Goal: Task Accomplishment & Management: Use online tool/utility

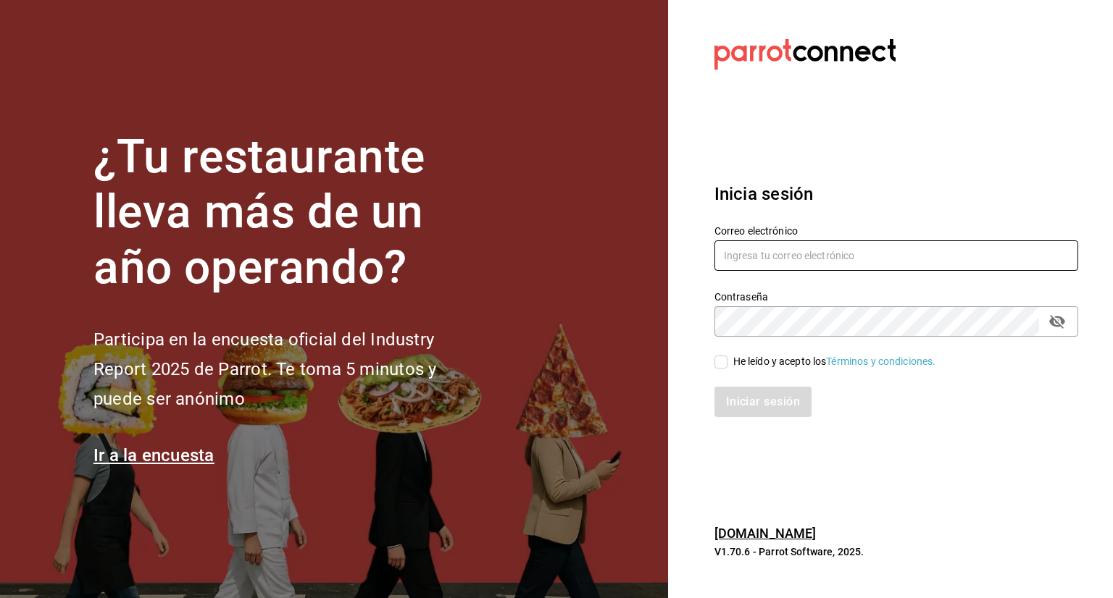
click at [733, 254] on input "text" at bounding box center [896, 255] width 364 height 30
paste input "[PERSON_NAME][EMAIL_ADDRESS][PERSON_NAME][DOMAIN_NAME]"
type input "[PERSON_NAME][EMAIL_ADDRESS][PERSON_NAME][DOMAIN_NAME]"
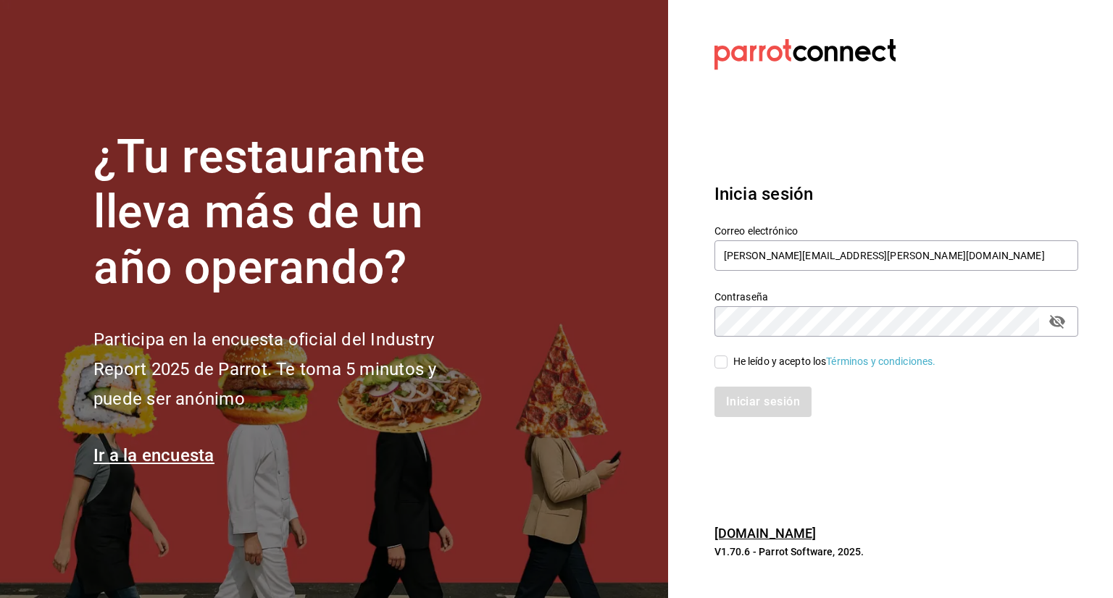
click at [794, 302] on div "Contraseña Contraseña" at bounding box center [896, 313] width 364 height 46
click at [722, 357] on input "He leído y acepto los Términos y condiciones." at bounding box center [720, 362] width 13 height 13
checkbox input "true"
click at [734, 386] on div "Iniciar sesión" at bounding box center [887, 393] width 381 height 48
click at [778, 401] on button "Iniciar sesión" at bounding box center [763, 402] width 99 height 30
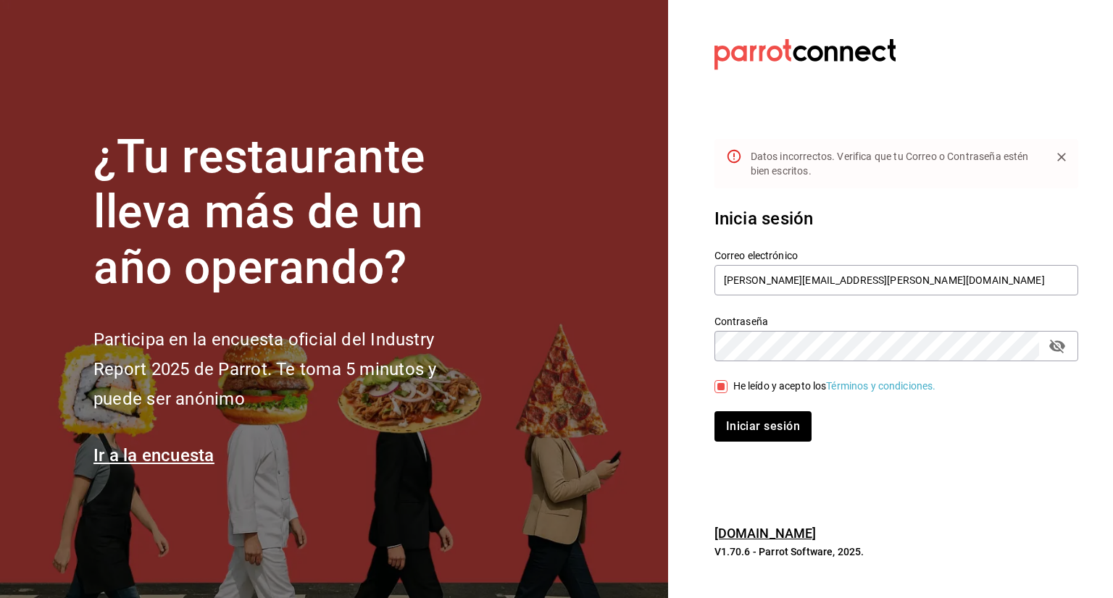
click at [1062, 346] on icon "passwordField" at bounding box center [1057, 347] width 16 height 14
click at [791, 413] on button "Iniciar sesión" at bounding box center [763, 426] width 99 height 30
click at [892, 279] on input "myriam.olalde@grupocosteno.com" at bounding box center [896, 280] width 364 height 30
click at [722, 278] on input "myriam.olalde@grupocosteno.com" at bounding box center [896, 280] width 364 height 30
click at [834, 322] on div "Contraseña Contraseña" at bounding box center [896, 338] width 364 height 46
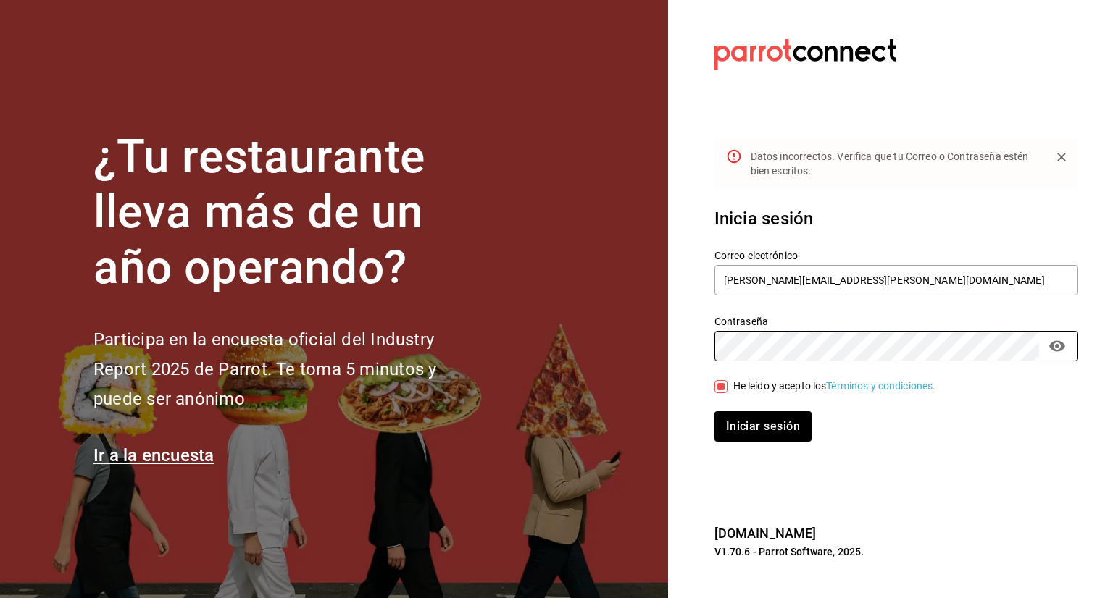
click at [714, 411] on button "Iniciar sesión" at bounding box center [762, 426] width 97 height 30
drag, startPoint x: 787, startPoint y: 435, endPoint x: 736, endPoint y: 409, distance: 57.7
click at [736, 409] on div "Iniciar sesión" at bounding box center [887, 418] width 381 height 48
click at [736, 421] on button "Iniciar sesión" at bounding box center [763, 426] width 99 height 30
drag, startPoint x: 771, startPoint y: 411, endPoint x: 764, endPoint y: 421, distance: 12.5
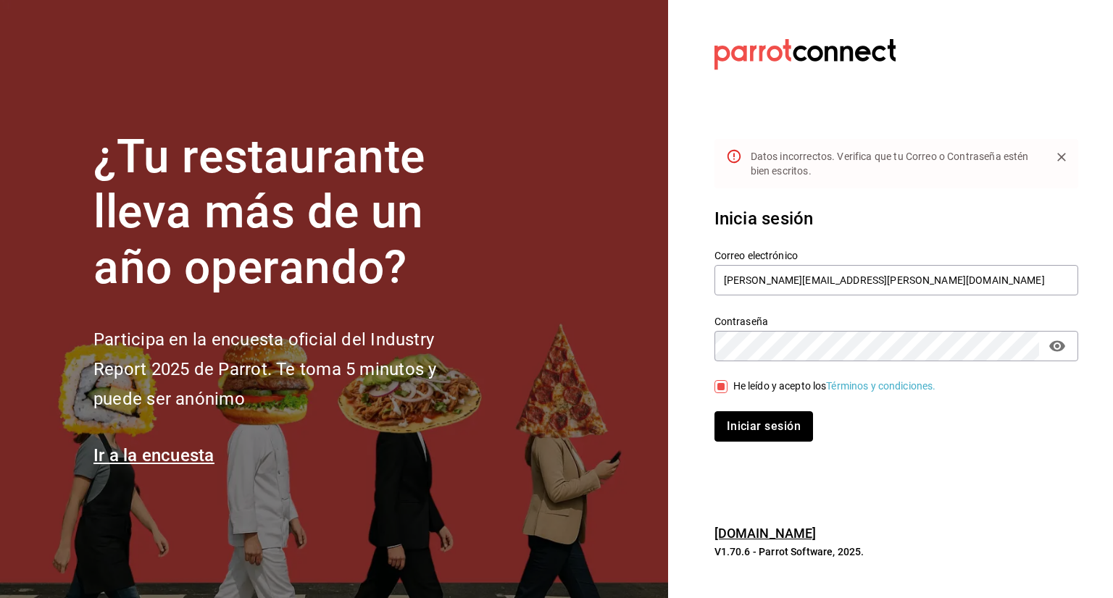
drag, startPoint x: 764, startPoint y: 421, endPoint x: 755, endPoint y: 422, distance: 8.8
click at [755, 422] on button "Iniciar sesión" at bounding box center [763, 426] width 99 height 30
click at [770, 440] on button "Iniciar sesión" at bounding box center [763, 426] width 99 height 30
click at [721, 370] on div "Correo electrónico myriam.olalde@grupocosteno.com Contraseña Contraseña He leíd…" at bounding box center [887, 337] width 381 height 211
drag, startPoint x: 769, startPoint y: 427, endPoint x: 748, endPoint y: 427, distance: 20.3
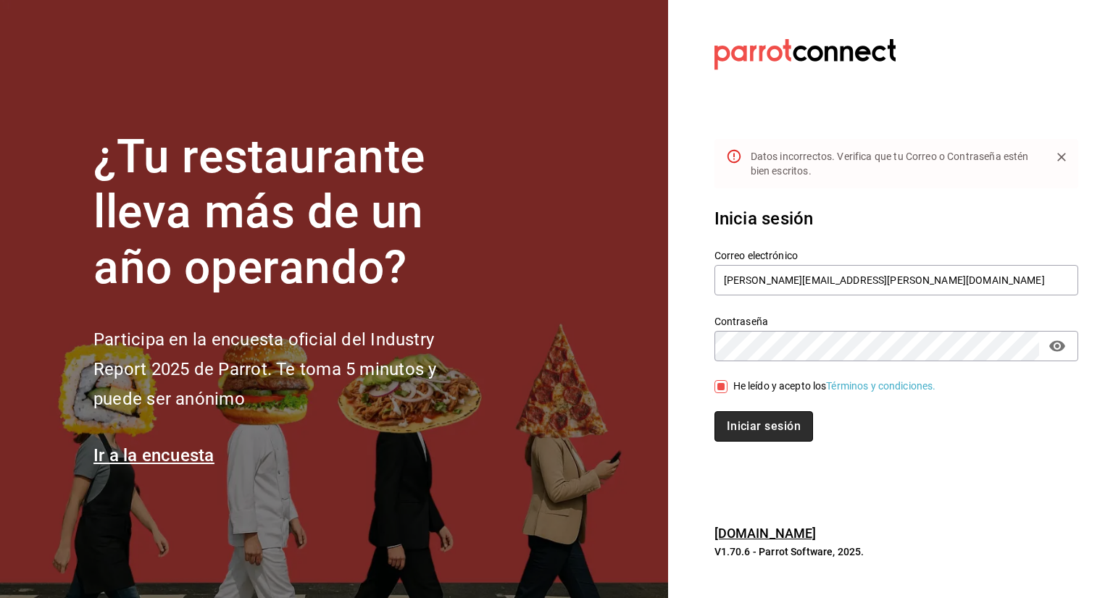
click at [748, 427] on button "Iniciar sesión" at bounding box center [763, 426] width 99 height 30
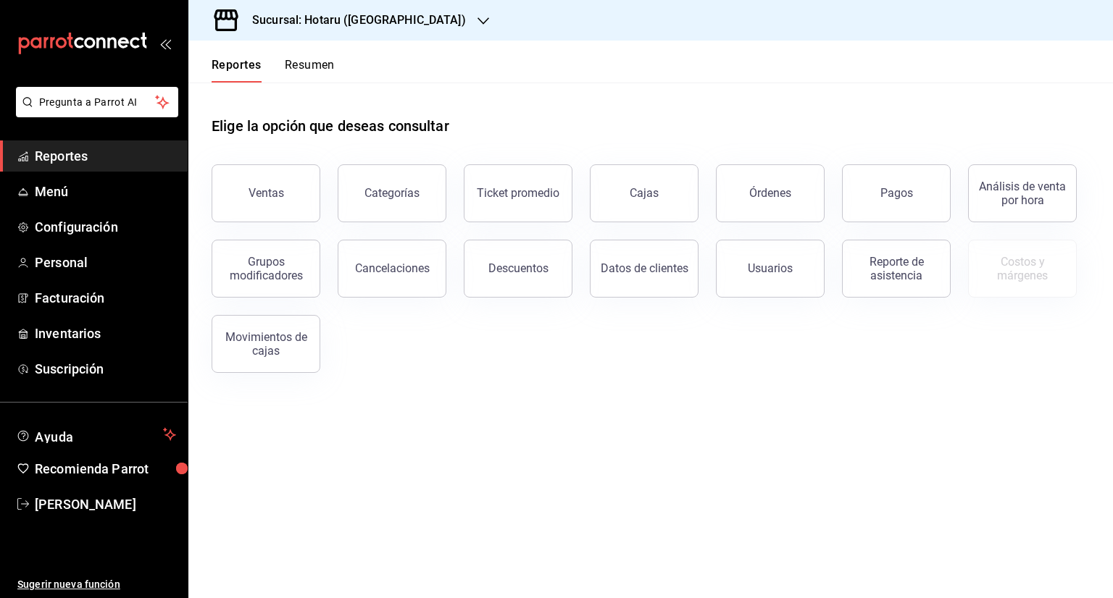
drag, startPoint x: 632, startPoint y: 209, endPoint x: 626, endPoint y: 214, distance: 7.7
click at [632, 209] on link "Cajas" at bounding box center [644, 193] width 109 height 58
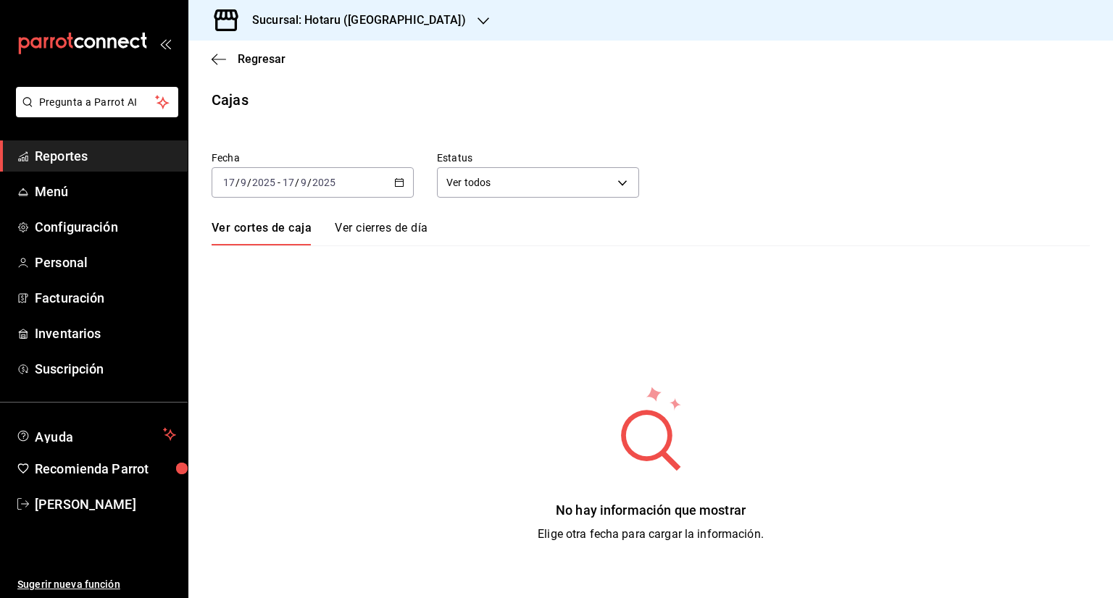
click at [406, 180] on div "[DATE] [DATE] - [DATE] [DATE]" at bounding box center [313, 182] width 202 height 30
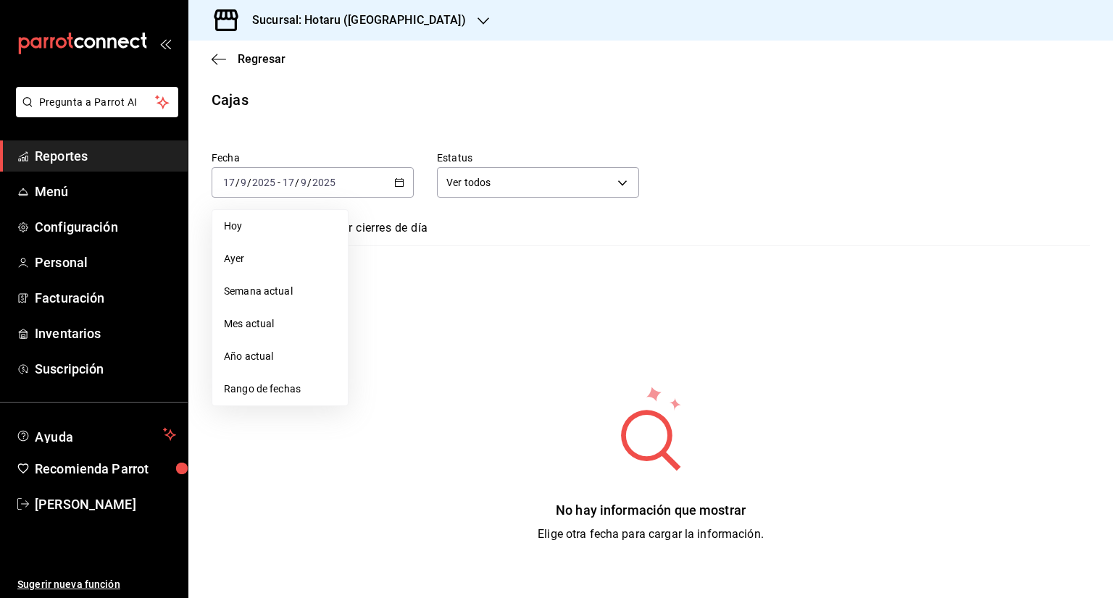
click at [553, 343] on div "Fecha 2025-09-17 17 / 9 / 2025 - 2025-09-17 17 / 9 / 2025 Hoy Ayer Semana actua…" at bounding box center [651, 338] width 878 height 409
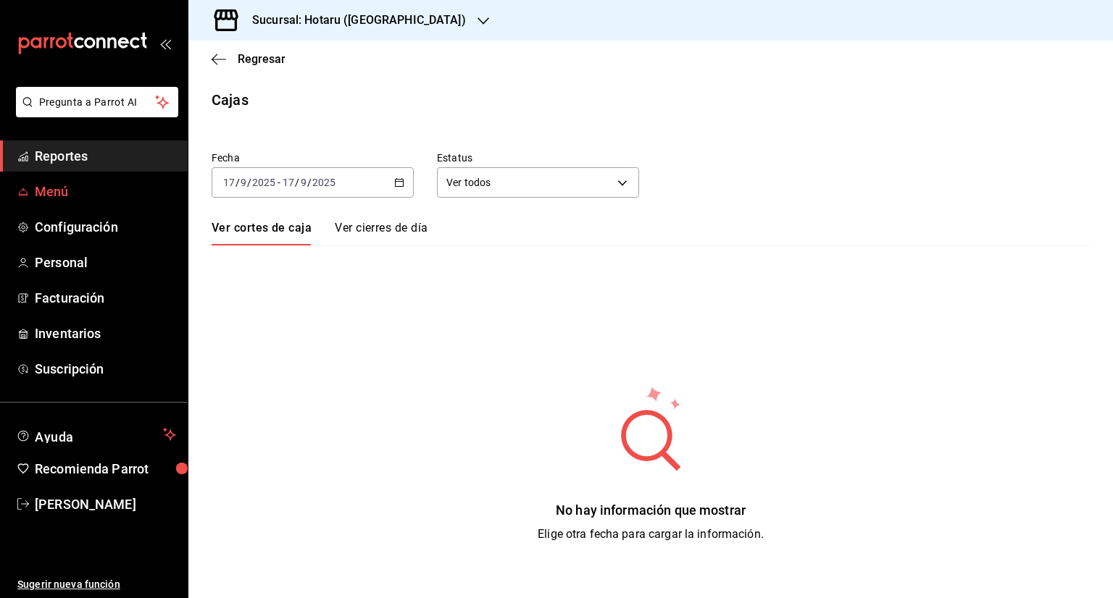
click at [95, 177] on link "Menú" at bounding box center [94, 191] width 188 height 31
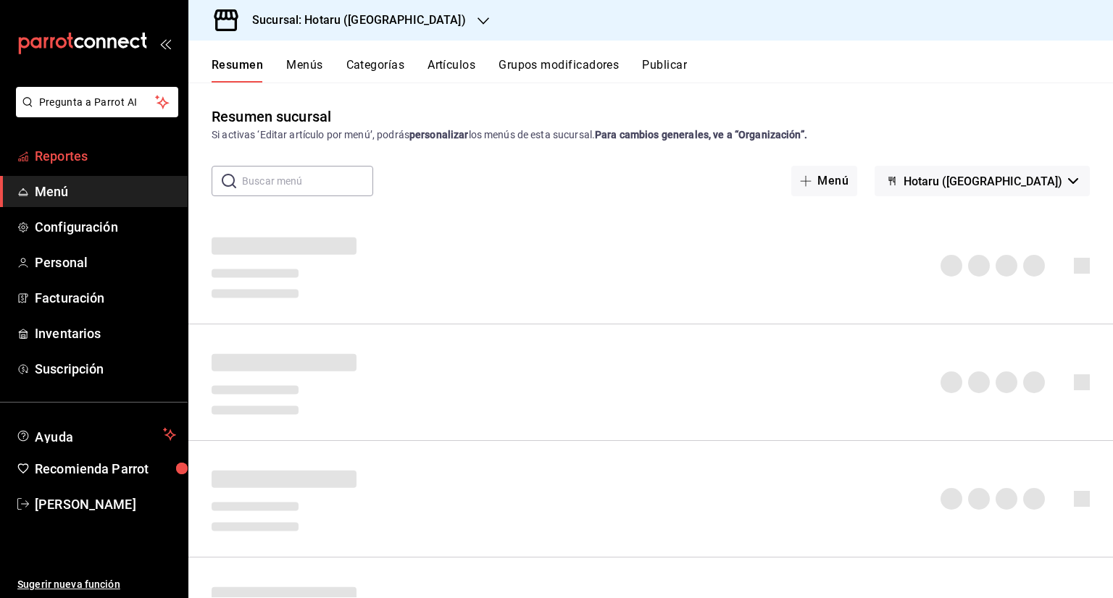
click at [103, 162] on span "Reportes" at bounding box center [105, 156] width 141 height 20
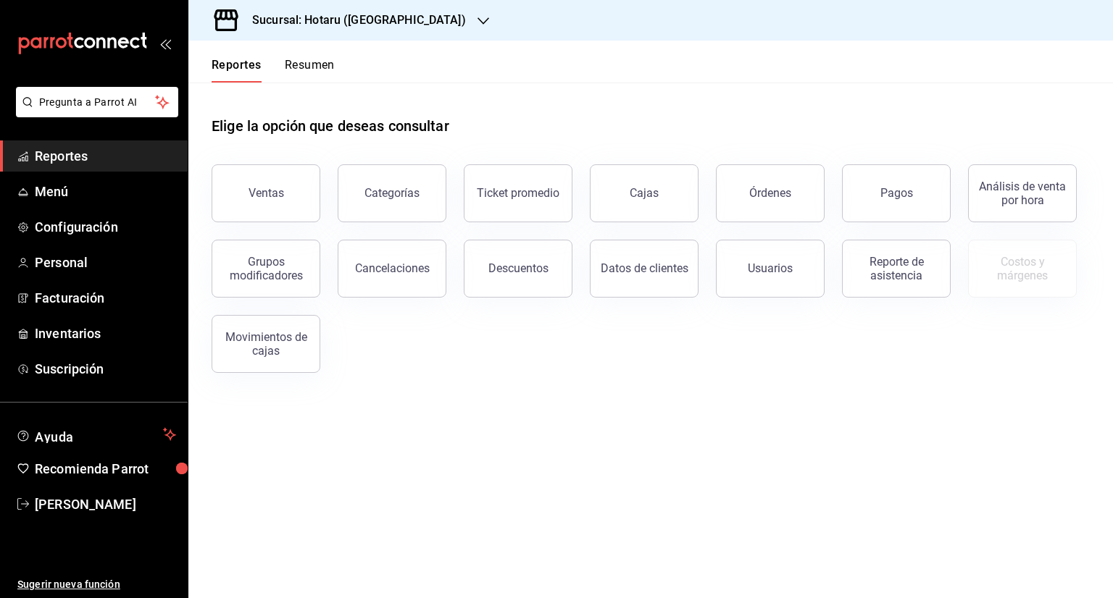
click at [277, 206] on button "Ventas" at bounding box center [266, 193] width 109 height 58
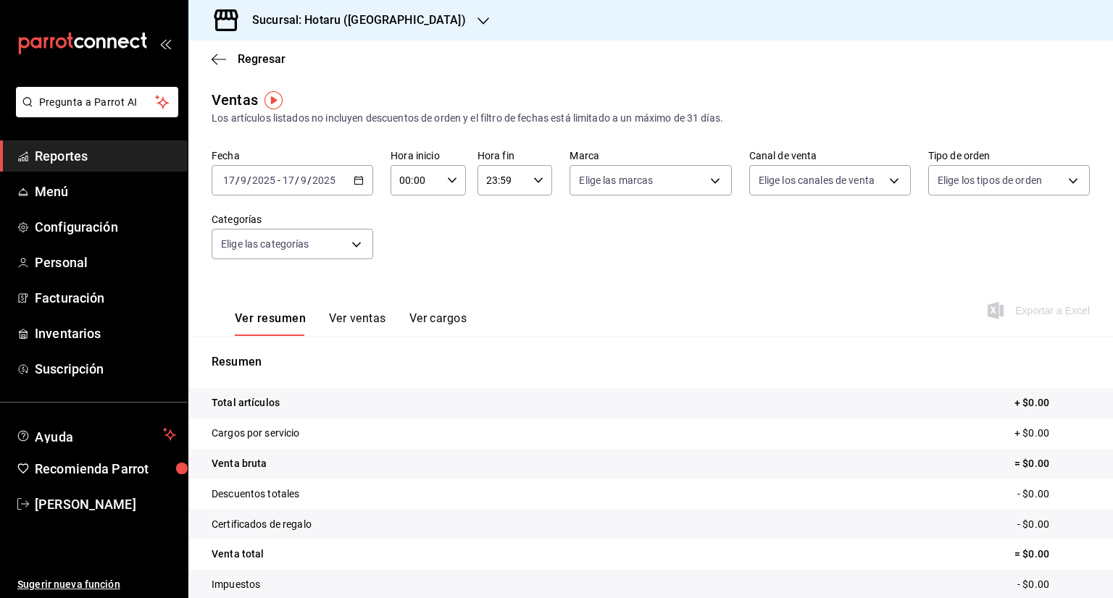
click at [362, 183] on div "[DATE] [DATE] - [DATE] [DATE]" at bounding box center [293, 180] width 162 height 30
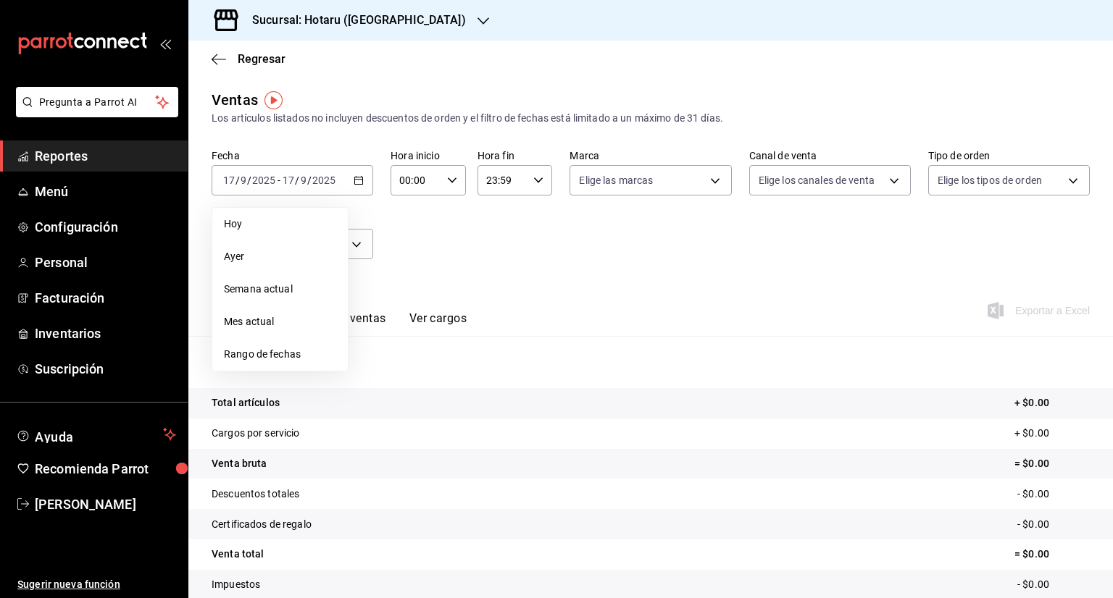
click at [443, 241] on div "Fecha 2025-09-17 17 / 9 / 2025 - 2025-09-17 17 / 9 / 2025 Hoy Ayer Semana actua…" at bounding box center [651, 212] width 878 height 127
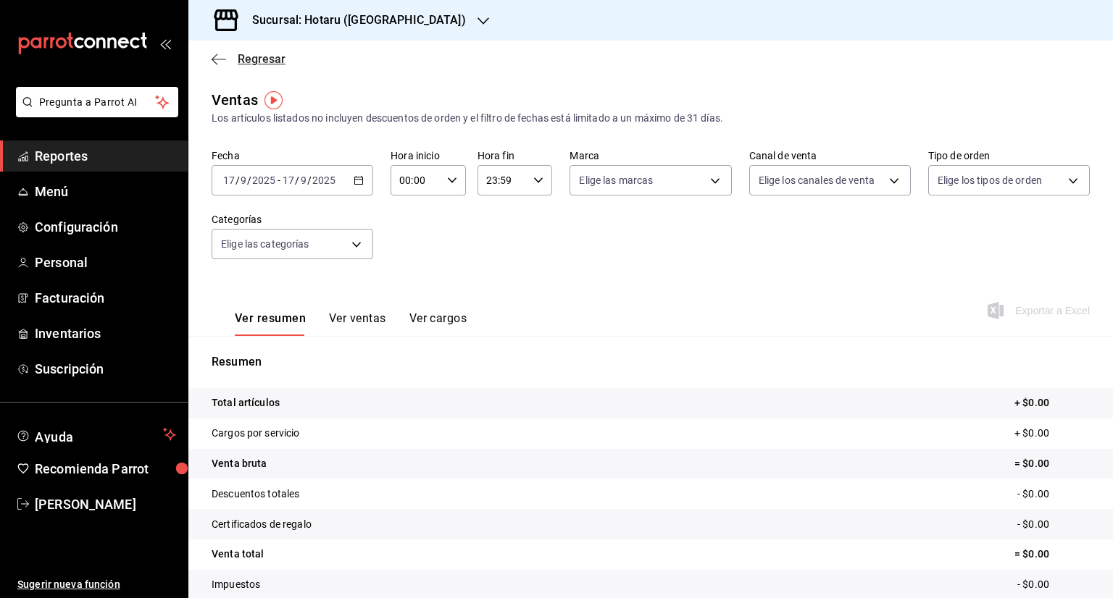
click at [248, 62] on span "Regresar" at bounding box center [262, 59] width 48 height 14
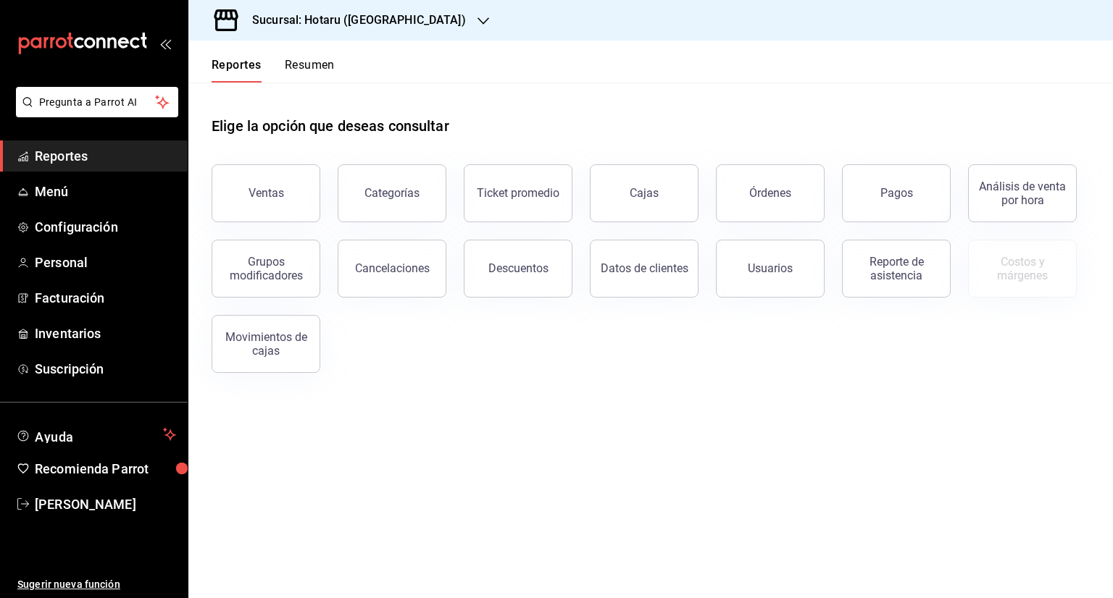
drag, startPoint x: 770, startPoint y: 195, endPoint x: 764, endPoint y: 177, distance: 18.3
click at [764, 190] on div "Órdenes" at bounding box center [770, 193] width 42 height 14
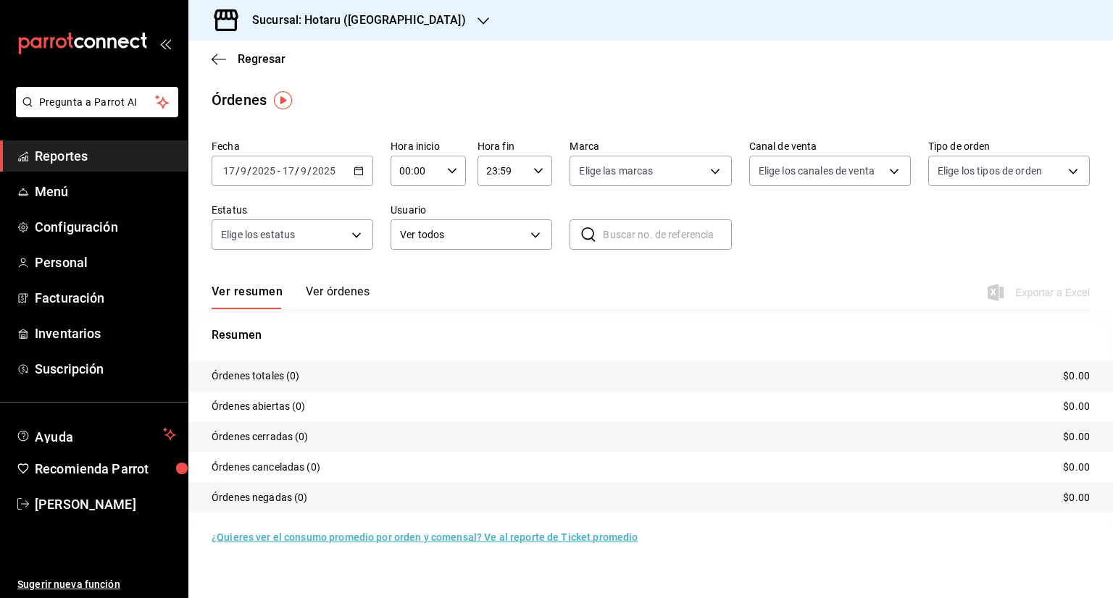
click at [357, 173] on icon "button" at bounding box center [358, 171] width 10 height 10
click at [487, 338] on p "Resumen" at bounding box center [651, 335] width 878 height 17
click at [359, 174] on icon "button" at bounding box center [358, 171] width 10 height 10
click at [318, 380] on span "Rango de fechas" at bounding box center [280, 377] width 112 height 15
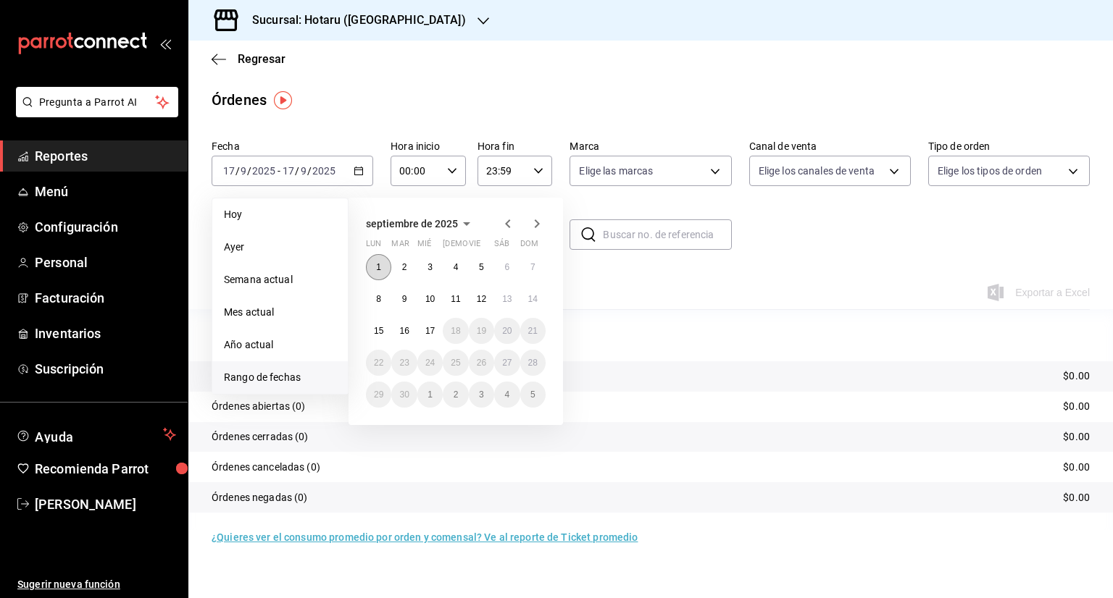
click at [375, 276] on button "1" at bounding box center [378, 267] width 25 height 26
click at [426, 335] on abbr "17" at bounding box center [429, 331] width 9 height 10
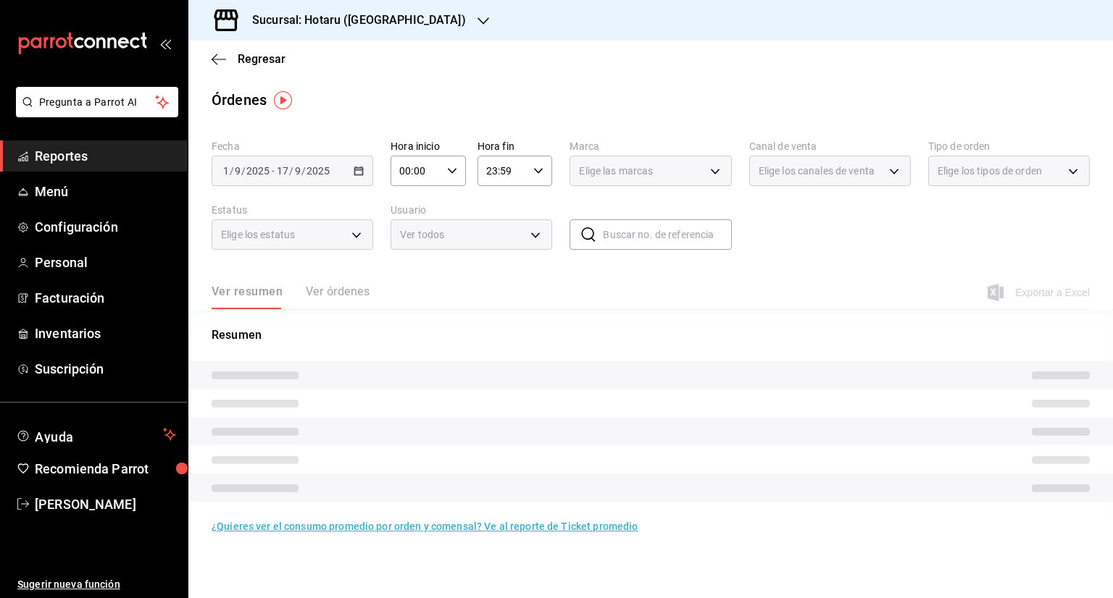
click at [455, 174] on icon "button" at bounding box center [452, 171] width 10 height 10
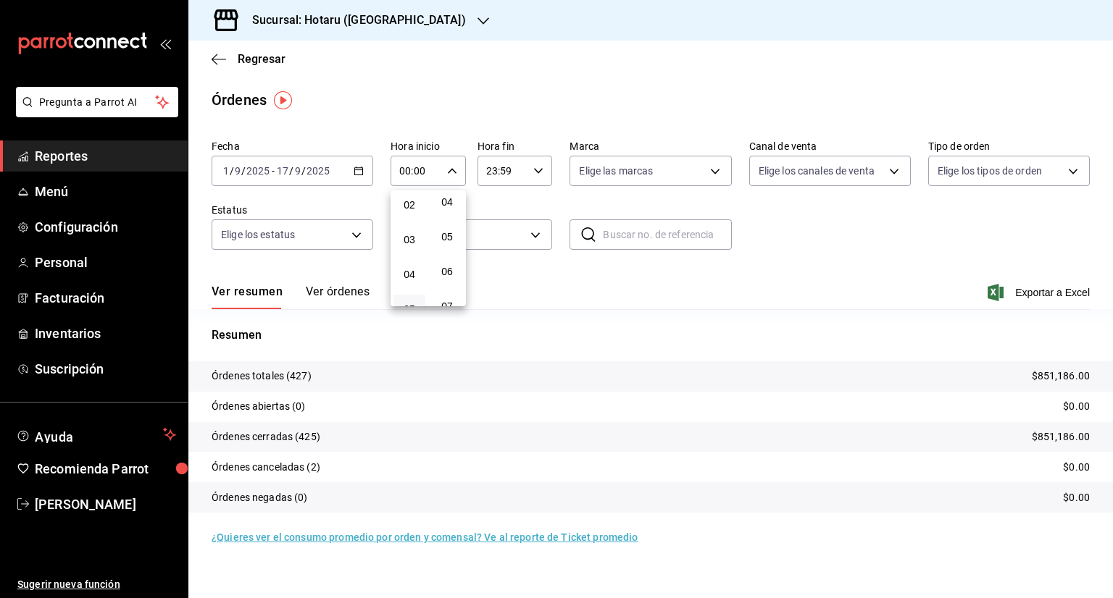
scroll to position [145, 0]
click at [409, 241] on span "05" at bounding box center [409, 237] width 14 height 12
type input "05:00"
click at [540, 172] on div at bounding box center [556, 299] width 1113 height 598
click at [537, 172] on icon "button" at bounding box center [538, 171] width 10 height 10
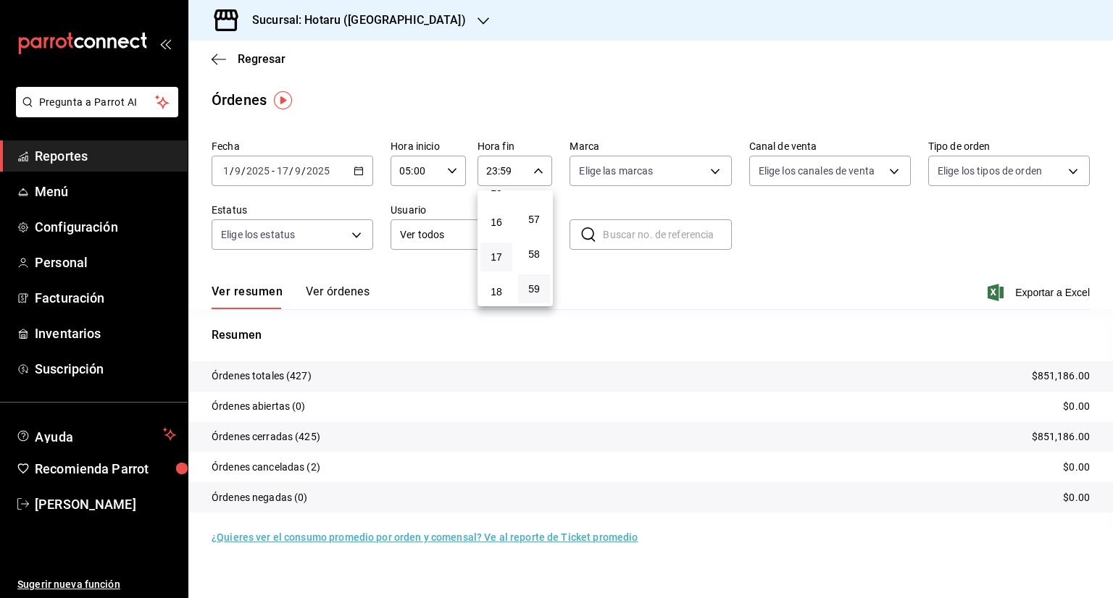
scroll to position [587, 0]
click at [496, 252] on span "18" at bounding box center [496, 246] width 14 height 12
click at [542, 209] on button "00" at bounding box center [534, 207] width 32 height 29
click at [501, 217] on span "17" at bounding box center [496, 212] width 14 height 12
type input "17:00"
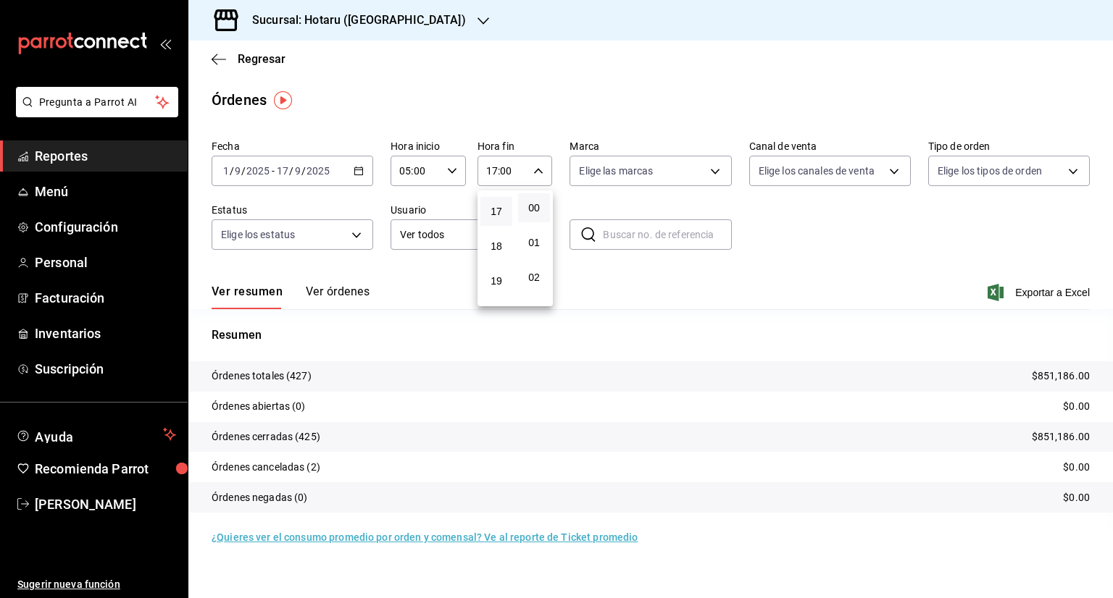
click at [760, 279] on div at bounding box center [556, 299] width 1113 height 598
click at [1029, 295] on span "Exportar a Excel" at bounding box center [1039, 292] width 99 height 17
click at [258, 64] on span "Regresar" at bounding box center [262, 59] width 48 height 14
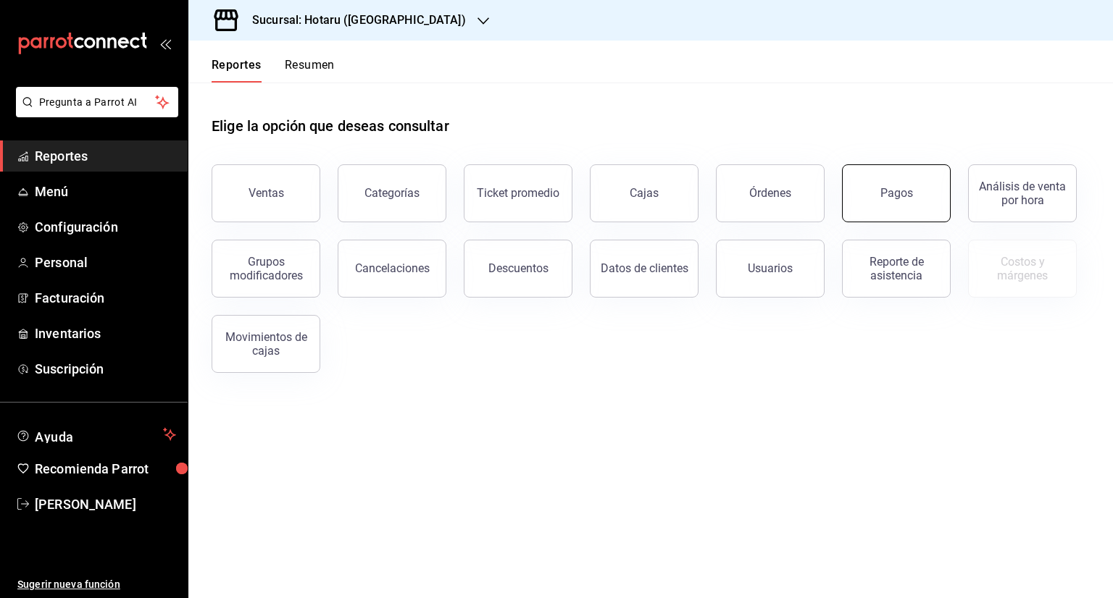
click at [919, 196] on button "Pagos" at bounding box center [896, 193] width 109 height 58
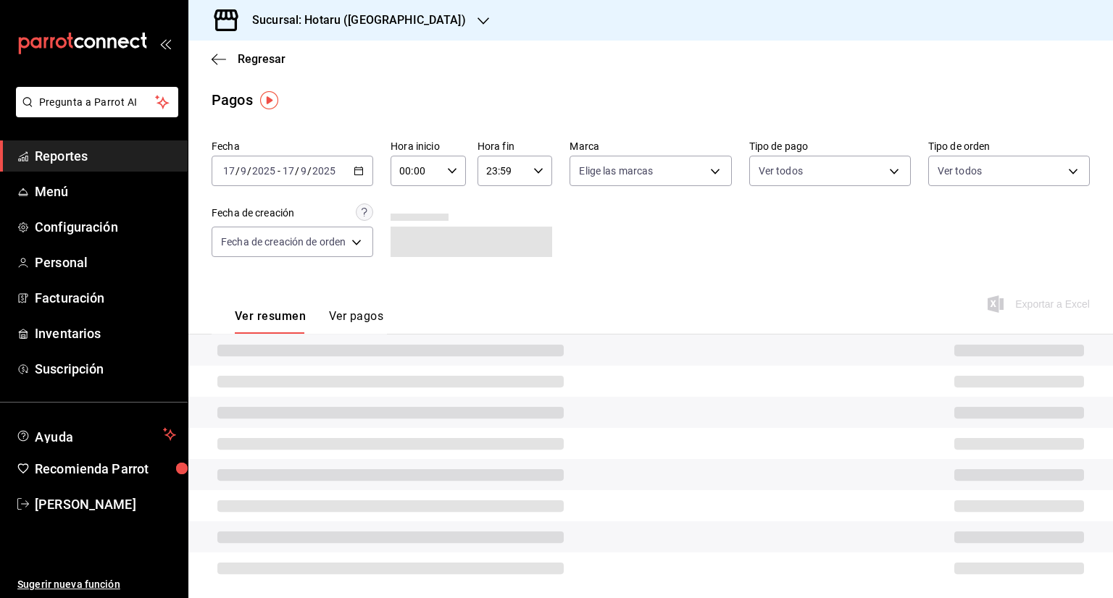
click at [359, 167] on icon "button" at bounding box center [358, 171] width 10 height 10
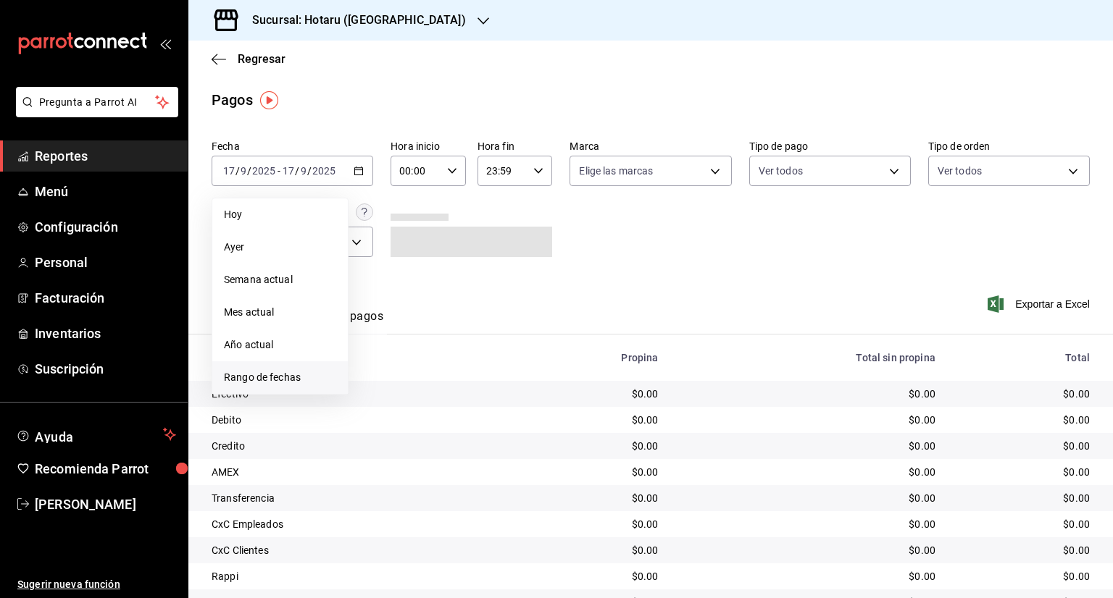
click at [275, 377] on span "Rango de fechas" at bounding box center [280, 377] width 112 height 15
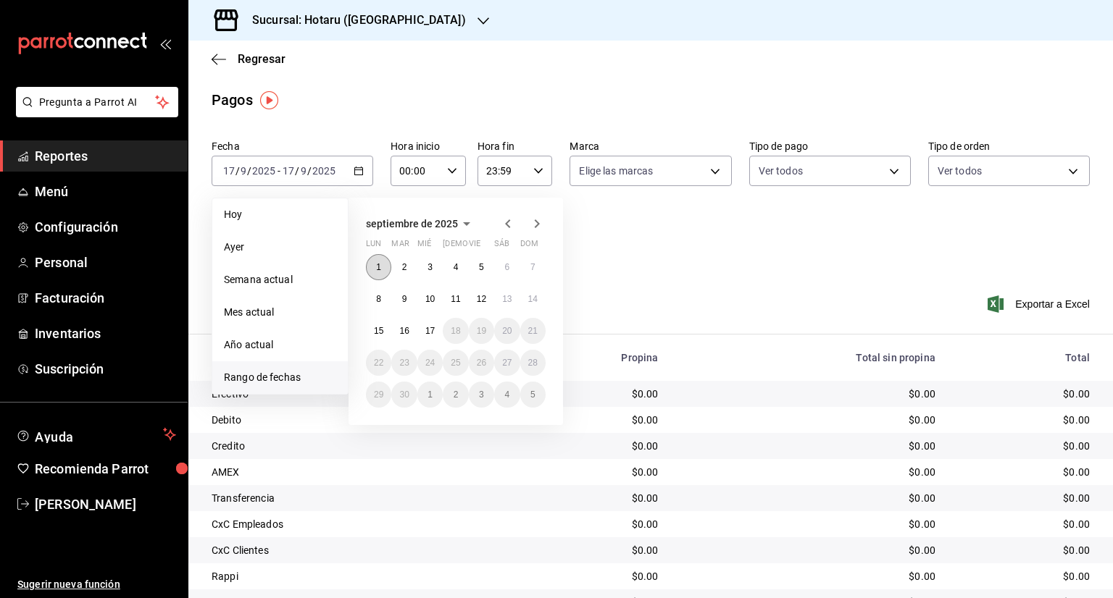
click at [377, 269] on abbr "1" at bounding box center [378, 267] width 5 height 10
click at [431, 331] on abbr "17" at bounding box center [429, 331] width 9 height 10
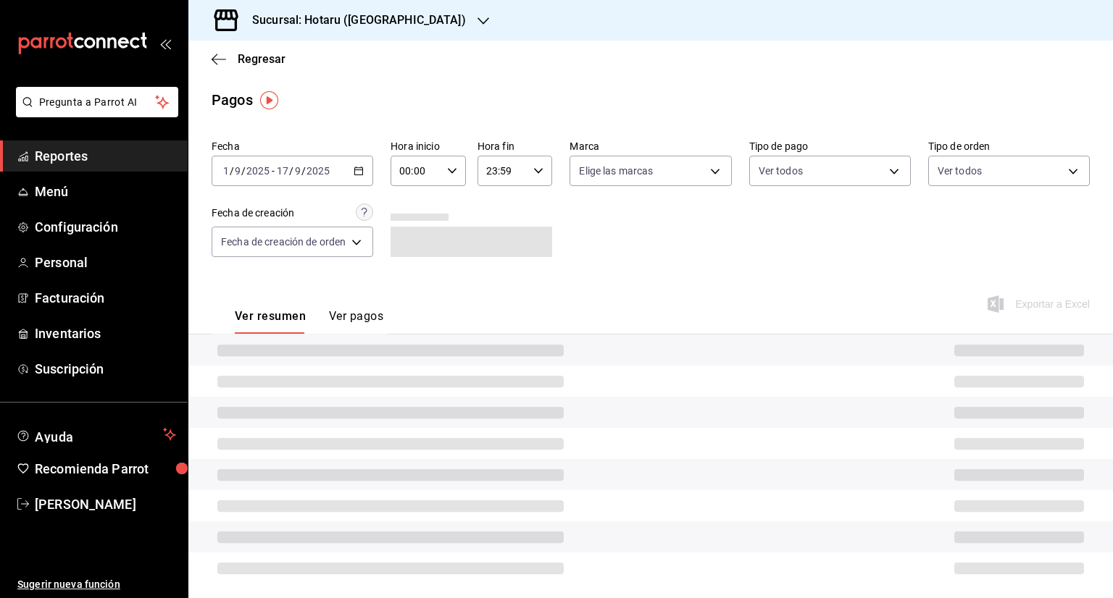
click at [451, 172] on icon "button" at bounding box center [452, 171] width 10 height 10
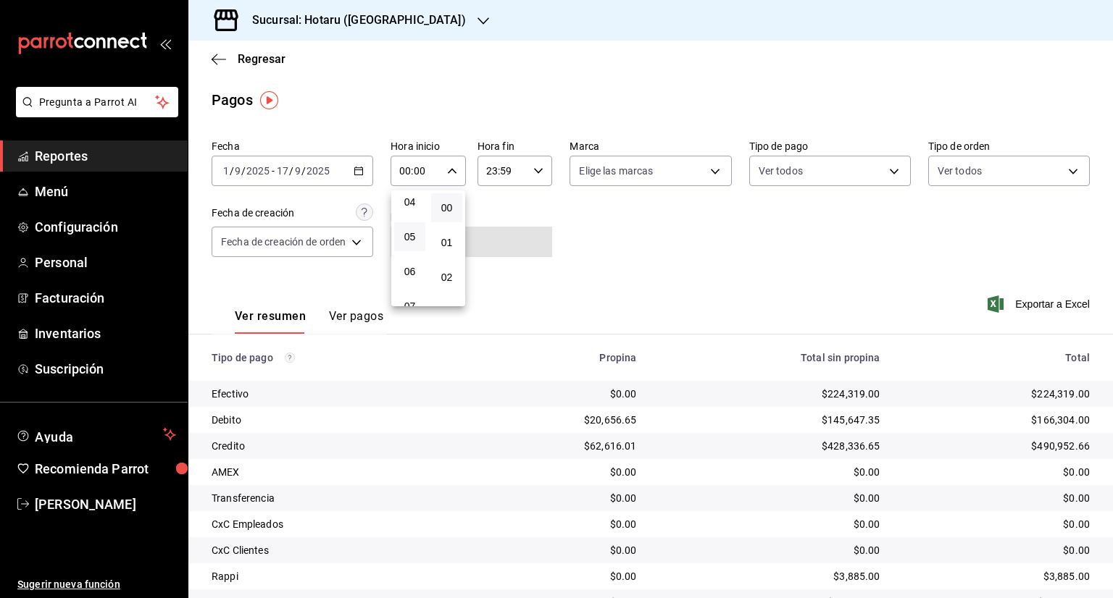
click at [411, 248] on button "05" at bounding box center [409, 236] width 31 height 29
type input "05:00"
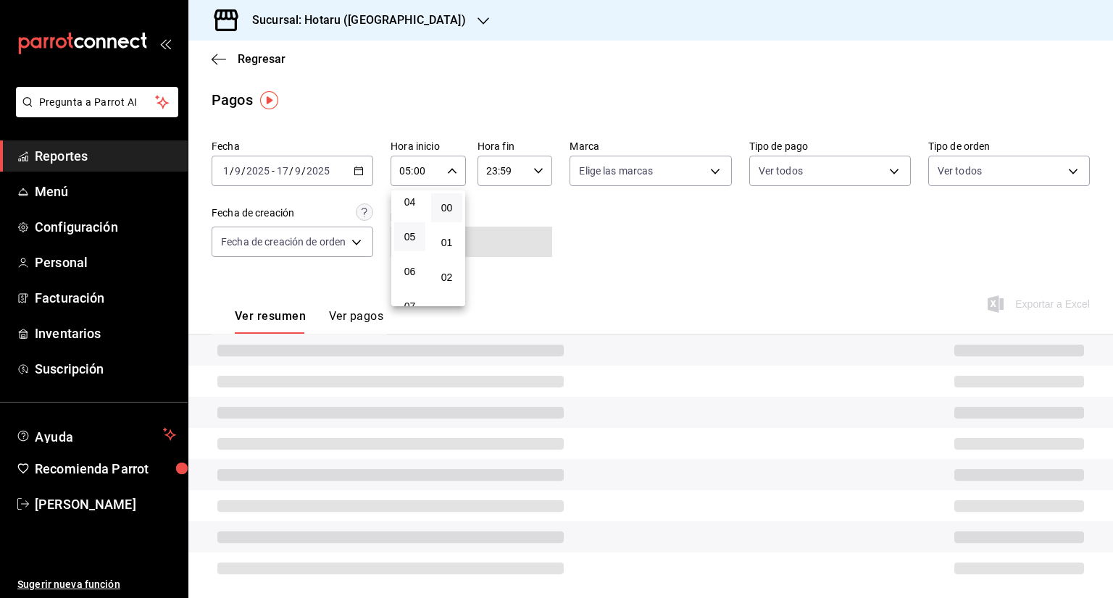
click at [530, 209] on div at bounding box center [556, 299] width 1113 height 598
click at [541, 172] on icon "button" at bounding box center [538, 171] width 10 height 10
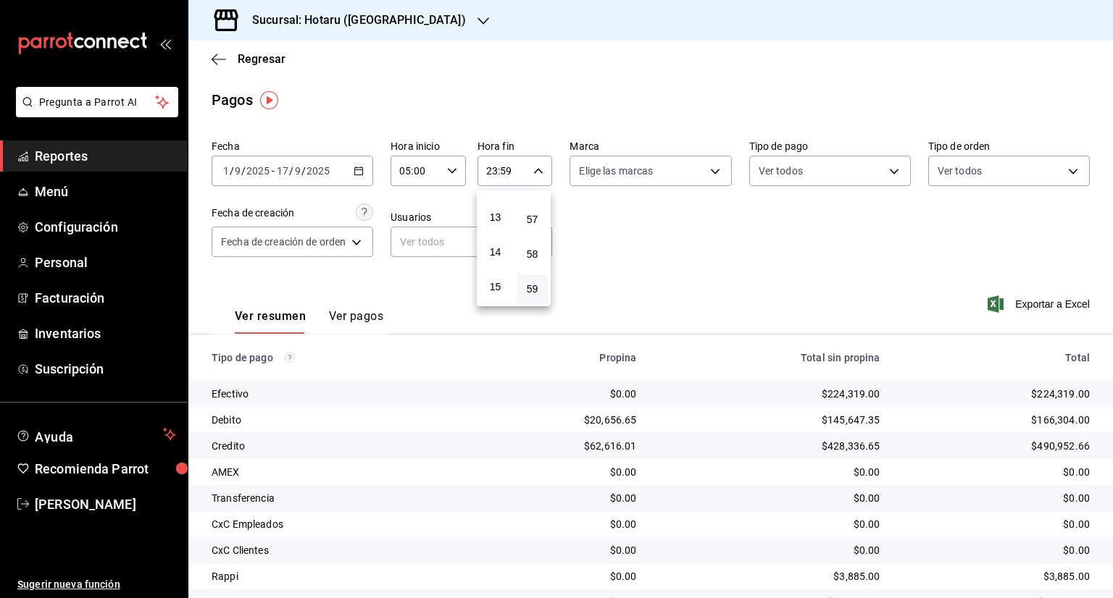
scroll to position [515, 0]
click at [496, 289] on span "17" at bounding box center [495, 284] width 14 height 12
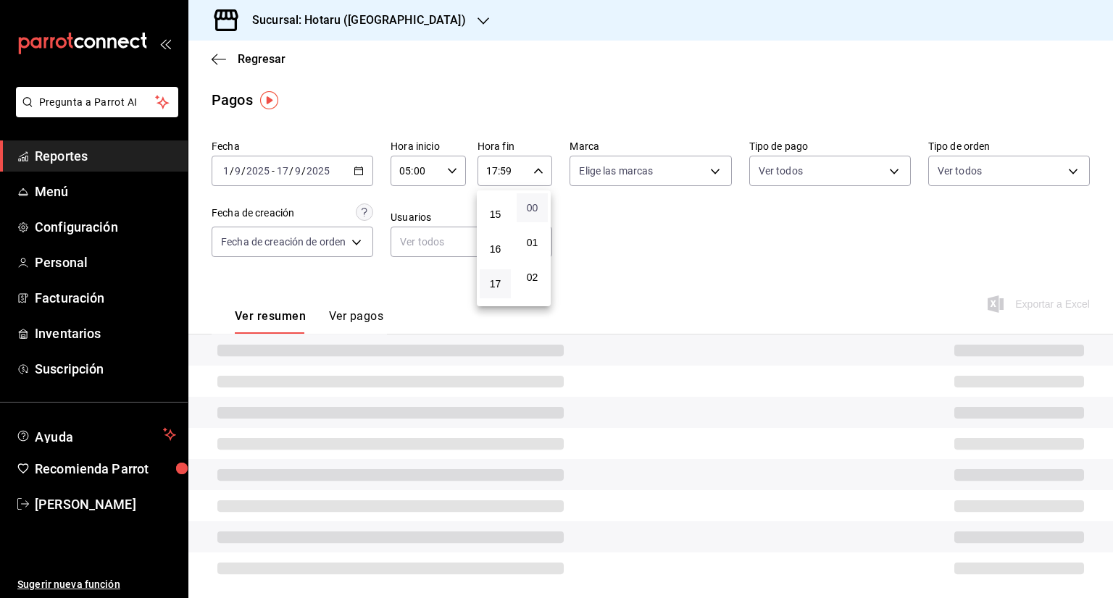
click at [536, 212] on span "00" at bounding box center [532, 208] width 14 height 12
type input "17:00"
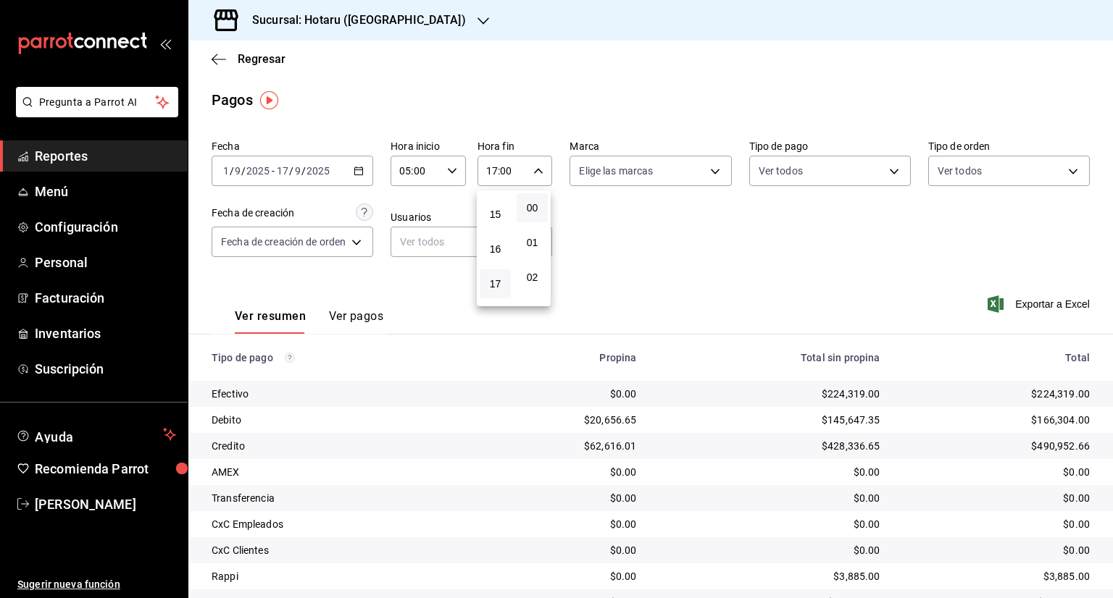
click at [692, 230] on div at bounding box center [556, 299] width 1113 height 598
click at [1025, 302] on span "Exportar a Excel" at bounding box center [1039, 304] width 99 height 17
click at [258, 60] on span "Regresar" at bounding box center [262, 59] width 48 height 14
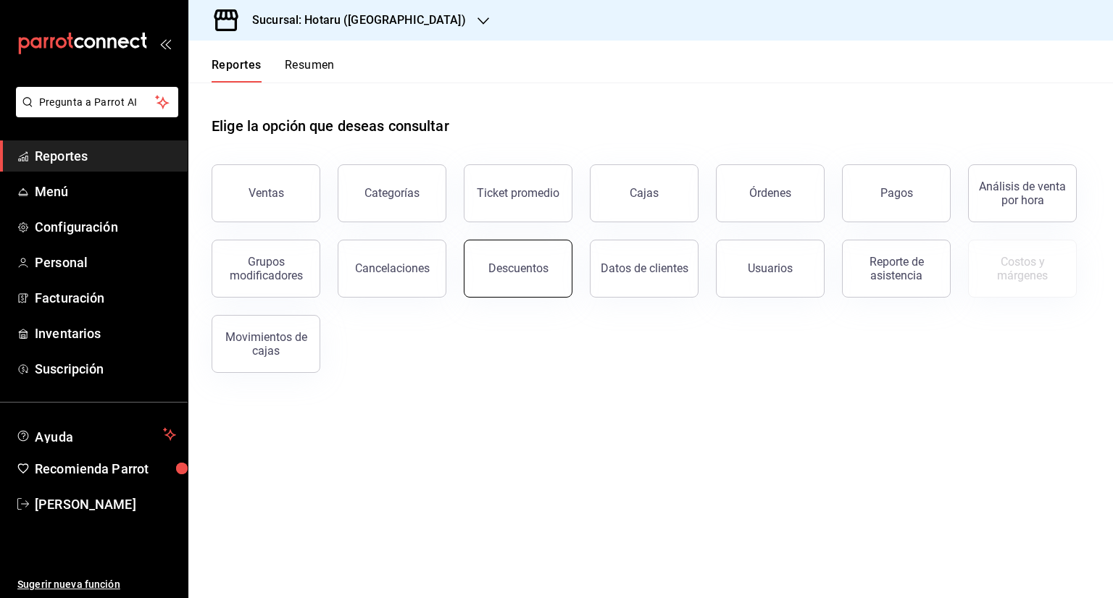
click at [495, 286] on button "Descuentos" at bounding box center [518, 269] width 109 height 58
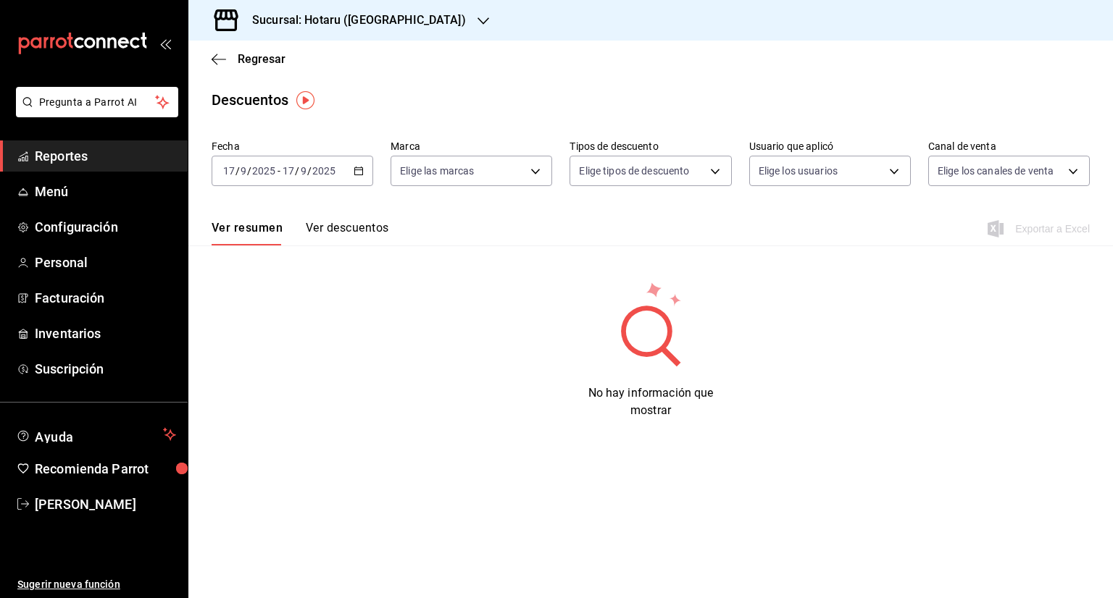
click at [359, 172] on icon "button" at bounding box center [358, 171] width 10 height 10
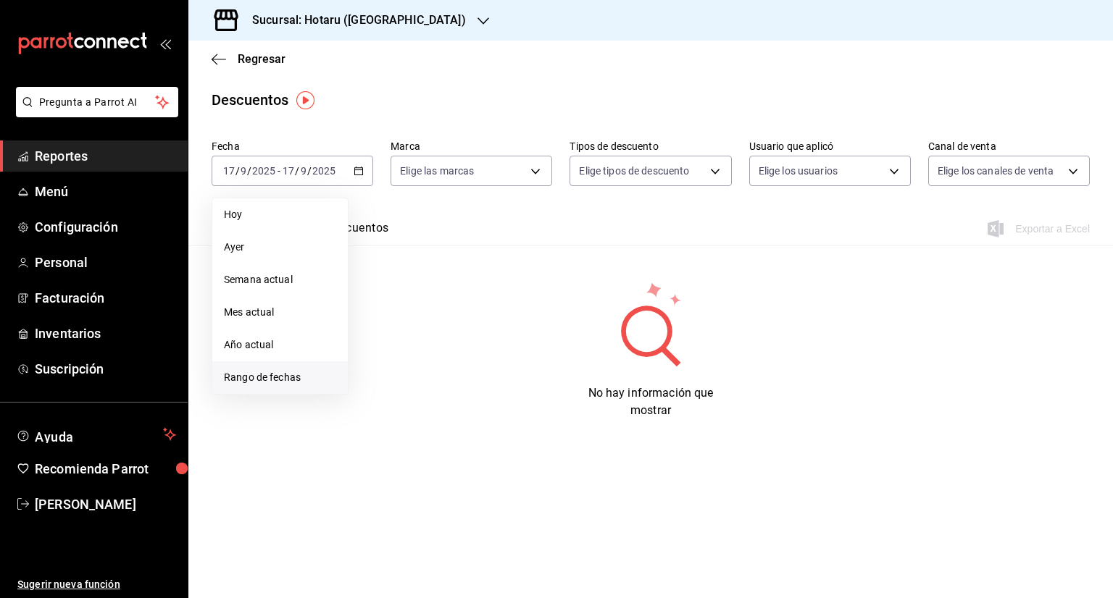
click at [277, 383] on span "Rango de fechas" at bounding box center [280, 377] width 112 height 15
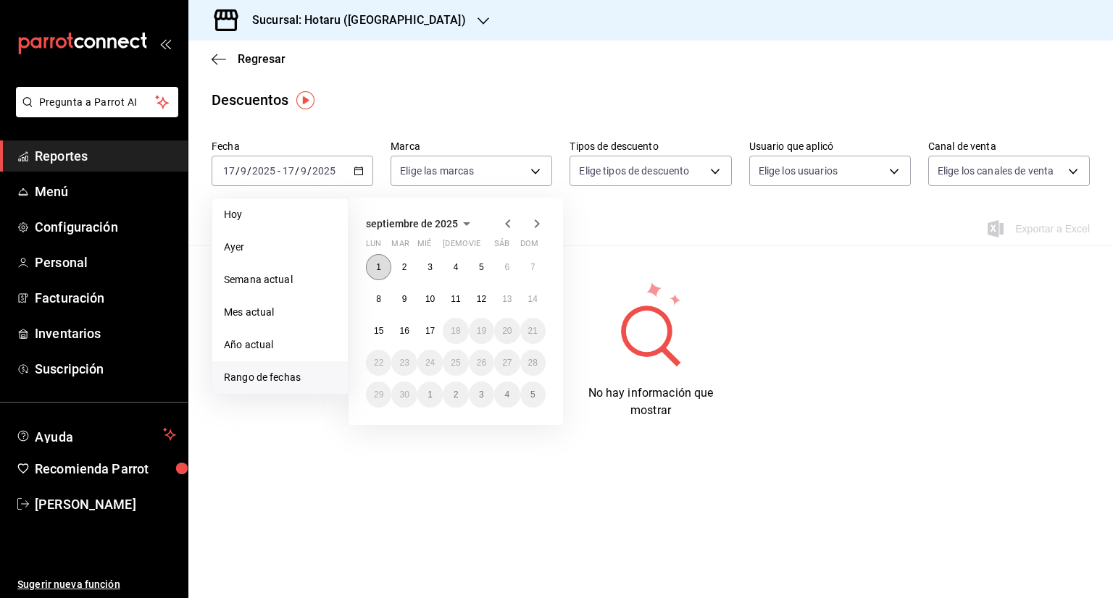
click at [380, 274] on button "1" at bounding box center [378, 267] width 25 height 26
click at [431, 327] on abbr "17" at bounding box center [429, 331] width 9 height 10
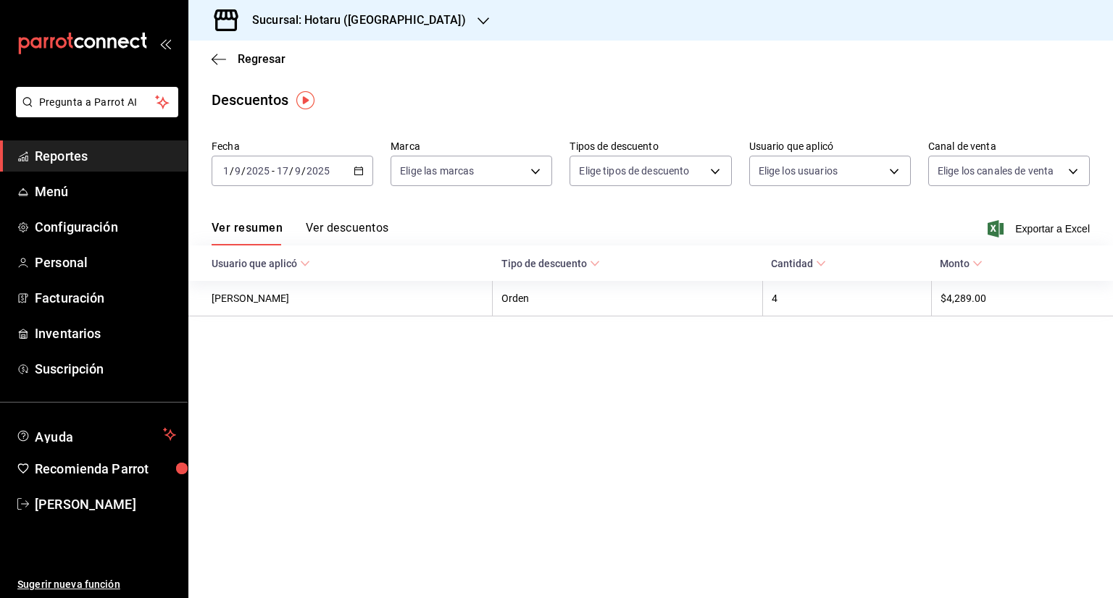
drag, startPoint x: 1026, startPoint y: 229, endPoint x: 1018, endPoint y: 230, distance: 8.0
click at [1025, 228] on span "Exportar a Excel" at bounding box center [1039, 228] width 99 height 17
click at [1008, 215] on div "Ver resumen Ver descuentos Exportar a Excel" at bounding box center [650, 225] width 924 height 42
click at [237, 56] on span "Regresar" at bounding box center [249, 59] width 74 height 14
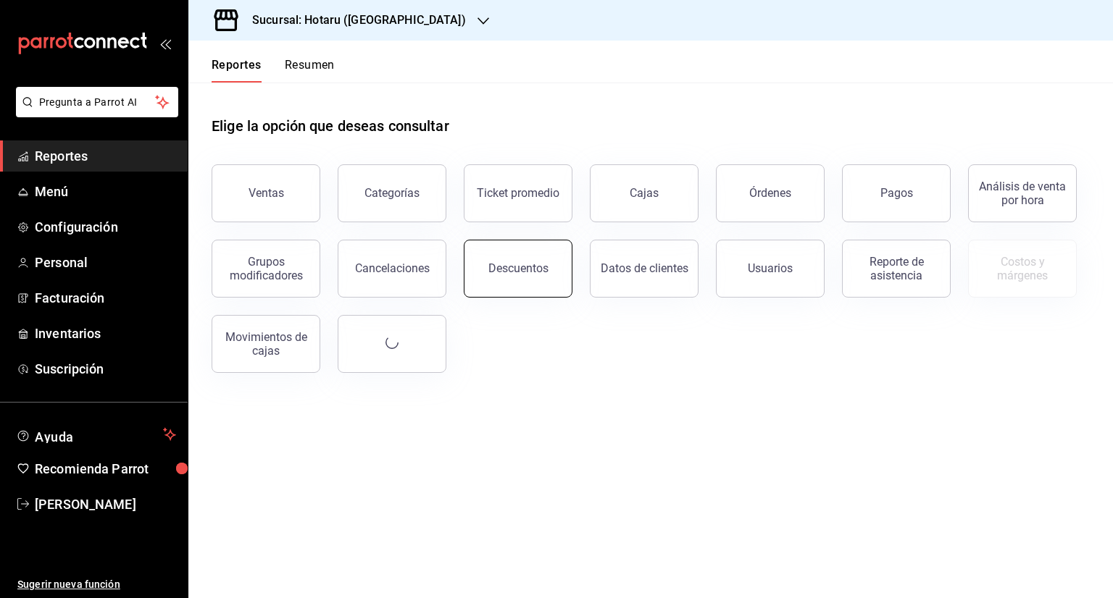
click at [514, 266] on div "Descuentos" at bounding box center [518, 268] width 60 height 14
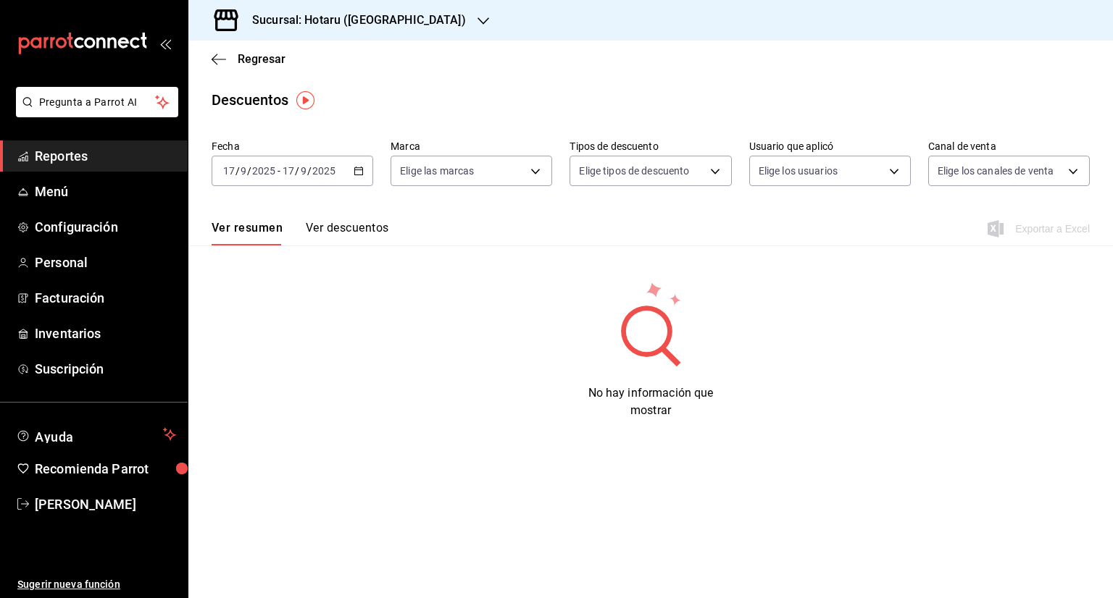
click at [364, 167] on div "[DATE] [DATE] - [DATE] [DATE]" at bounding box center [293, 171] width 162 height 30
click at [361, 167] on \(Stroke\) "button" at bounding box center [361, 167] width 1 height 1
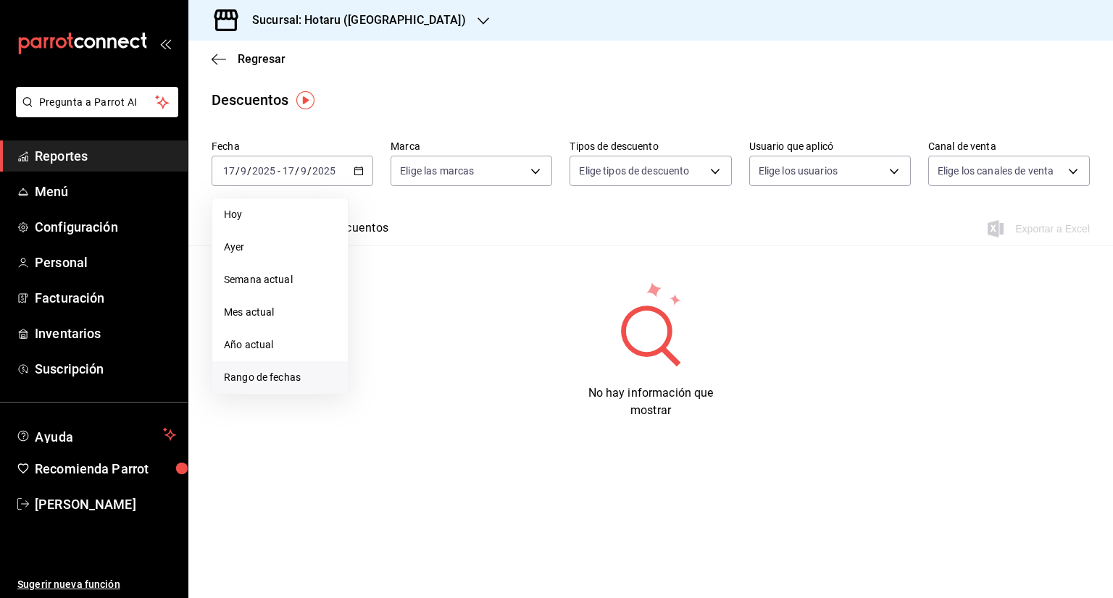
click at [307, 377] on span "Rango de fechas" at bounding box center [280, 377] width 112 height 15
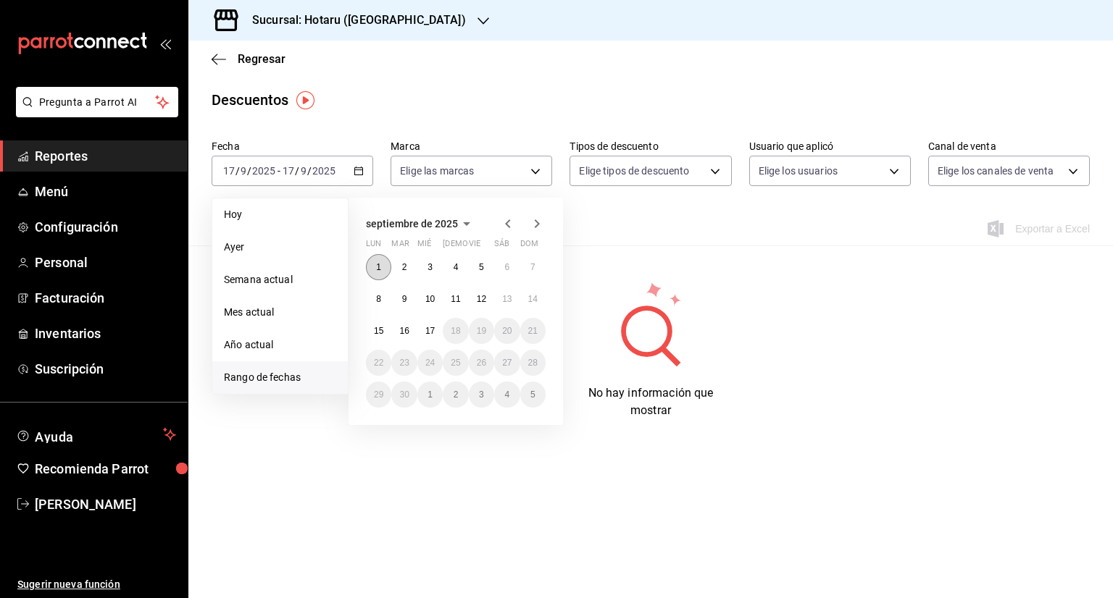
click at [377, 267] on abbr "1" at bounding box center [378, 267] width 5 height 10
click at [435, 330] on button "17" at bounding box center [429, 331] width 25 height 26
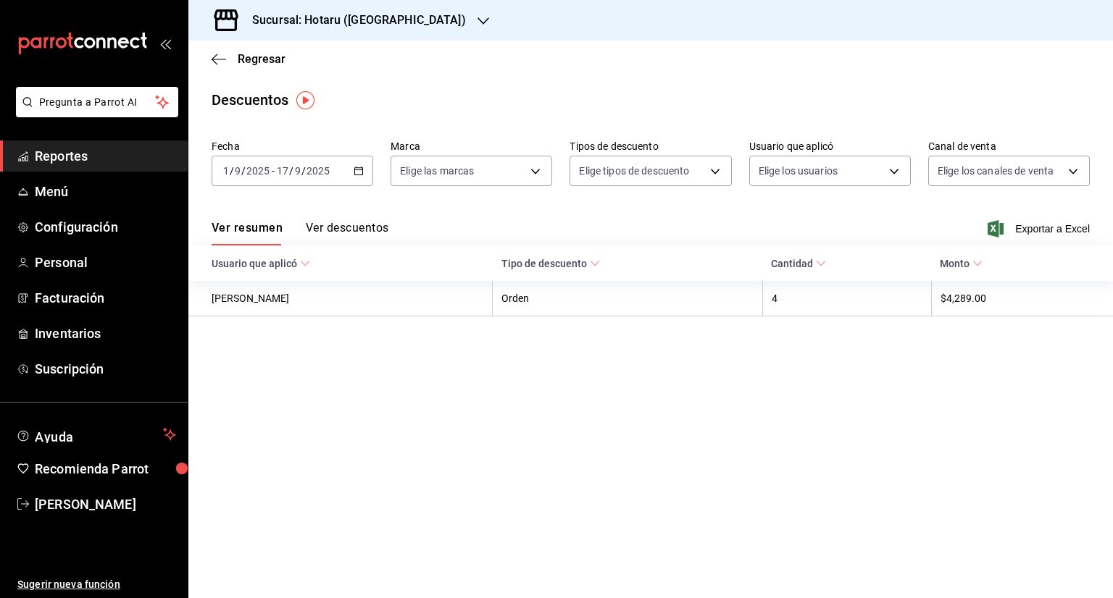
click at [1051, 224] on span "Exportar a Excel" at bounding box center [1039, 228] width 99 height 17
click at [397, 19] on div "Sucursal: Hotaru (Puebla)" at bounding box center [347, 20] width 295 height 41
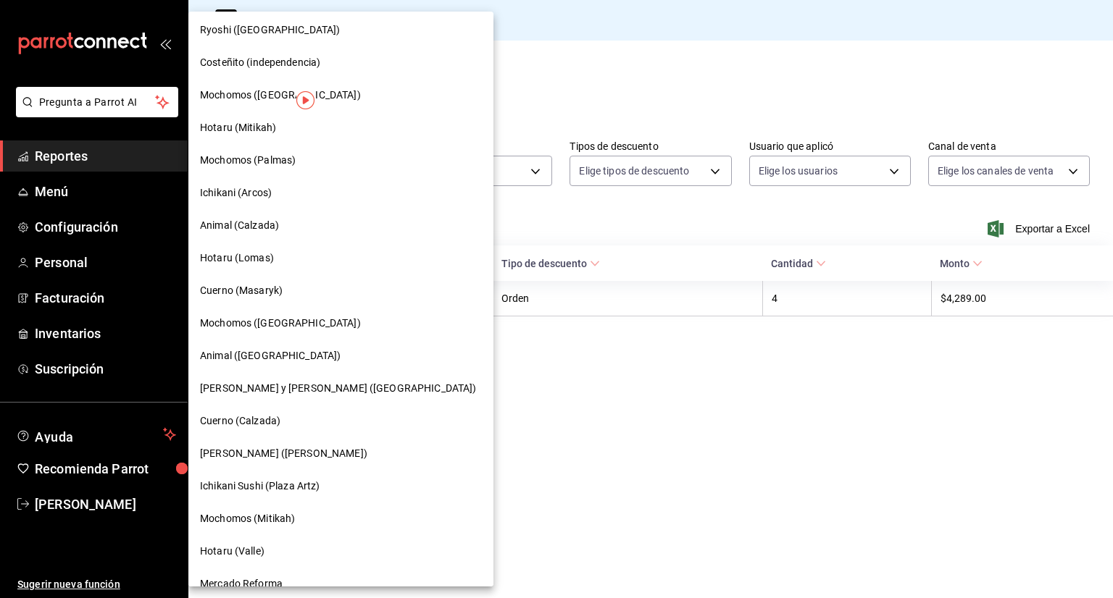
scroll to position [545, 0]
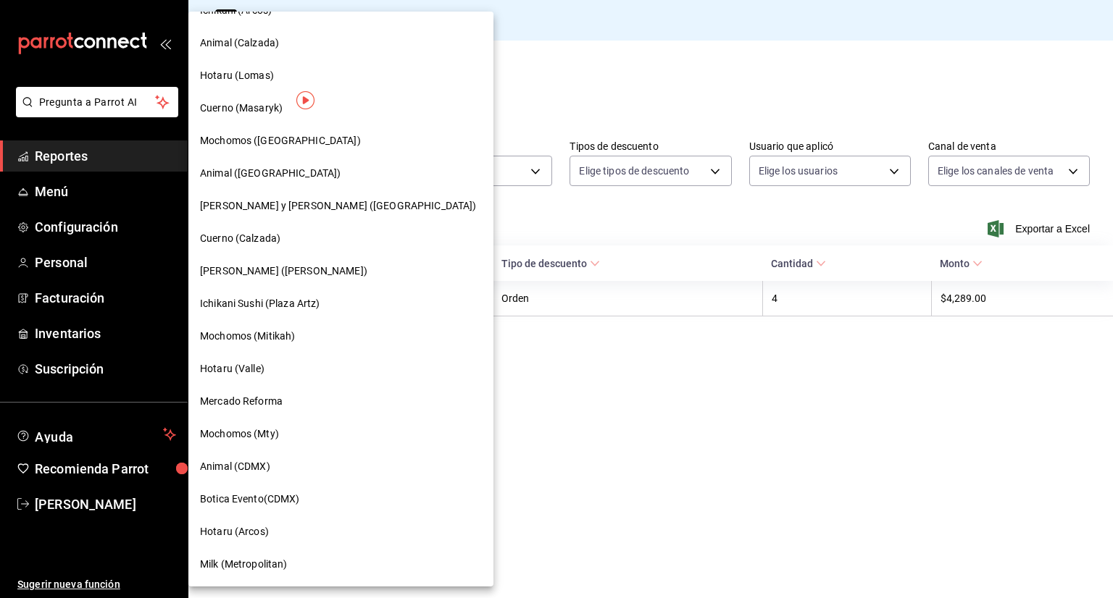
click at [307, 556] on div "Milk (Metropolitan)" at bounding box center [340, 564] width 305 height 33
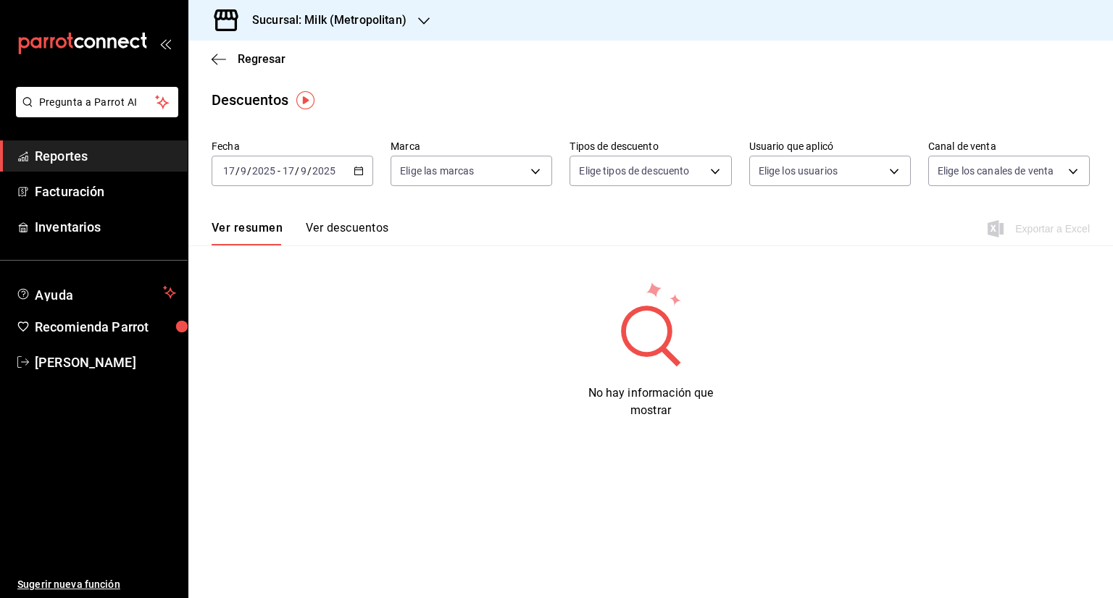
click at [358, 175] on icon "button" at bounding box center [358, 171] width 10 height 10
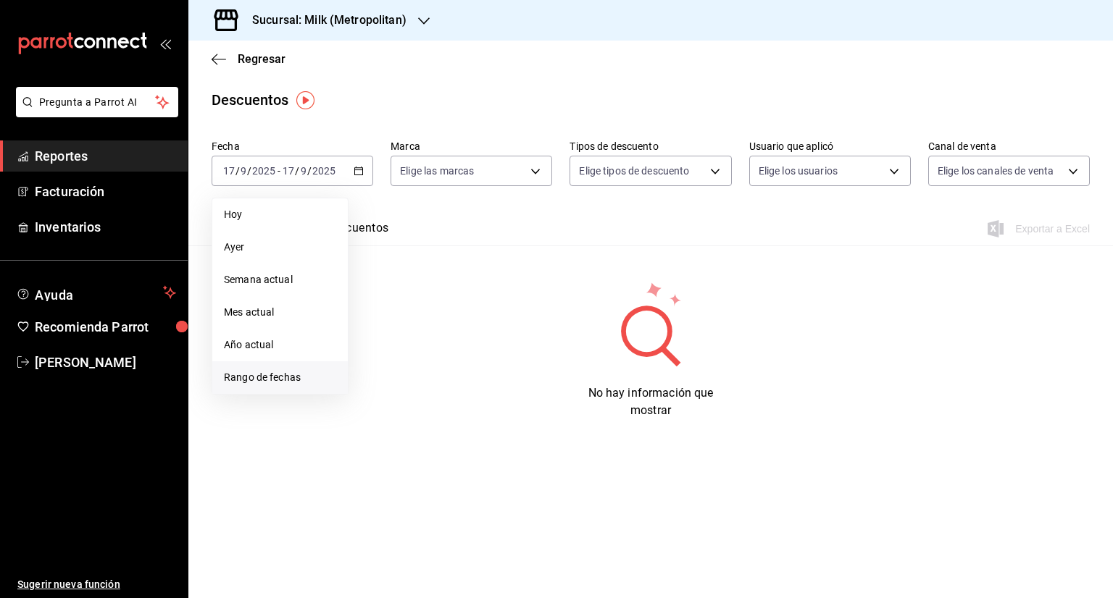
click at [256, 382] on span "Rango de fechas" at bounding box center [280, 377] width 112 height 15
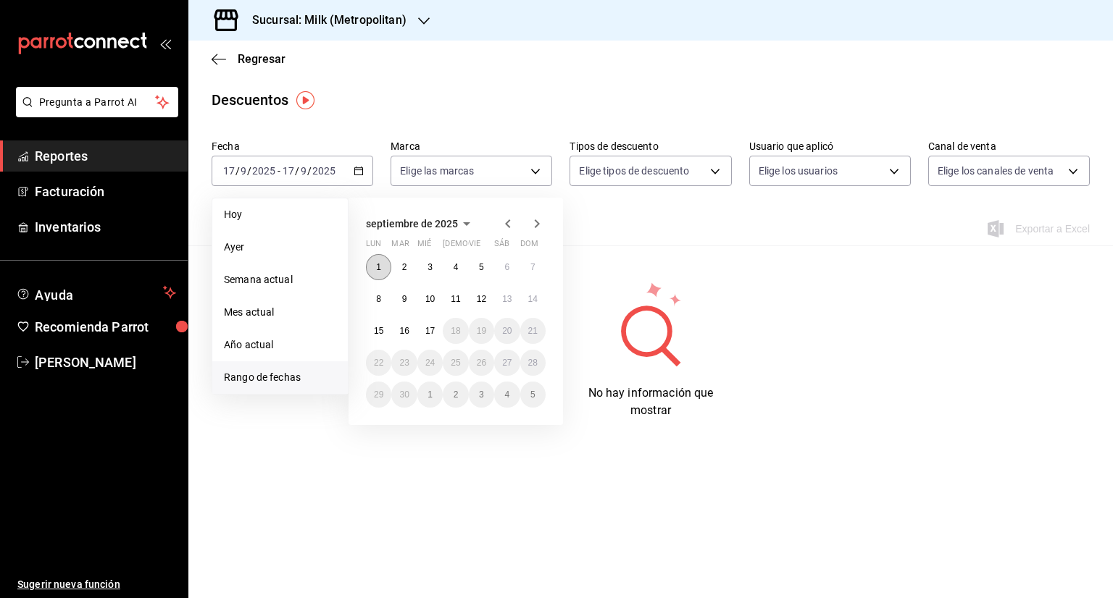
click at [379, 269] on abbr "1" at bounding box center [378, 267] width 5 height 10
click at [433, 327] on abbr "17" at bounding box center [429, 331] width 9 height 10
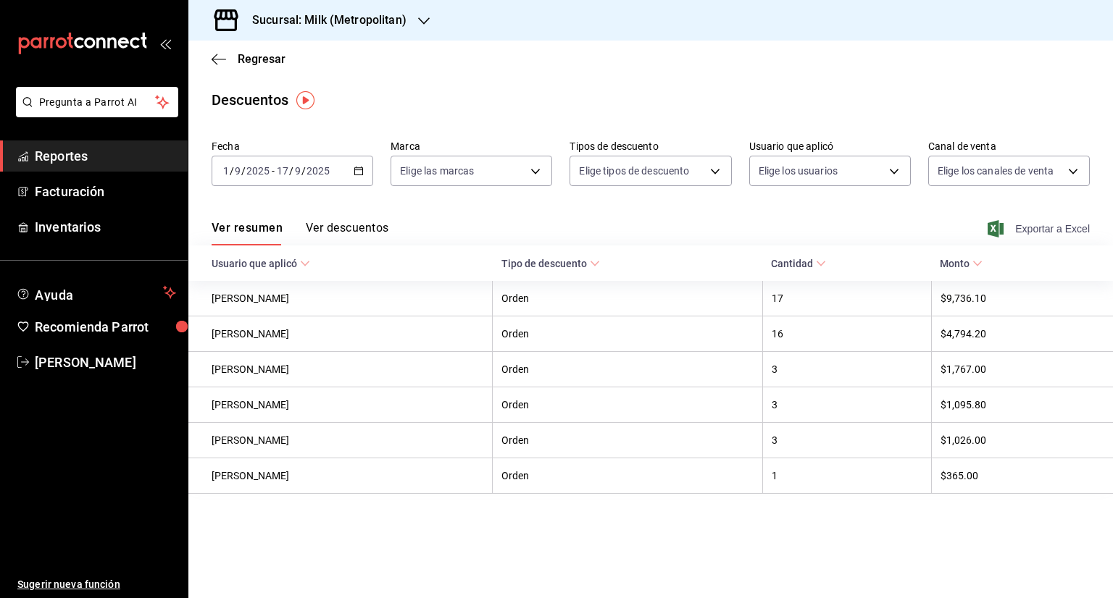
click at [1046, 232] on span "Exportar a Excel" at bounding box center [1039, 228] width 99 height 17
click at [238, 62] on span "Regresar" at bounding box center [262, 59] width 48 height 14
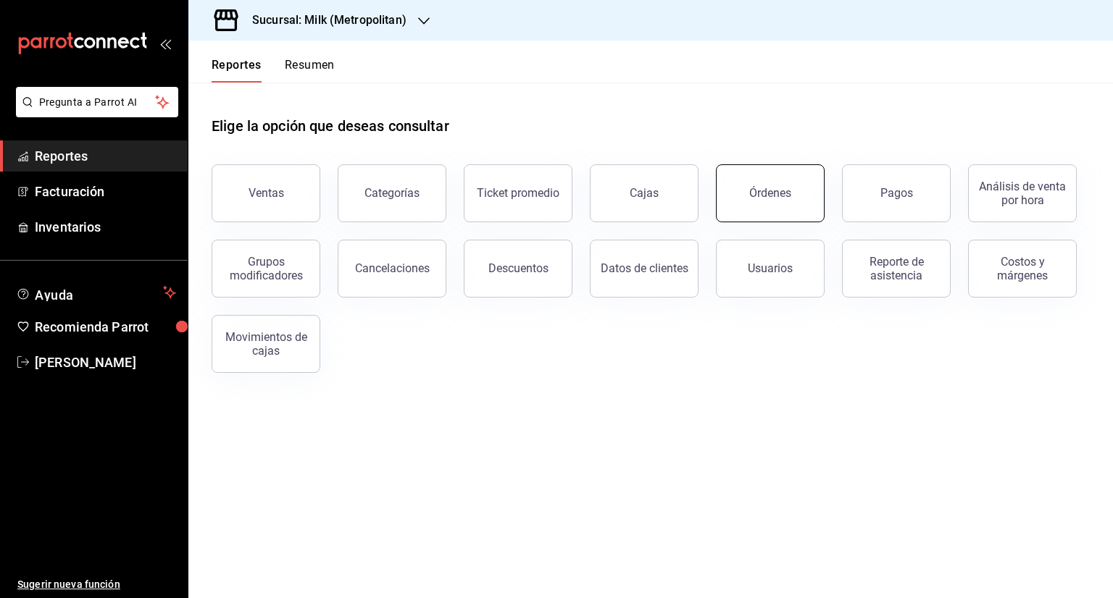
click at [772, 195] on div "Órdenes" at bounding box center [770, 193] width 42 height 14
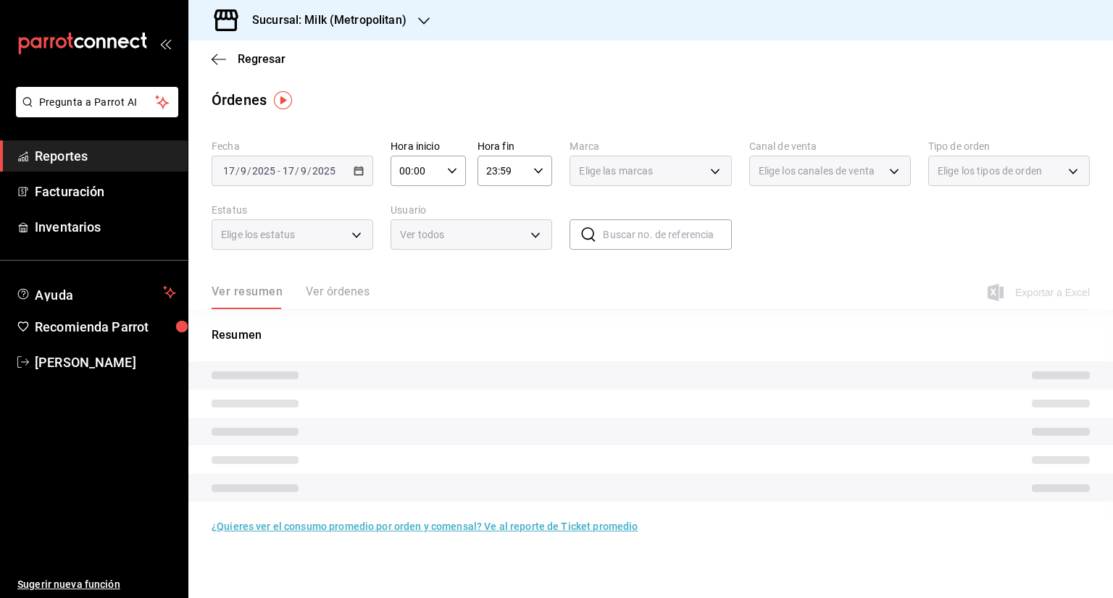
drag, startPoint x: 368, startPoint y: 172, endPoint x: 359, endPoint y: 171, distance: 9.5
click at [367, 172] on div "[DATE] [DATE] - [DATE] [DATE]" at bounding box center [293, 171] width 162 height 30
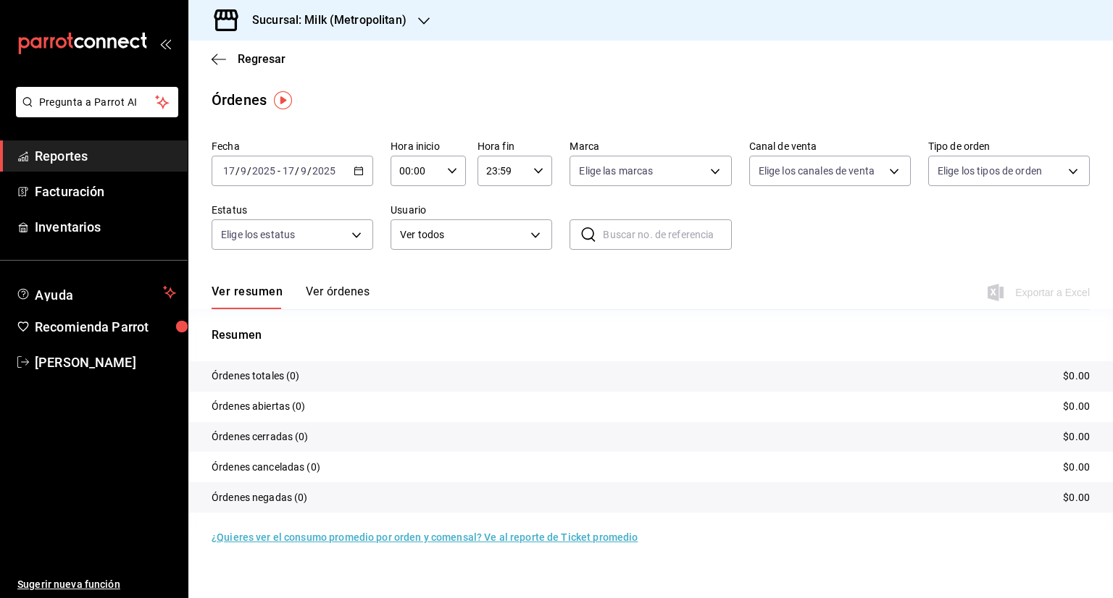
click at [354, 173] on \(Stroke\) "button" at bounding box center [358, 171] width 9 height 8
click at [272, 374] on span "Rango de fechas" at bounding box center [280, 377] width 112 height 15
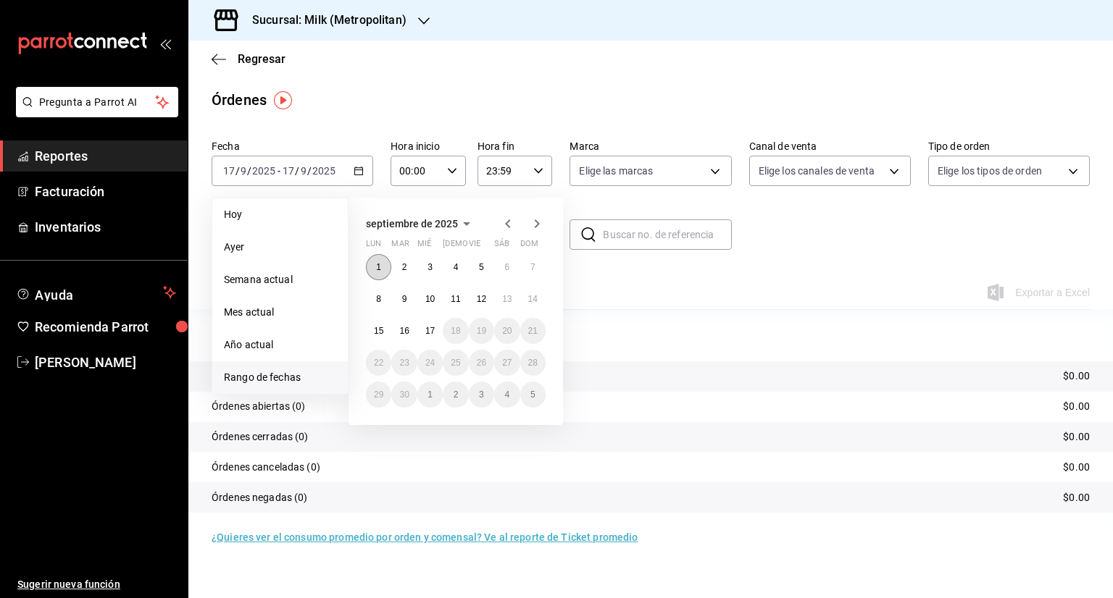
click at [372, 270] on button "1" at bounding box center [378, 267] width 25 height 26
click at [429, 331] on abbr "17" at bounding box center [429, 331] width 9 height 10
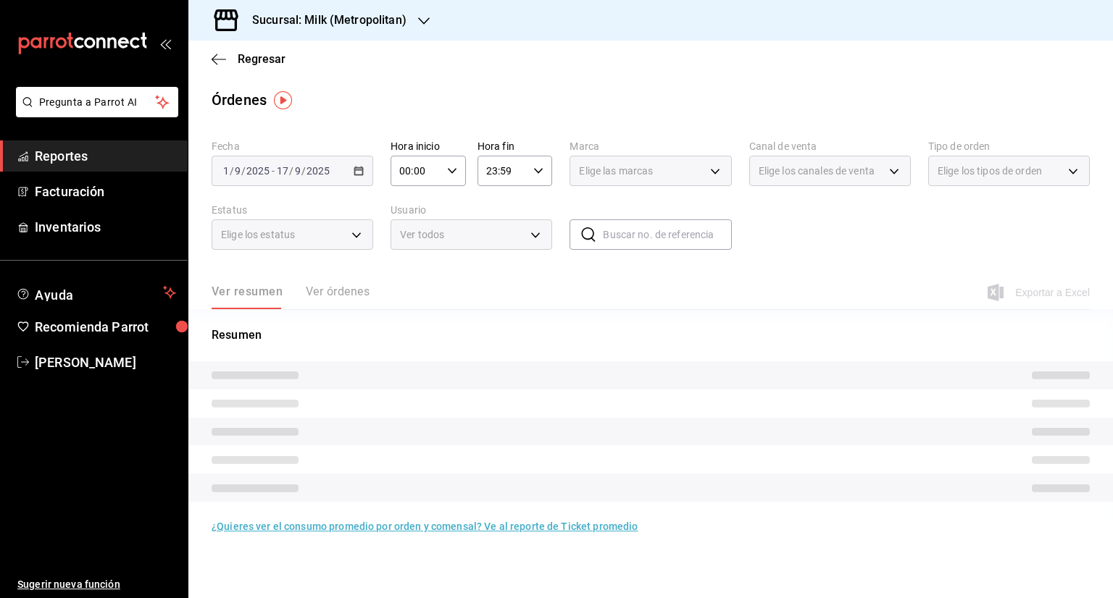
click at [454, 171] on \(Stroke\) "button" at bounding box center [452, 170] width 9 height 5
click at [415, 241] on span "05" at bounding box center [409, 237] width 14 height 12
type input "05:00"
click at [488, 174] on div at bounding box center [556, 299] width 1113 height 598
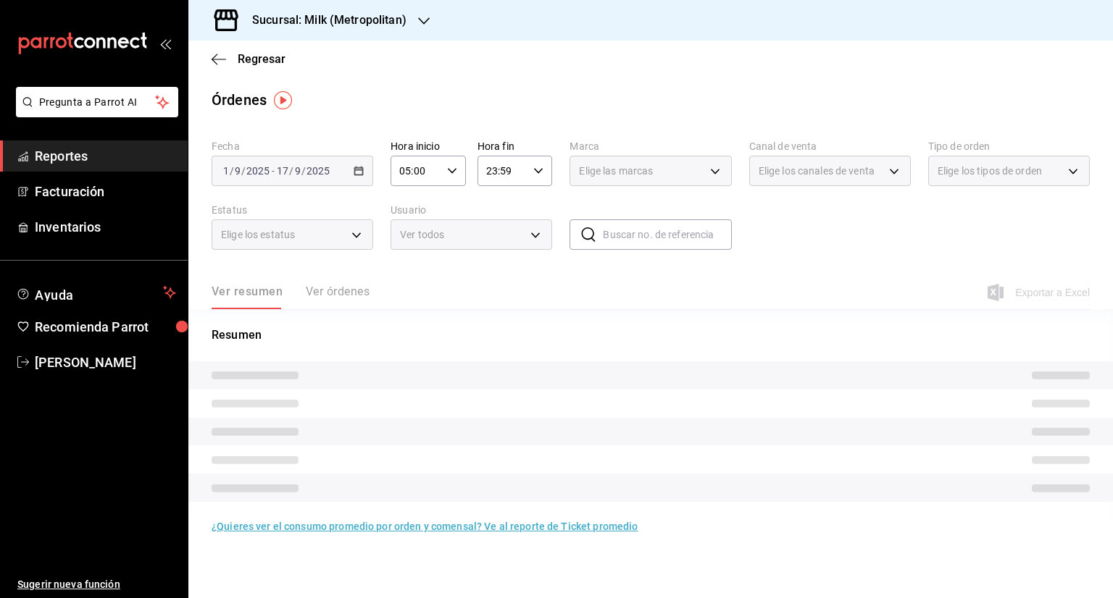
click at [536, 172] on icon "button" at bounding box center [538, 171] width 10 height 10
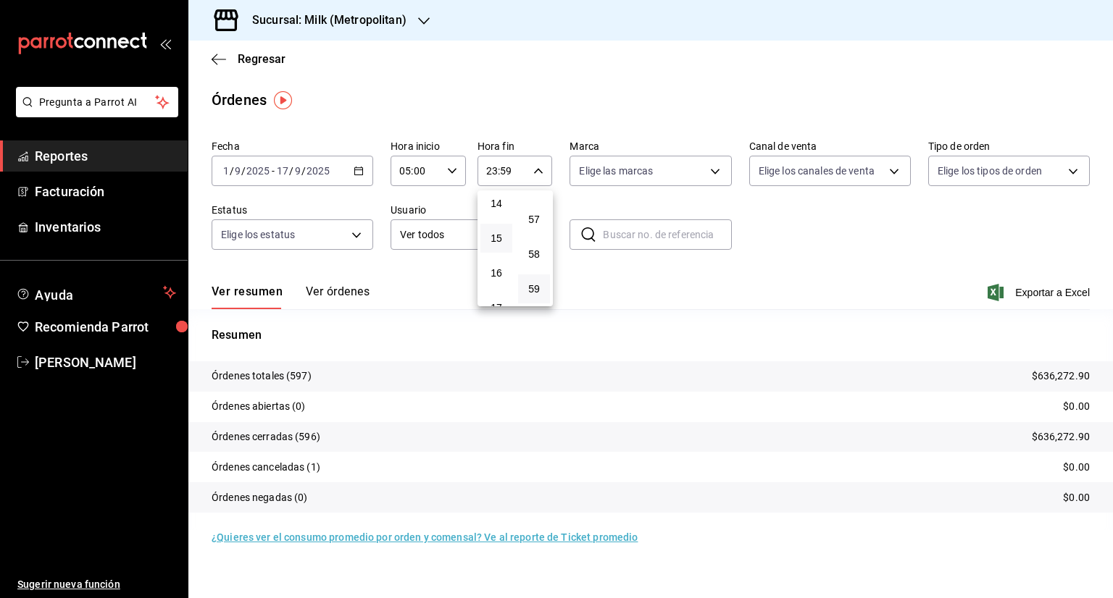
scroll to position [515, 0]
click at [497, 288] on span "17" at bounding box center [496, 284] width 14 height 12
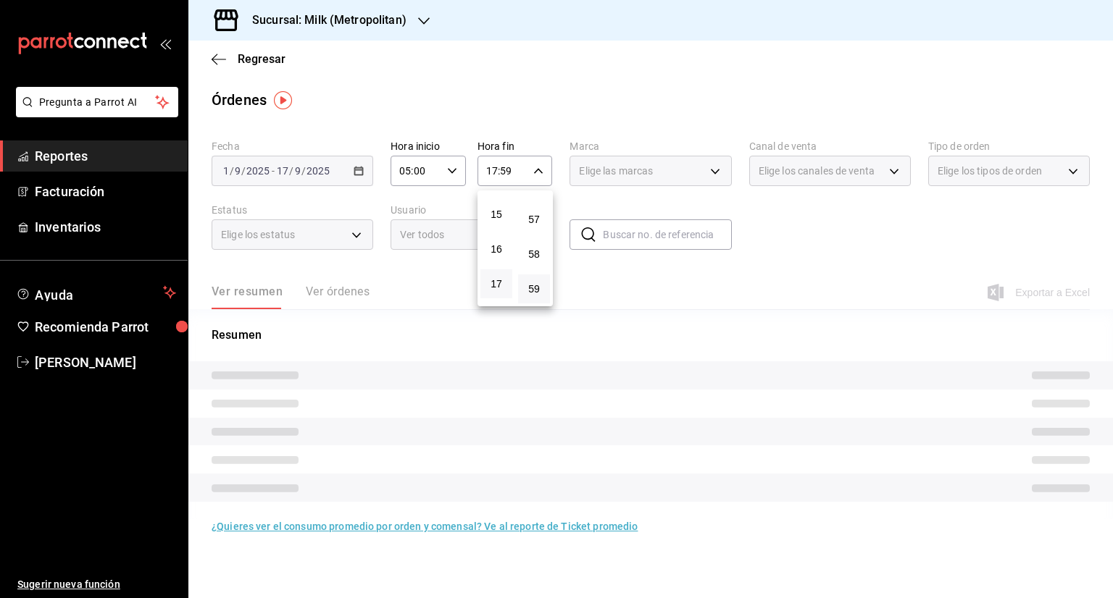
click at [543, 171] on div at bounding box center [556, 299] width 1113 height 598
click at [537, 174] on icon "button" at bounding box center [538, 171] width 10 height 10
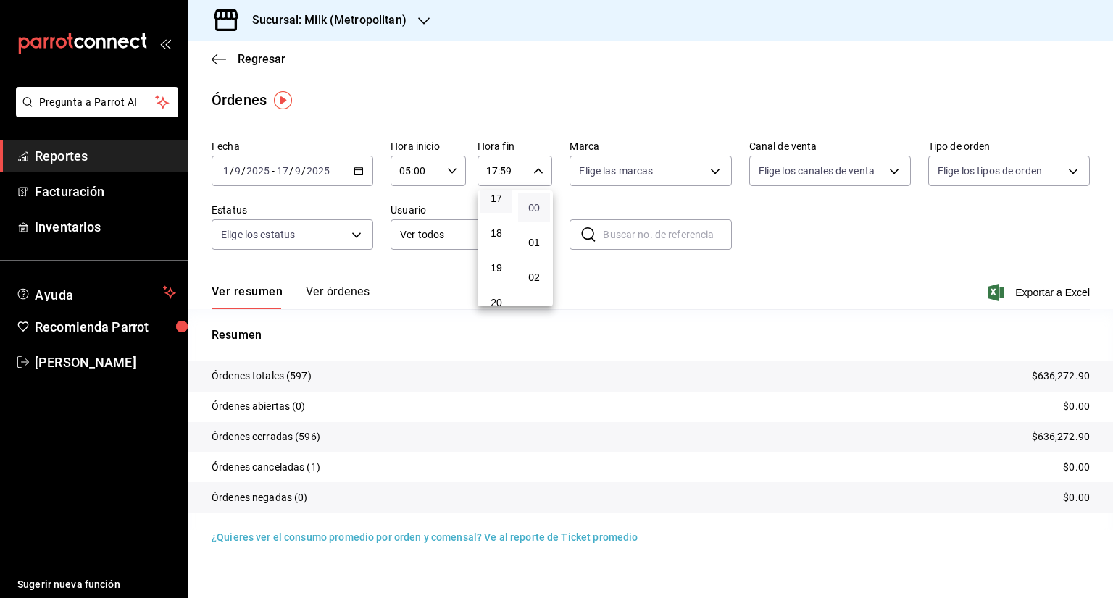
click at [537, 212] on span "00" at bounding box center [534, 208] width 14 height 12
type input "17:00"
click at [1046, 296] on div at bounding box center [556, 299] width 1113 height 598
click at [1044, 291] on span "Exportar a Excel" at bounding box center [1039, 292] width 99 height 17
click at [230, 57] on span "Regresar" at bounding box center [249, 59] width 74 height 14
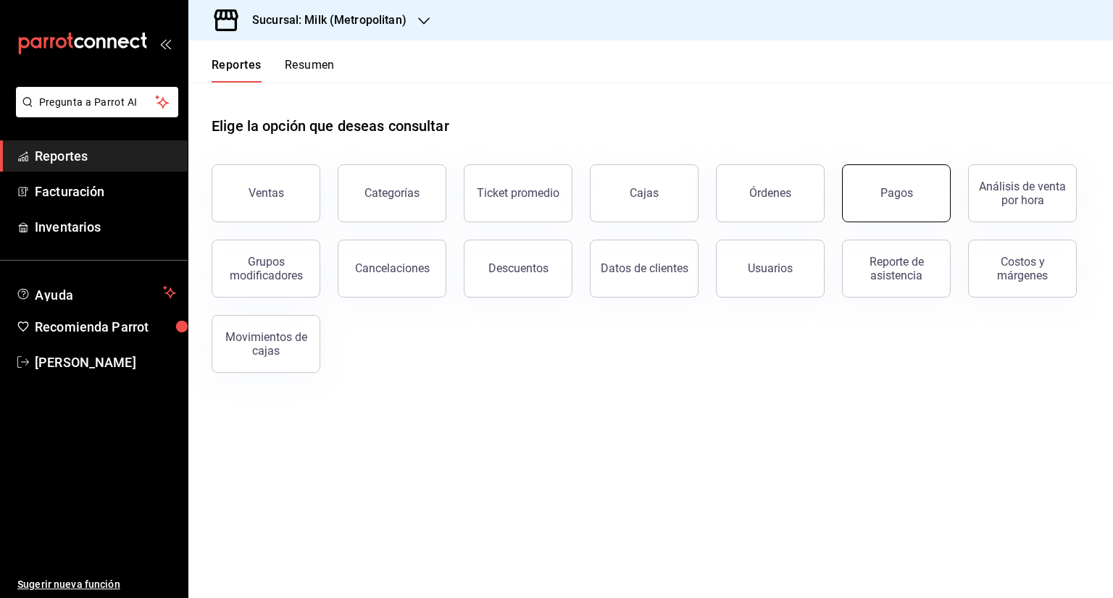
click at [878, 182] on button "Pagos" at bounding box center [896, 193] width 109 height 58
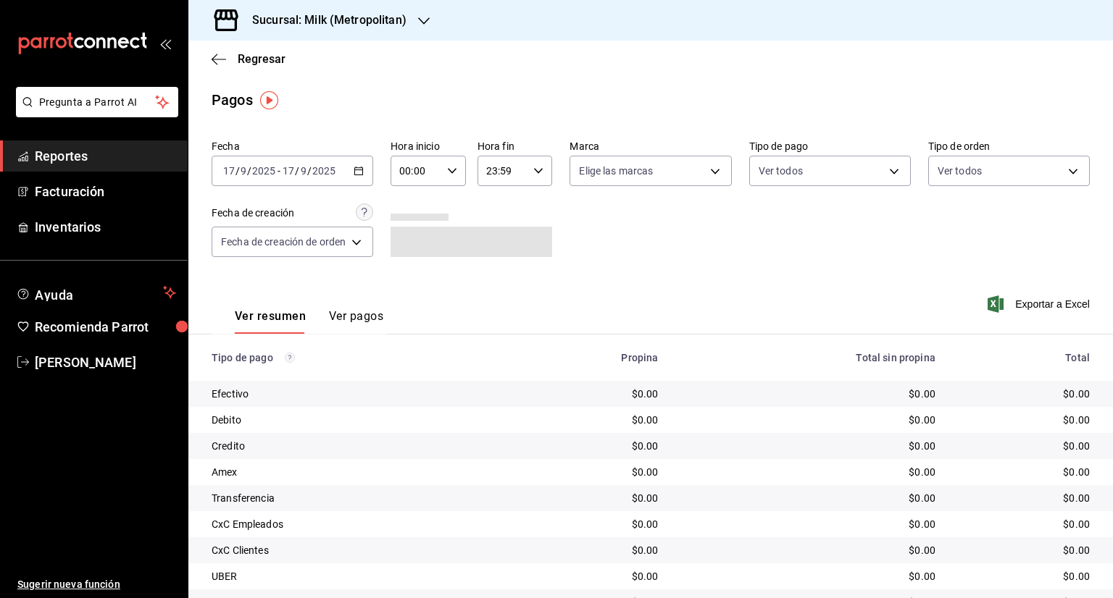
click at [359, 167] on icon "button" at bounding box center [358, 171] width 10 height 10
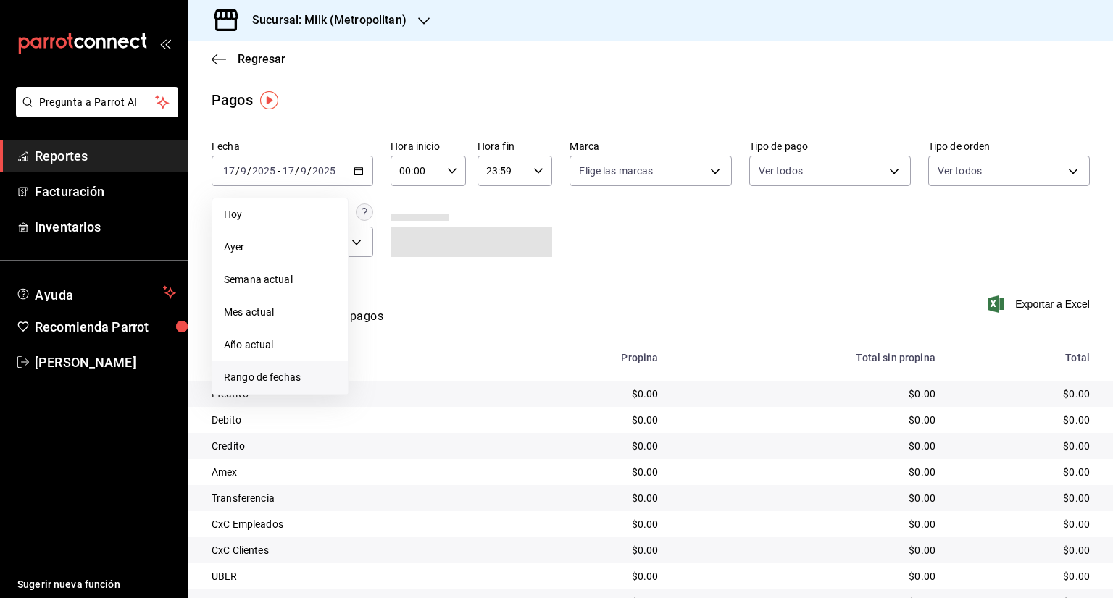
click at [275, 373] on span "Rango de fechas" at bounding box center [280, 377] width 112 height 15
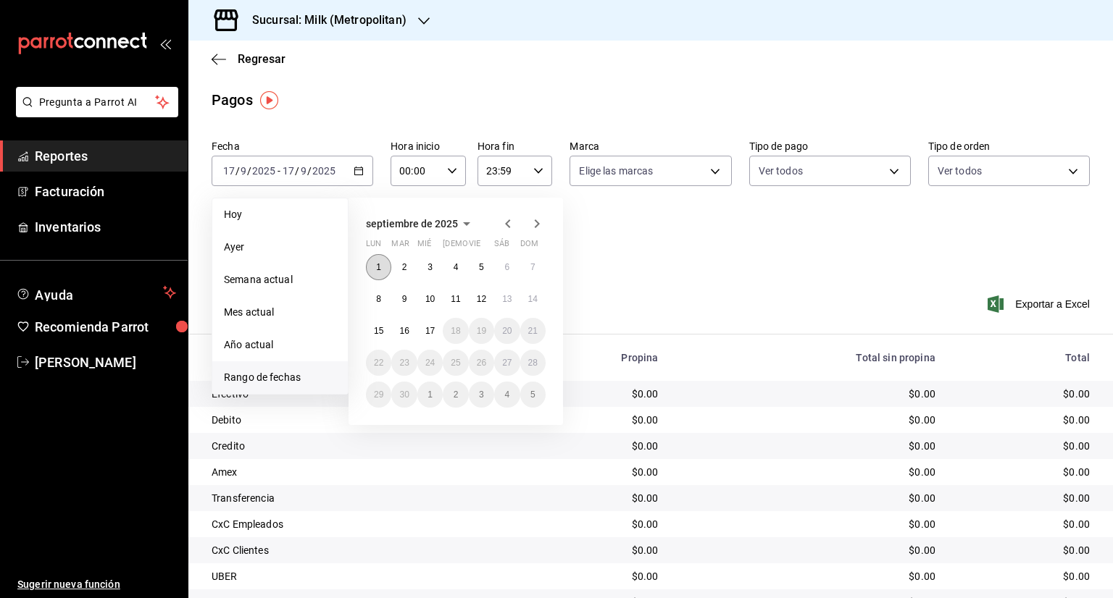
click at [382, 274] on button "1" at bounding box center [378, 267] width 25 height 26
click at [425, 340] on button "17" at bounding box center [429, 331] width 25 height 26
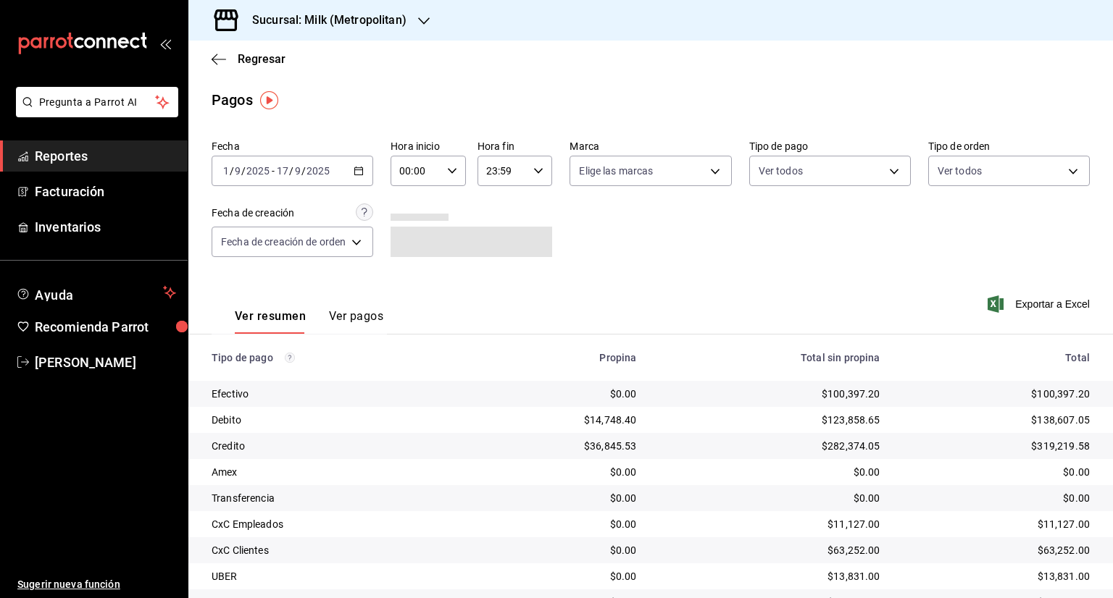
click at [455, 170] on icon "button" at bounding box center [452, 171] width 10 height 10
click at [409, 248] on button "05" at bounding box center [409, 236] width 31 height 29
type input "05:00"
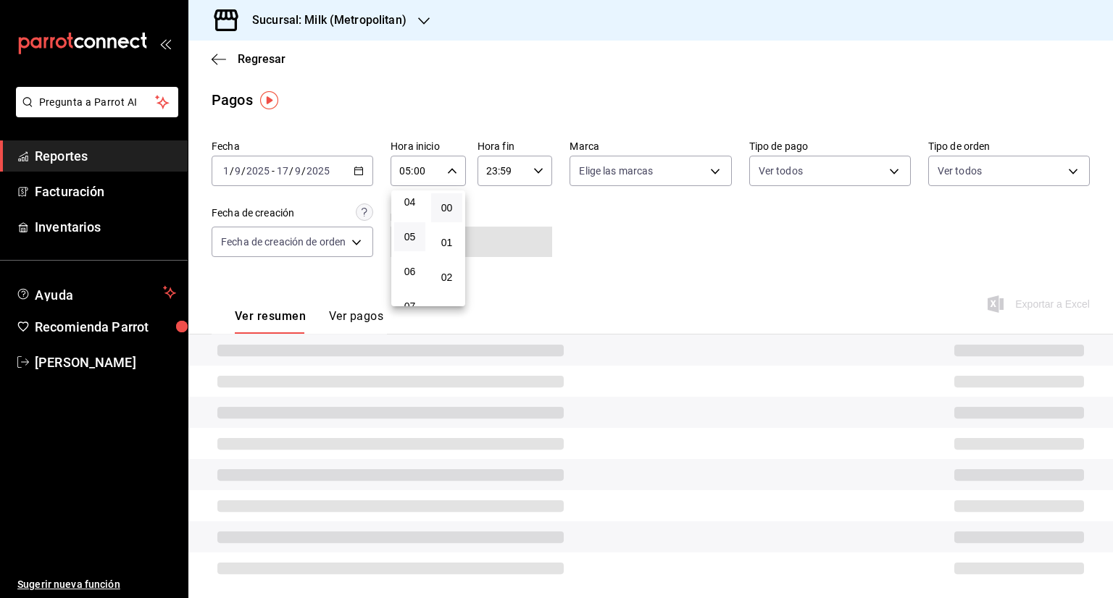
click at [535, 167] on div at bounding box center [556, 299] width 1113 height 598
click at [537, 171] on \(Stroke\) "button" at bounding box center [538, 170] width 9 height 5
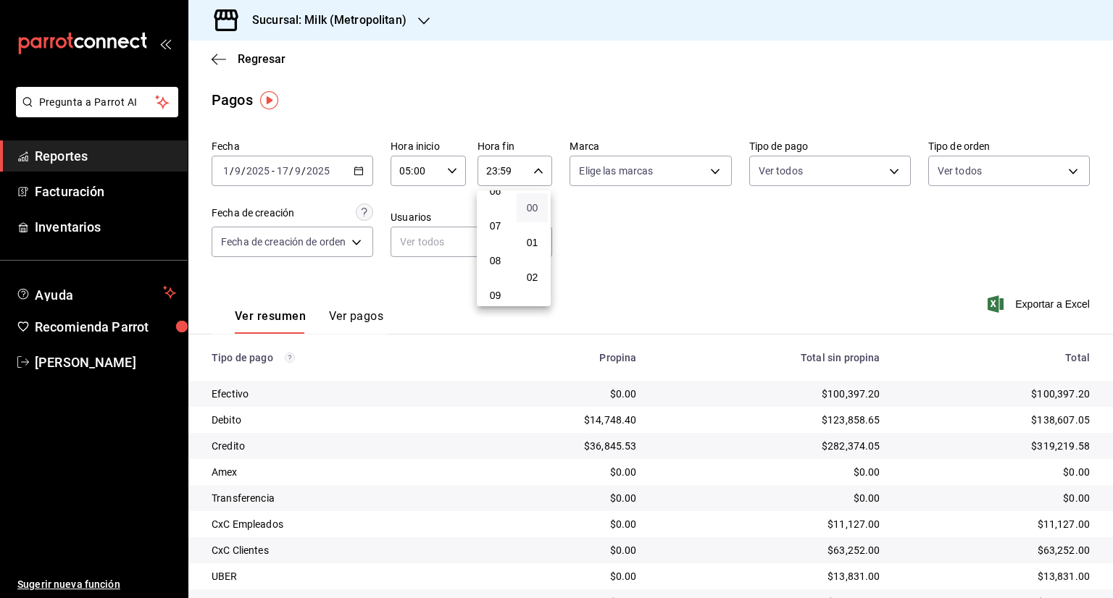
click at [528, 206] on span "00" at bounding box center [532, 208] width 14 height 12
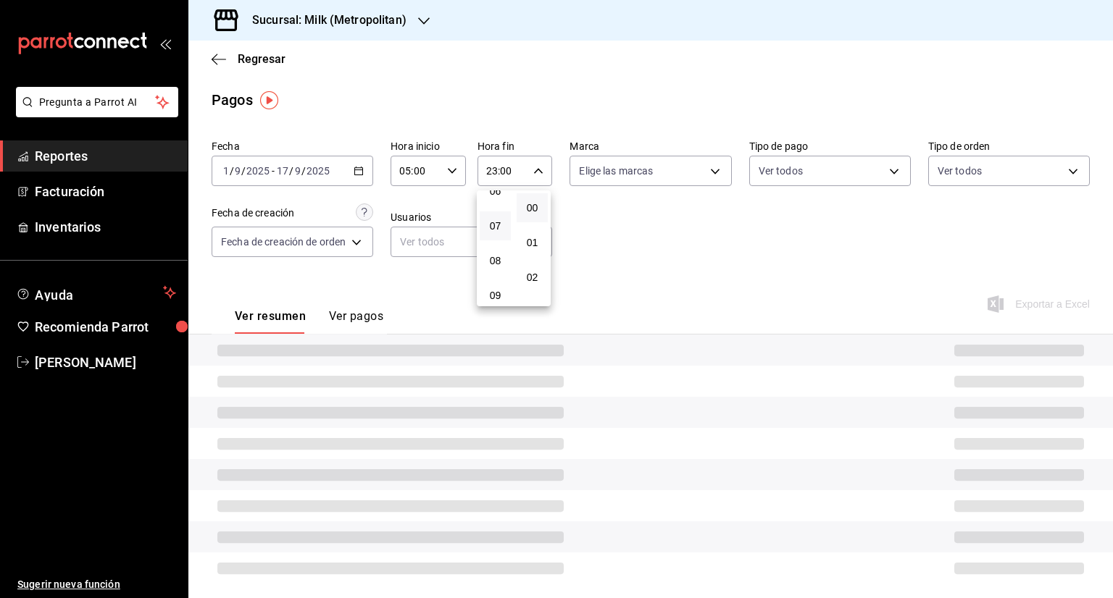
click at [506, 230] on button "07" at bounding box center [495, 226] width 31 height 29
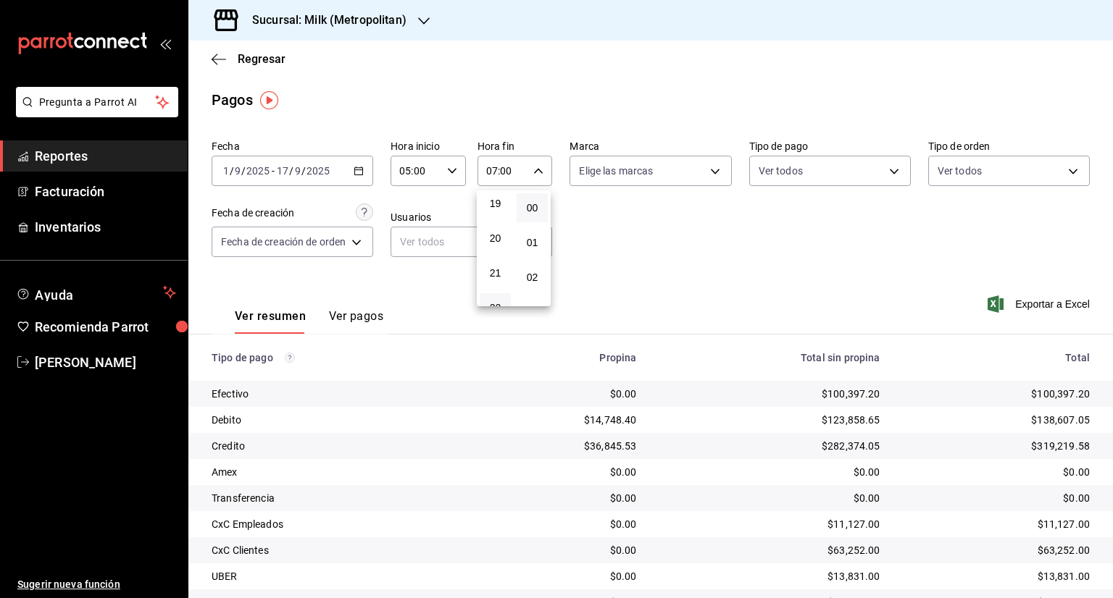
scroll to position [515, 0]
click at [501, 290] on span "17" at bounding box center [495, 284] width 14 height 12
type input "17:00"
click at [1018, 307] on div at bounding box center [556, 299] width 1113 height 598
click at [1018, 307] on span "Exportar a Excel" at bounding box center [1039, 304] width 99 height 17
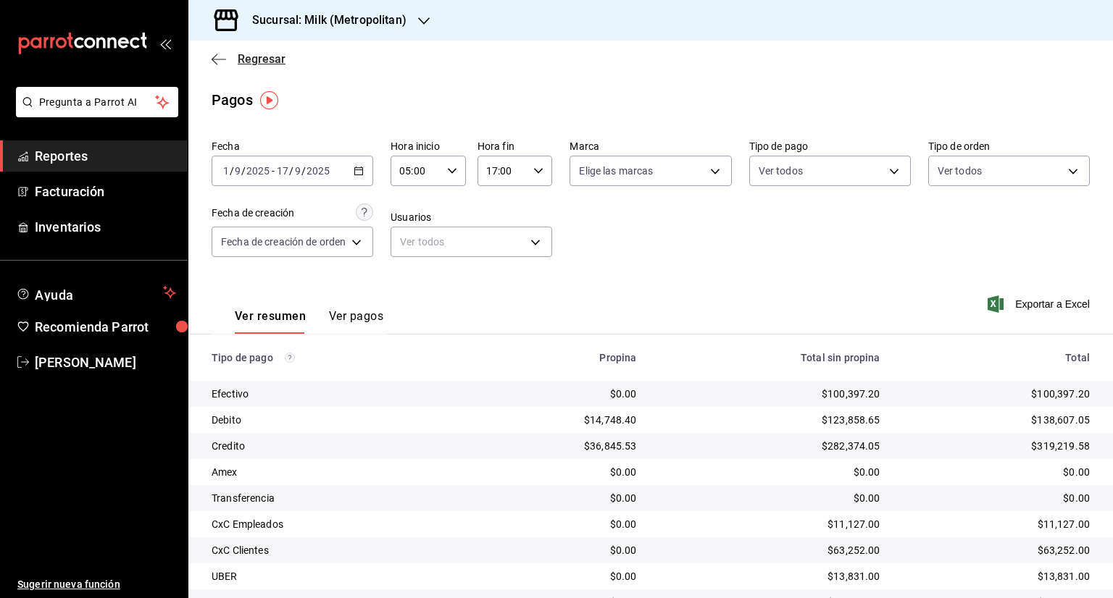
click at [275, 65] on span "Regresar" at bounding box center [262, 59] width 48 height 14
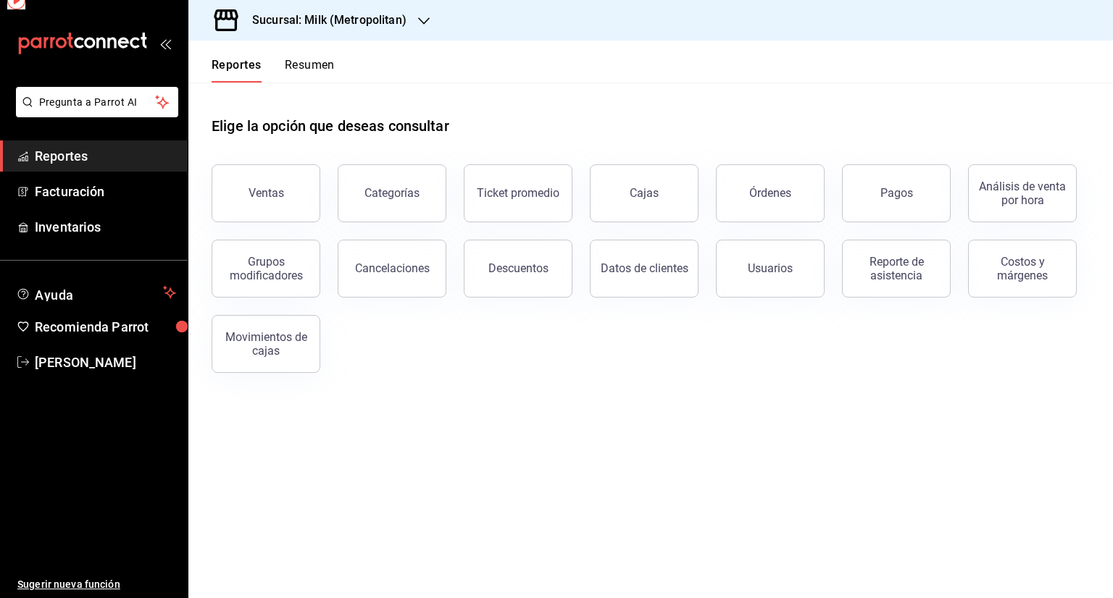
click at [367, 26] on h3 "Sucursal: Milk (Metropolitan)" at bounding box center [323, 20] width 166 height 17
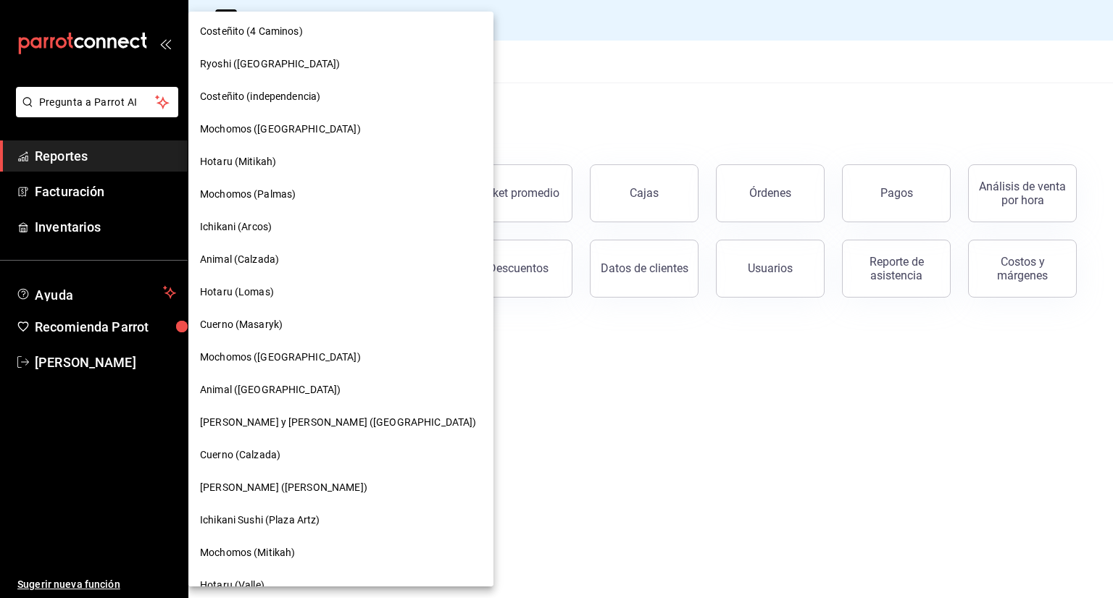
scroll to position [327, 0]
click at [313, 419] on span "[PERSON_NAME] y [PERSON_NAME] ([GEOGRAPHIC_DATA])" at bounding box center [338, 423] width 276 height 15
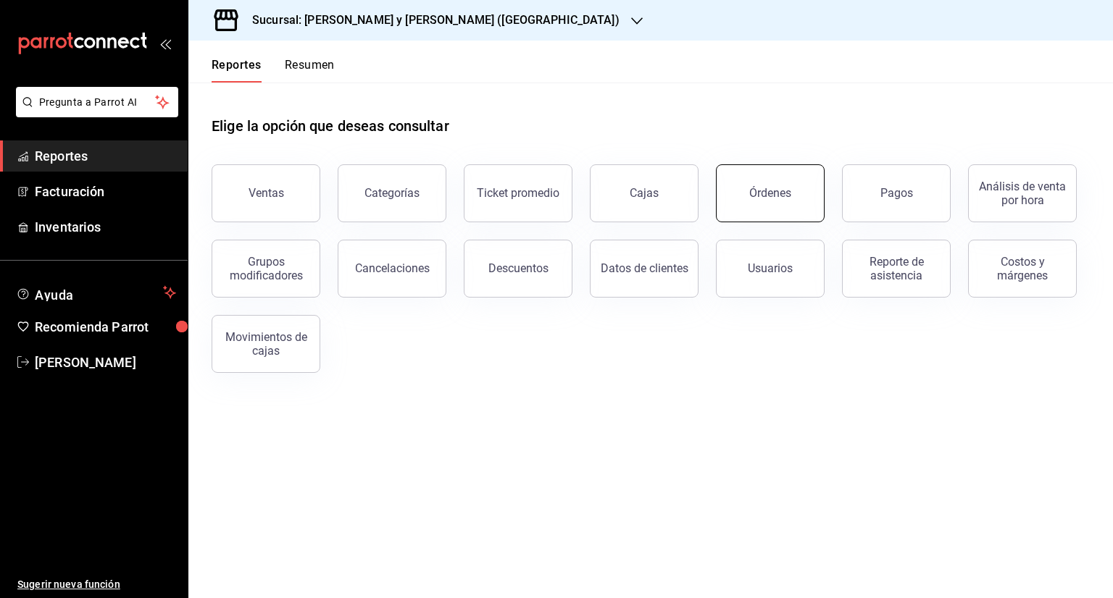
click at [803, 197] on button "Órdenes" at bounding box center [770, 193] width 109 height 58
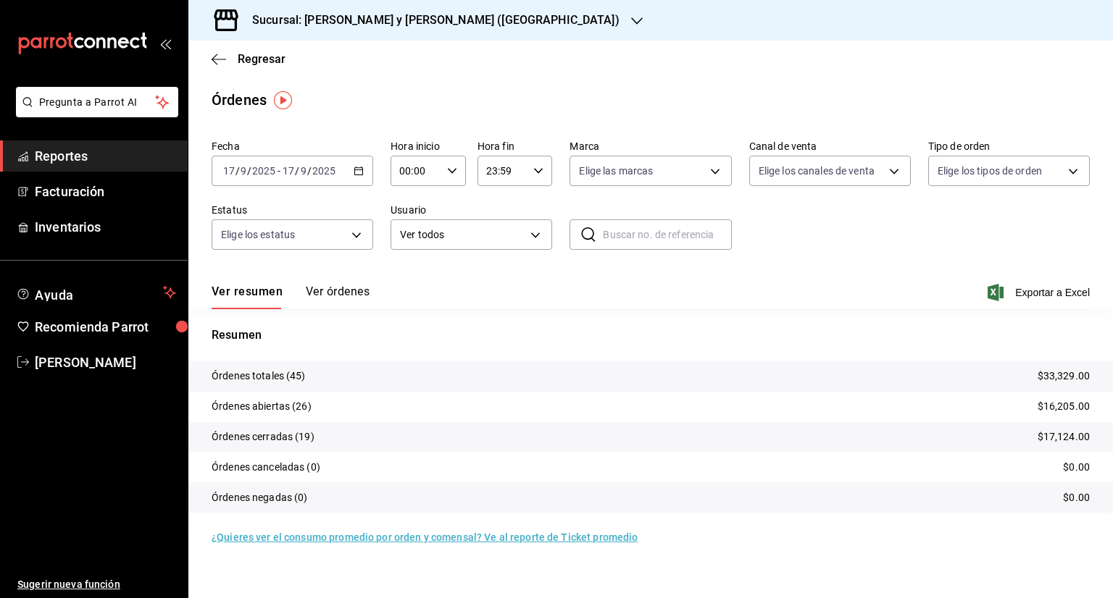
click at [361, 174] on icon "button" at bounding box center [358, 171] width 10 height 10
click at [273, 386] on li "Rango de fechas" at bounding box center [279, 377] width 135 height 33
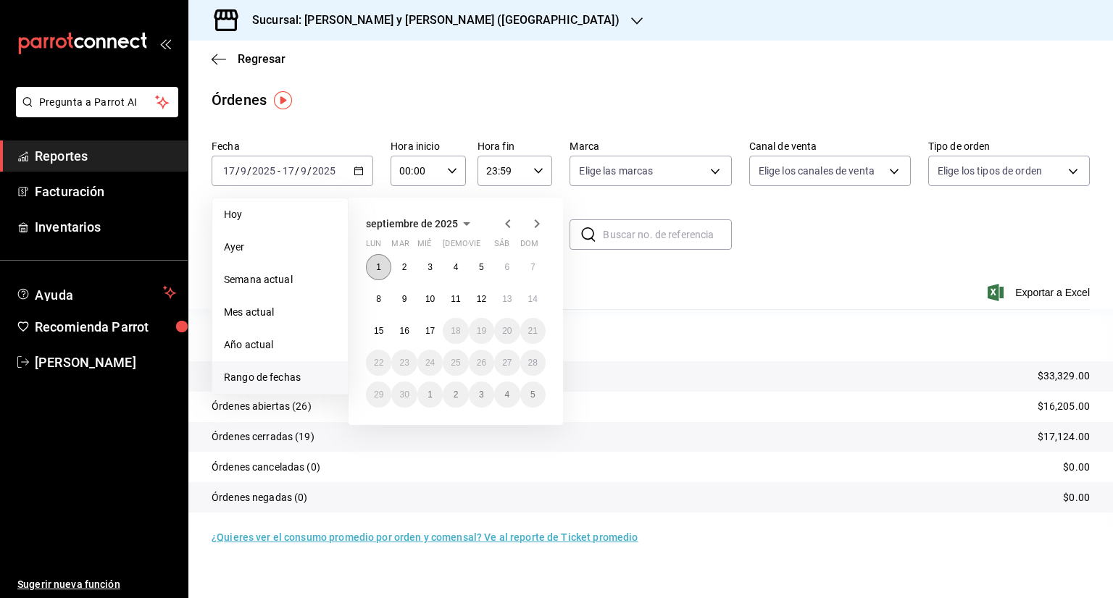
click at [368, 267] on button "1" at bounding box center [378, 267] width 25 height 26
click at [426, 328] on abbr "17" at bounding box center [429, 331] width 9 height 10
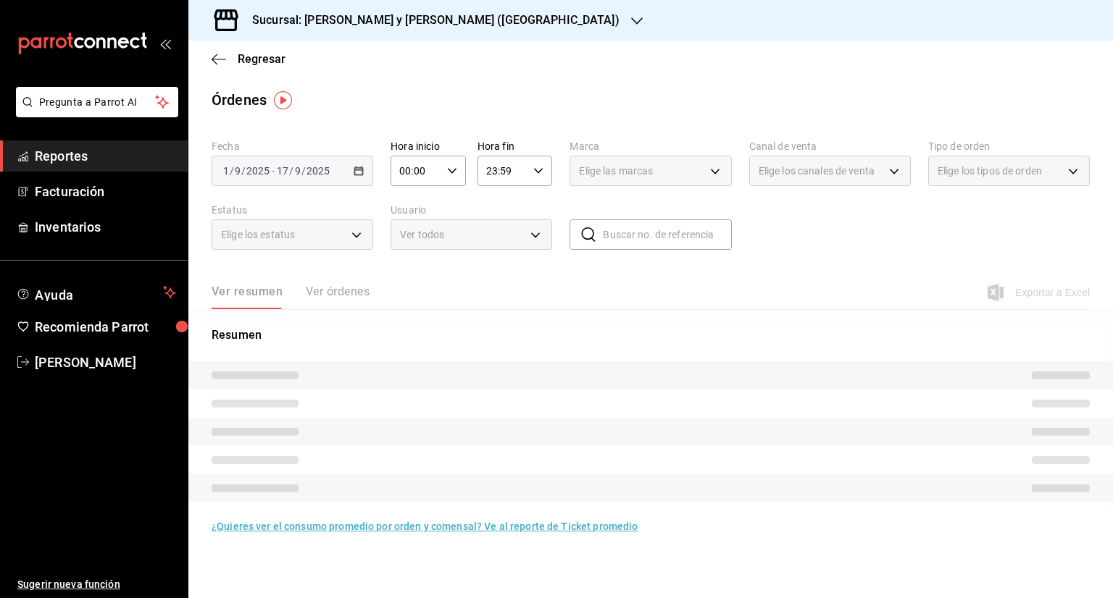
click at [450, 166] on icon "button" at bounding box center [452, 171] width 10 height 10
click at [411, 243] on span "05" at bounding box center [409, 237] width 14 height 12
type input "05:00"
click at [452, 215] on button "00" at bounding box center [447, 207] width 32 height 29
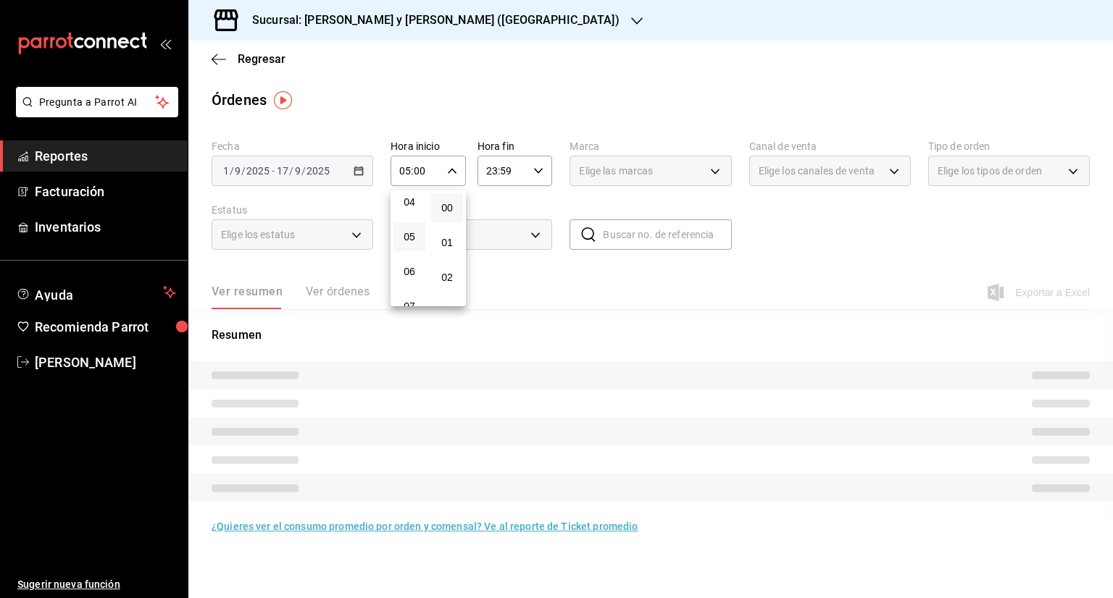
click at [540, 173] on div at bounding box center [556, 299] width 1113 height 598
click at [536, 177] on div "23:59 Hora fin" at bounding box center [514, 171] width 75 height 30
click at [537, 214] on button "00" at bounding box center [534, 207] width 32 height 29
click at [502, 290] on span "17" at bounding box center [496, 284] width 14 height 12
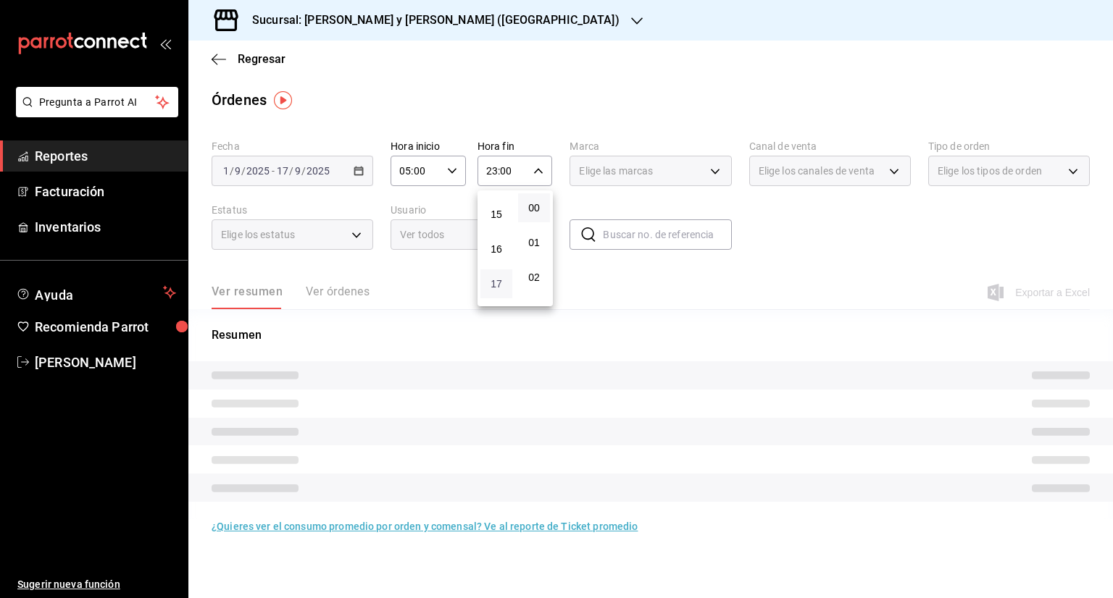
type input "17:00"
click at [761, 304] on div at bounding box center [556, 299] width 1113 height 598
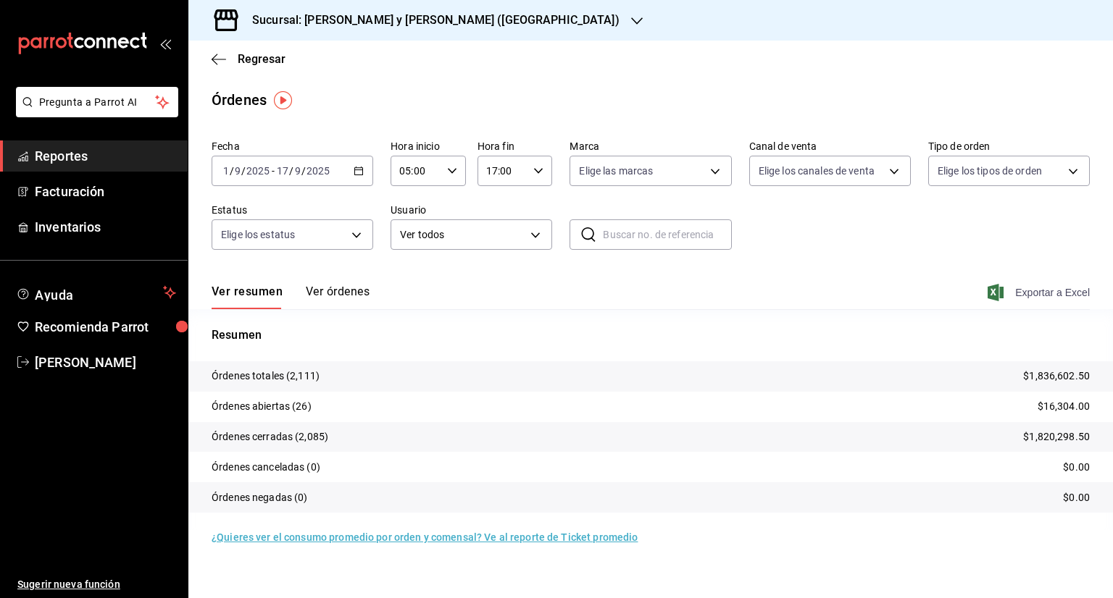
click at [1065, 291] on span "Exportar a Excel" at bounding box center [1039, 292] width 99 height 17
click at [247, 55] on span "Regresar" at bounding box center [262, 59] width 48 height 14
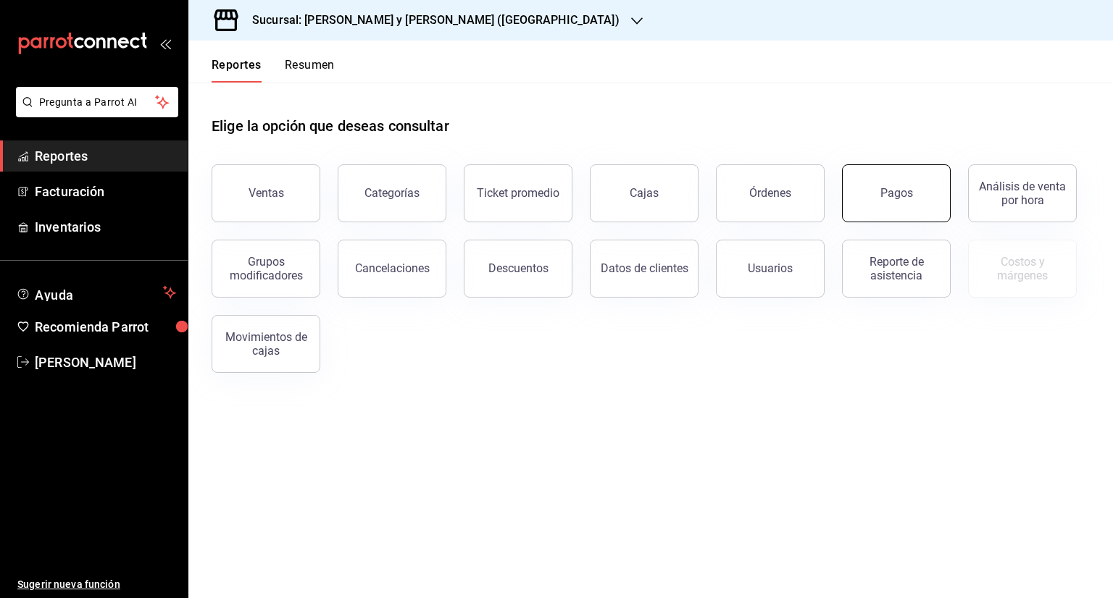
click at [900, 193] on div "Pagos" at bounding box center [896, 193] width 33 height 14
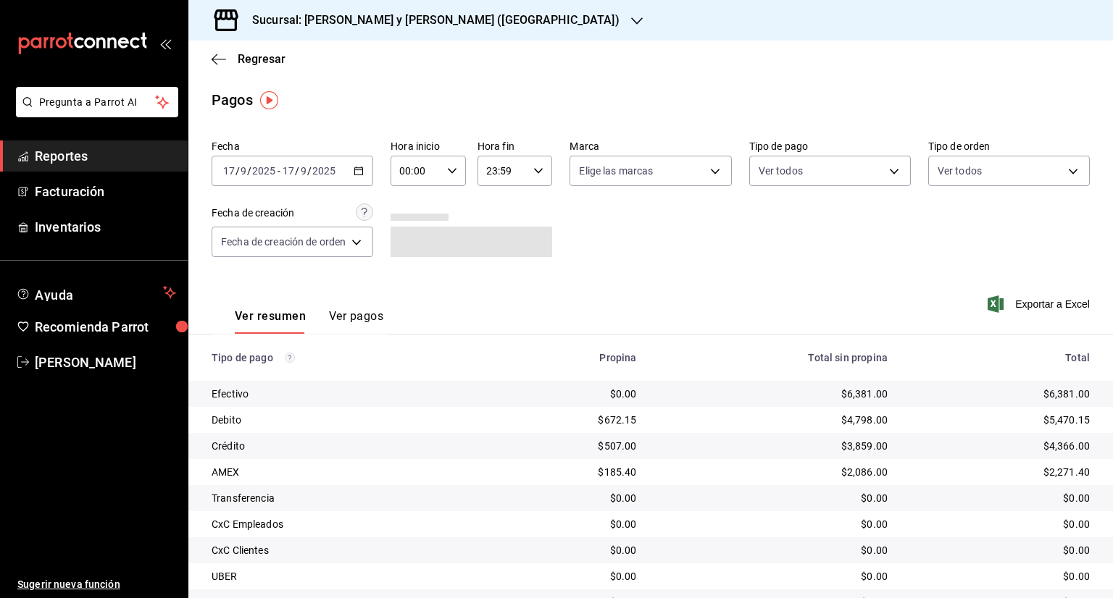
click at [361, 167] on icon "button" at bounding box center [358, 171] width 10 height 10
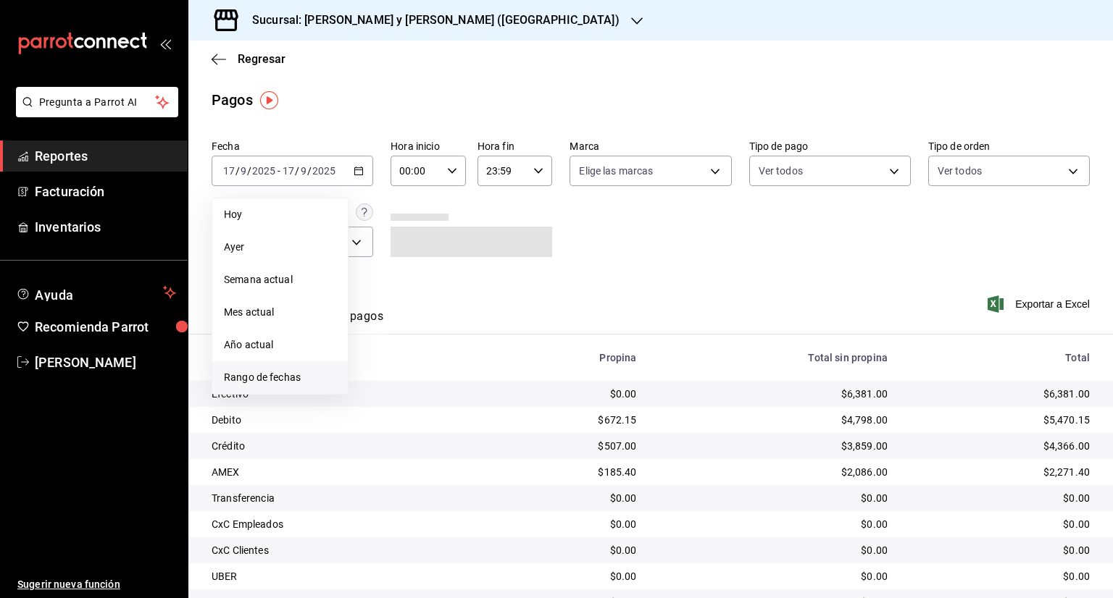
click at [261, 377] on span "Rango de fechas" at bounding box center [280, 377] width 112 height 15
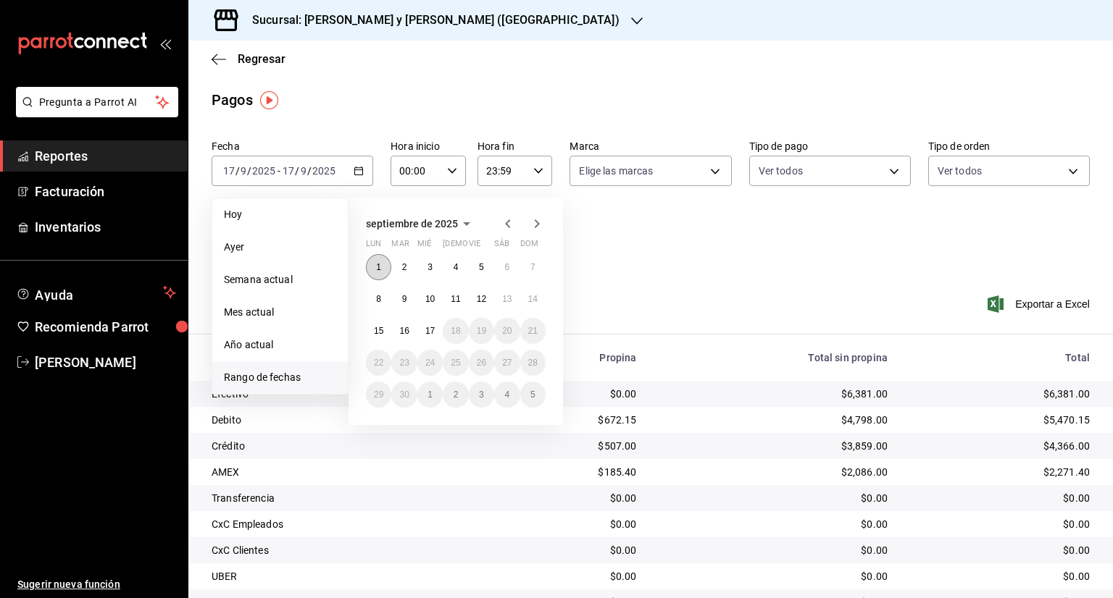
click at [382, 267] on button "1" at bounding box center [378, 267] width 25 height 26
click at [436, 327] on button "17" at bounding box center [429, 331] width 25 height 26
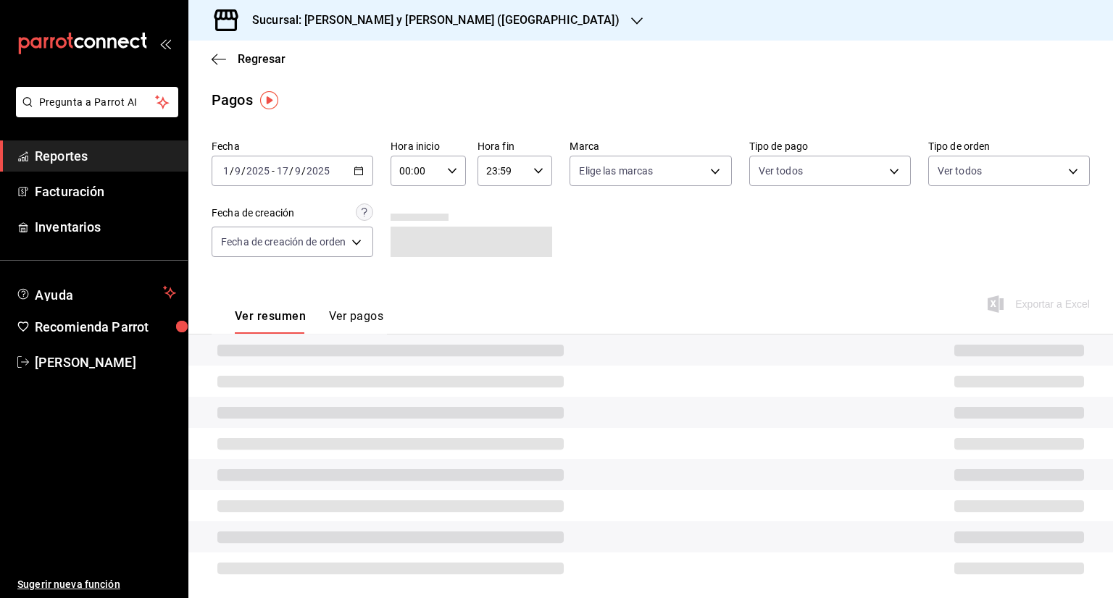
click at [457, 175] on div "00:00 Hora inicio" at bounding box center [427, 171] width 75 height 30
click at [414, 243] on span "05" at bounding box center [410, 237] width 14 height 12
type input "05:00"
click at [535, 172] on div at bounding box center [556, 299] width 1113 height 598
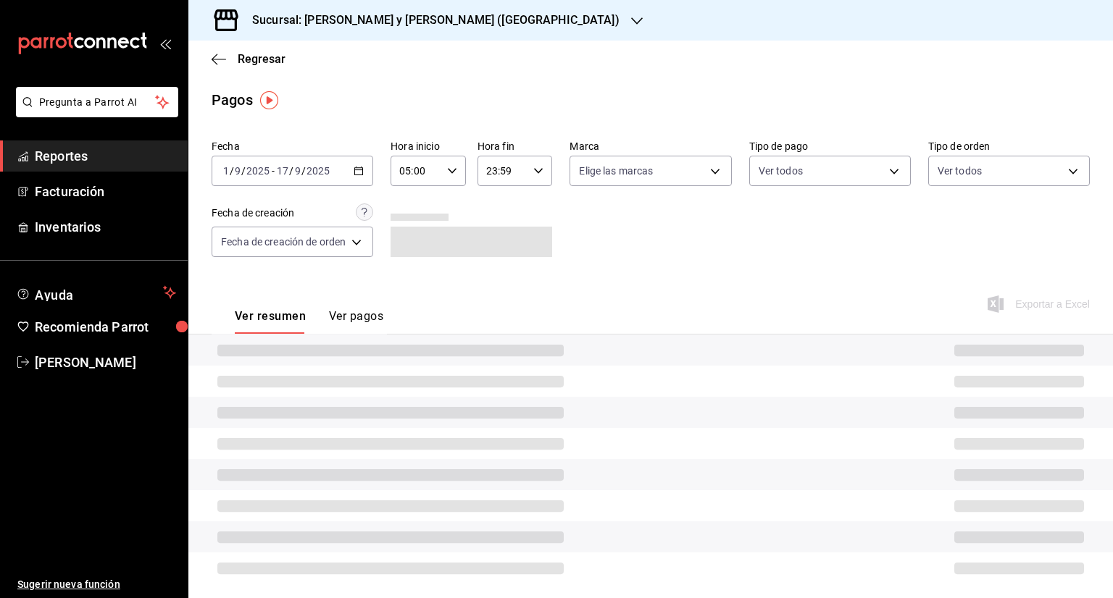
click at [540, 170] on icon "button" at bounding box center [538, 171] width 10 height 10
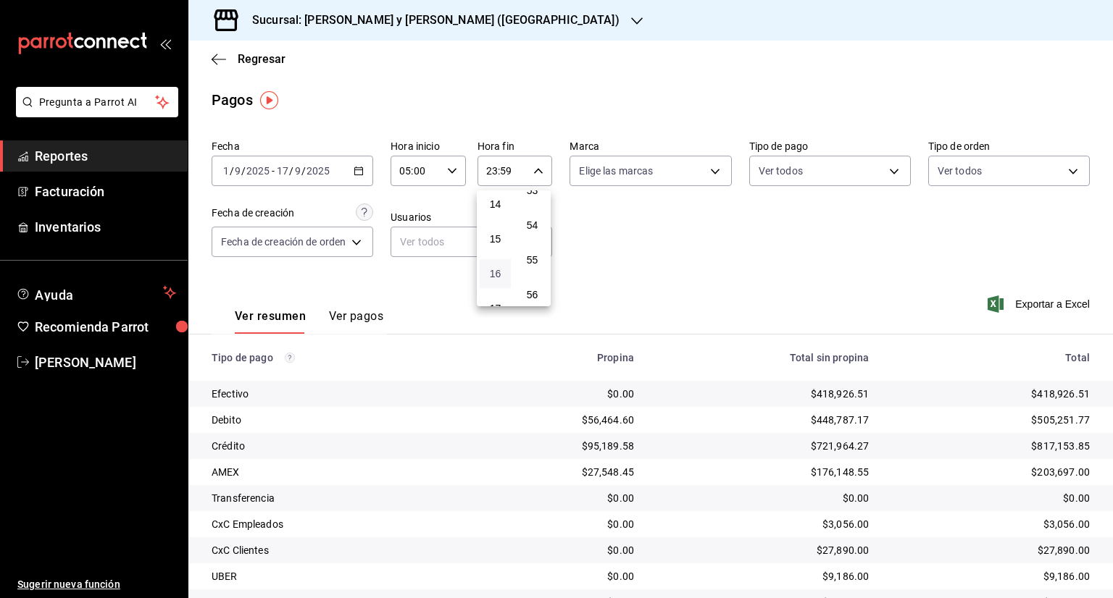
scroll to position [515, 0]
click at [495, 290] on span "17" at bounding box center [495, 284] width 14 height 12
click at [539, 215] on button "00" at bounding box center [531, 207] width 31 height 29
type input "17:00"
click at [779, 225] on div at bounding box center [556, 299] width 1113 height 598
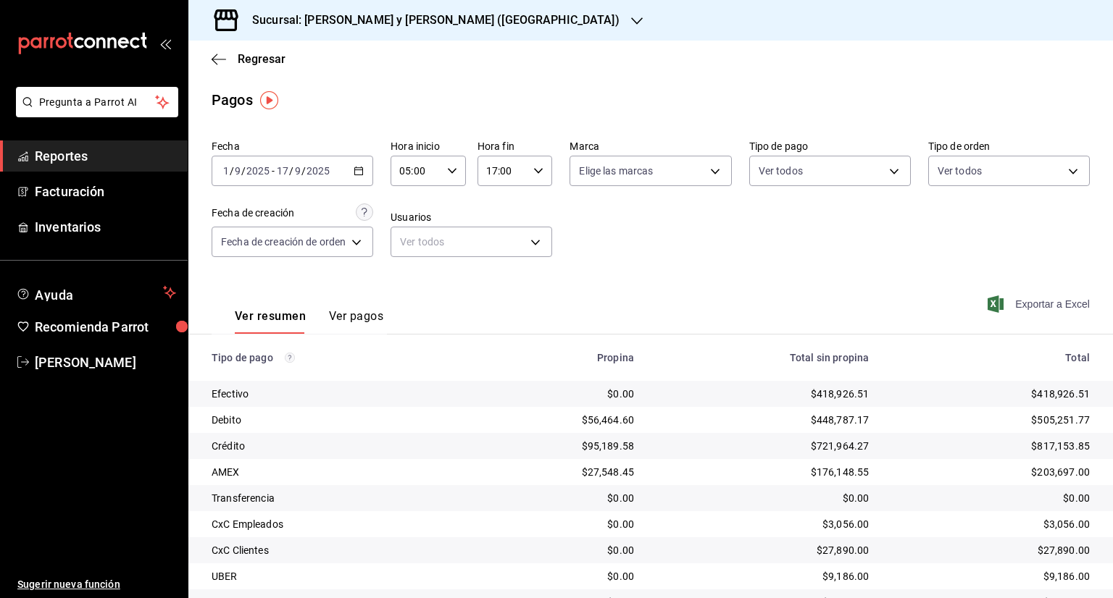
click at [1048, 306] on span "Exportar a Excel" at bounding box center [1039, 304] width 99 height 17
click at [264, 56] on span "Regresar" at bounding box center [262, 59] width 48 height 14
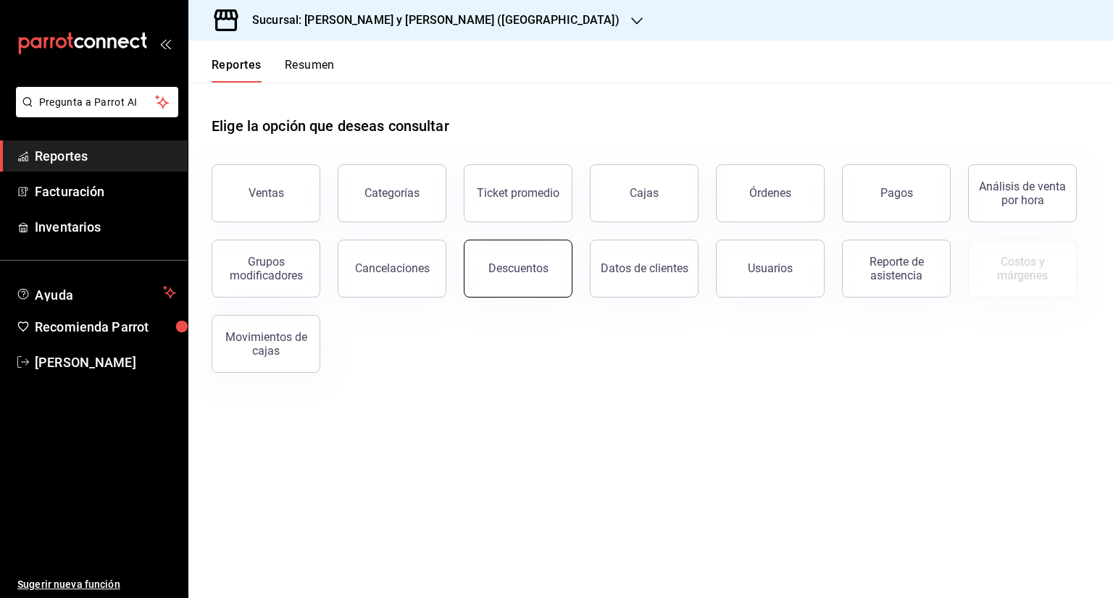
click at [535, 288] on button "Descuentos" at bounding box center [518, 269] width 109 height 58
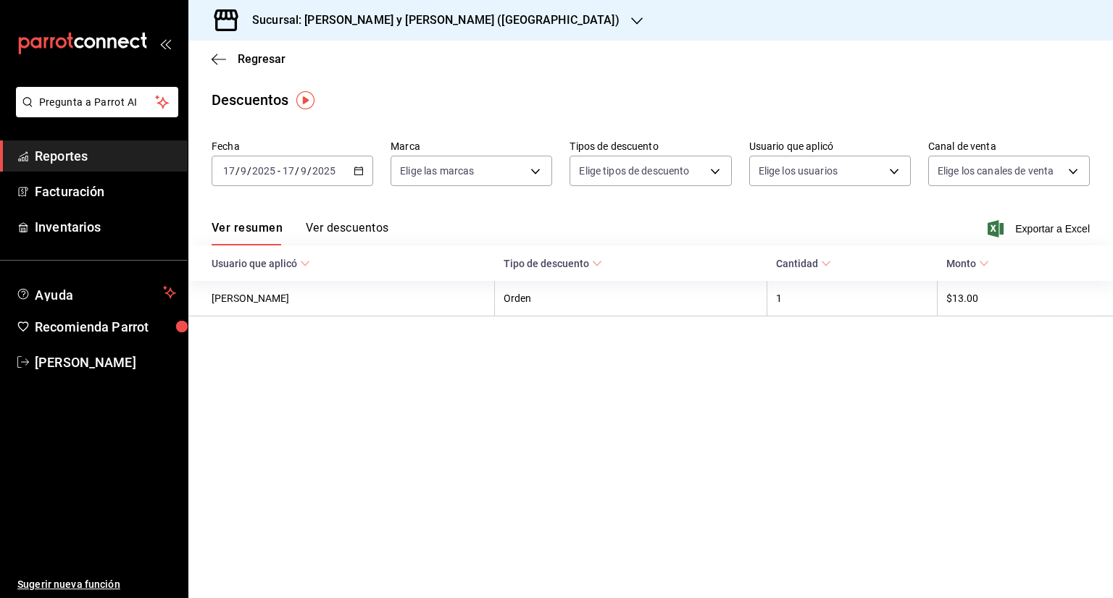
click at [353, 172] on icon "button" at bounding box center [358, 171] width 10 height 10
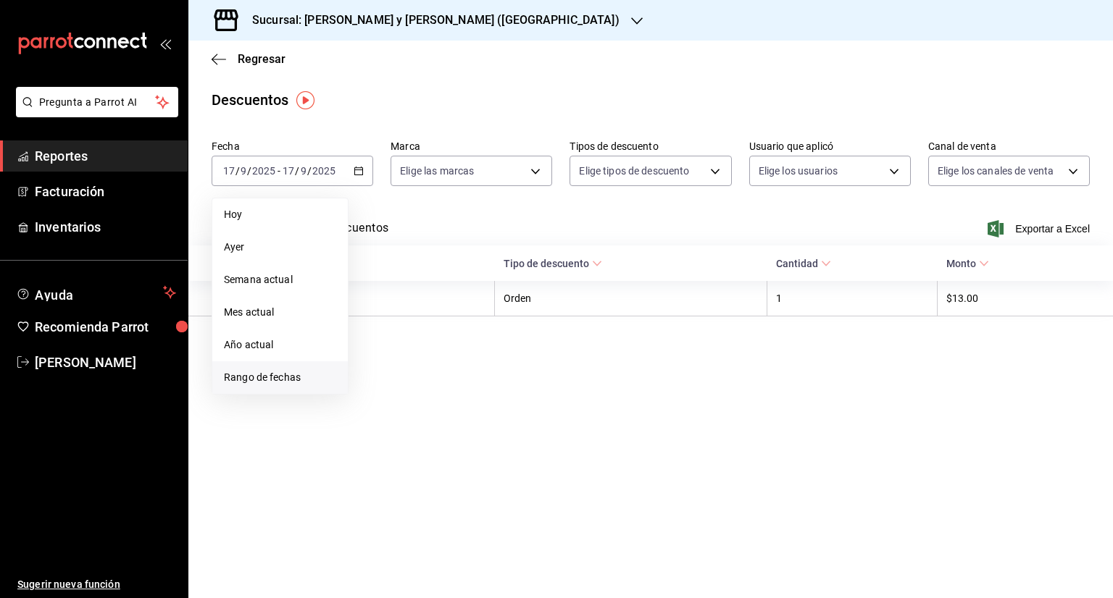
click at [277, 376] on span "Rango de fechas" at bounding box center [280, 377] width 112 height 15
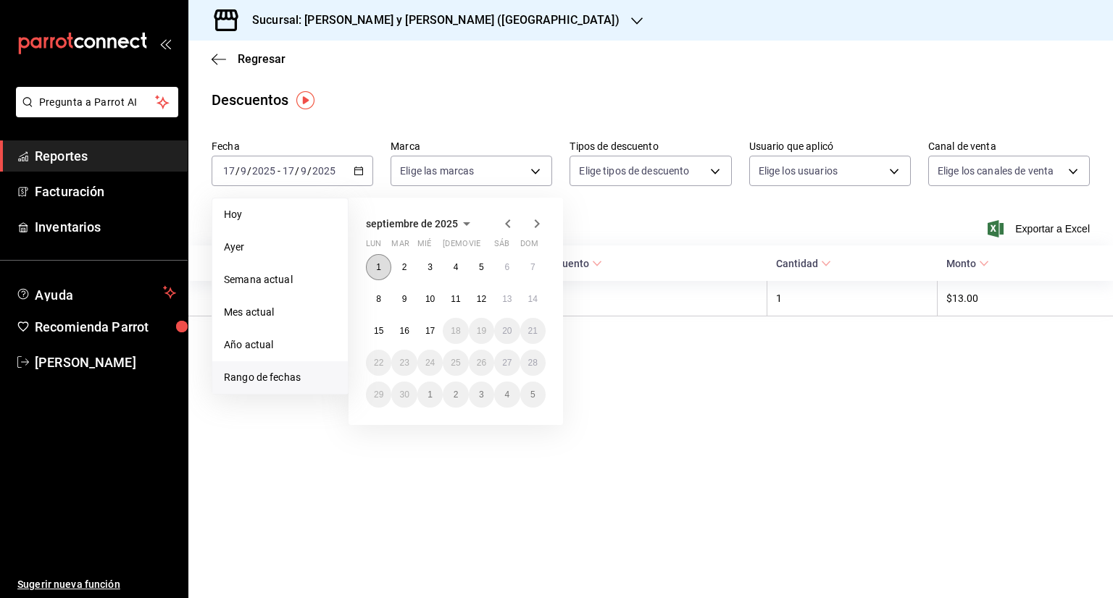
click at [385, 261] on button "1" at bounding box center [378, 267] width 25 height 26
click at [437, 333] on button "17" at bounding box center [429, 331] width 25 height 26
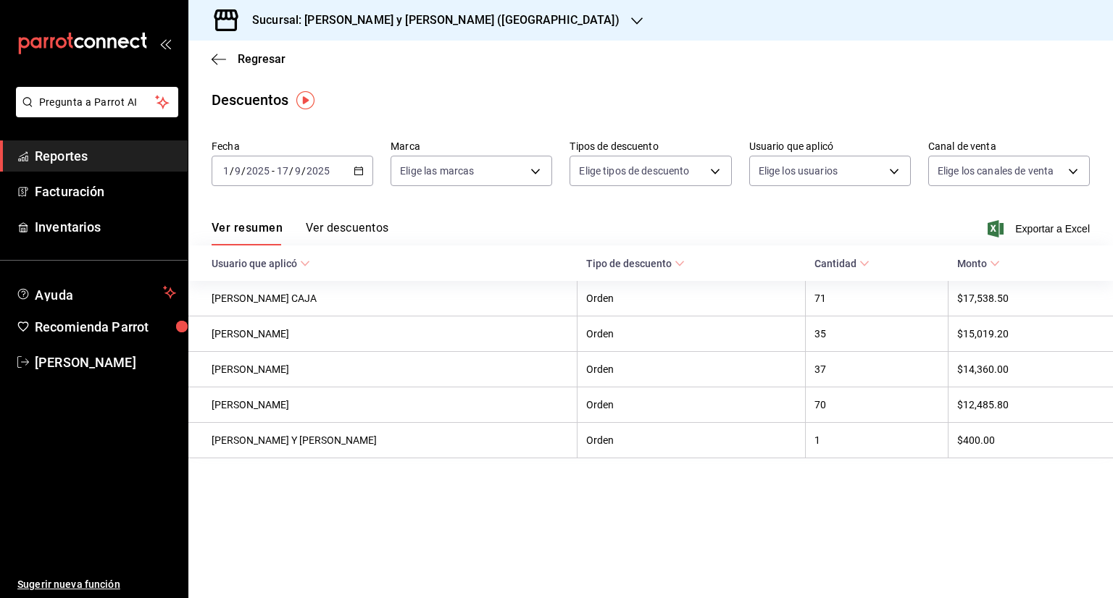
click at [1083, 233] on span "Exportar a Excel" at bounding box center [1039, 228] width 99 height 17
click at [375, 20] on h3 "Sucursal: [PERSON_NAME] y [PERSON_NAME] ([GEOGRAPHIC_DATA])" at bounding box center [429, 20] width 379 height 17
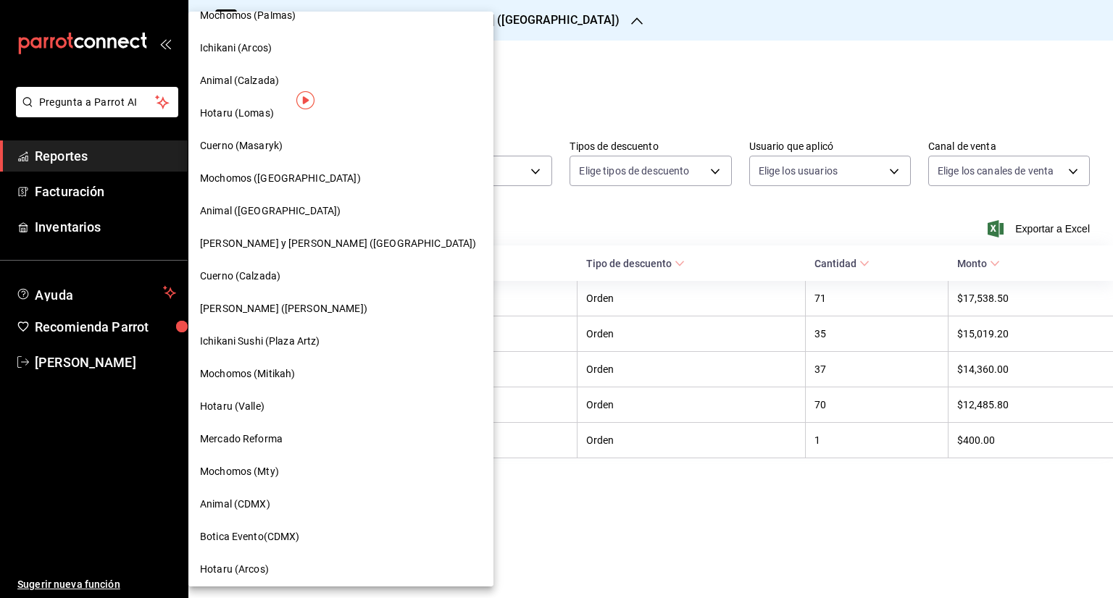
scroll to position [545, 0]
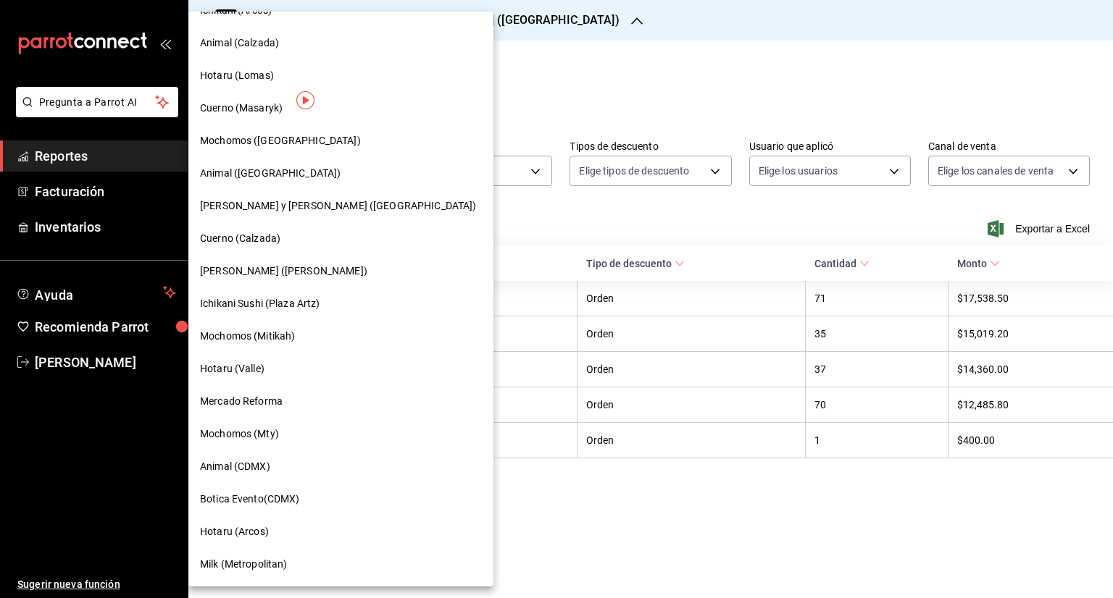
click at [312, 559] on div "Milk (Metropolitan)" at bounding box center [341, 564] width 282 height 15
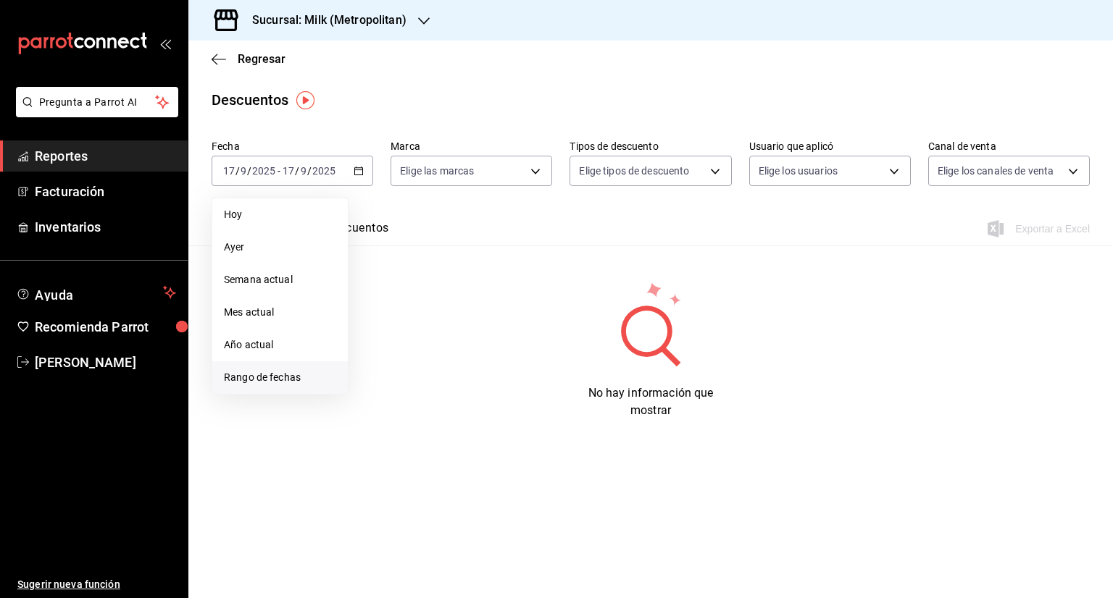
click at [286, 389] on li "Rango de fechas" at bounding box center [279, 377] width 135 height 33
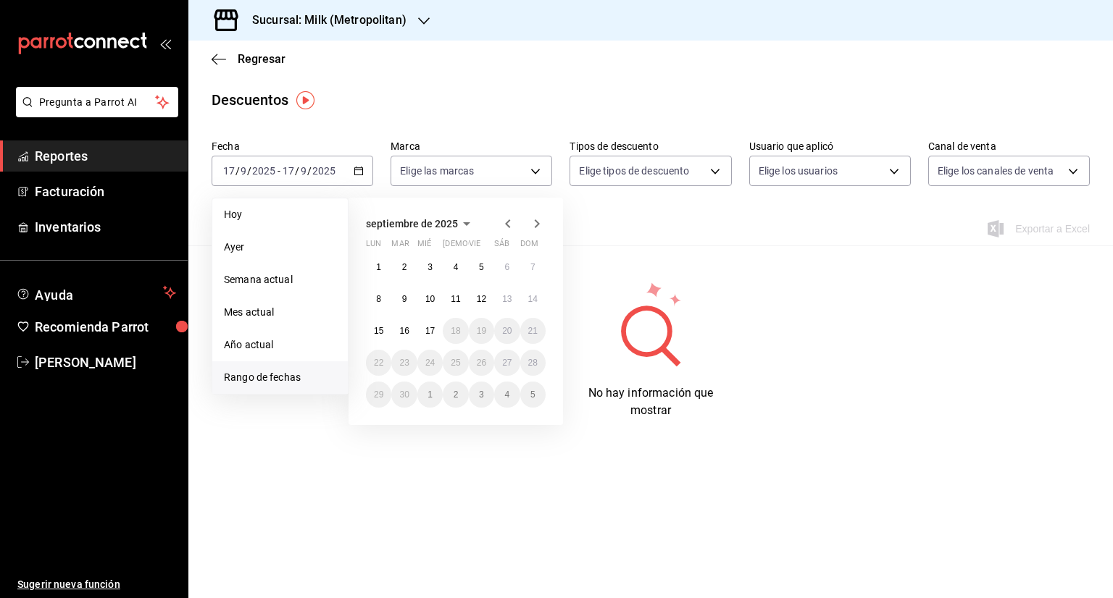
click at [364, 269] on div "septiembre de 2025 lun mar mié jue vie sáb dom 1 2 3 4 5 6 7 8 9 10 11 12 13 14…" at bounding box center [455, 311] width 214 height 227
click at [374, 267] on button "1" at bounding box center [378, 267] width 25 height 26
click at [436, 335] on button "17" at bounding box center [429, 331] width 25 height 26
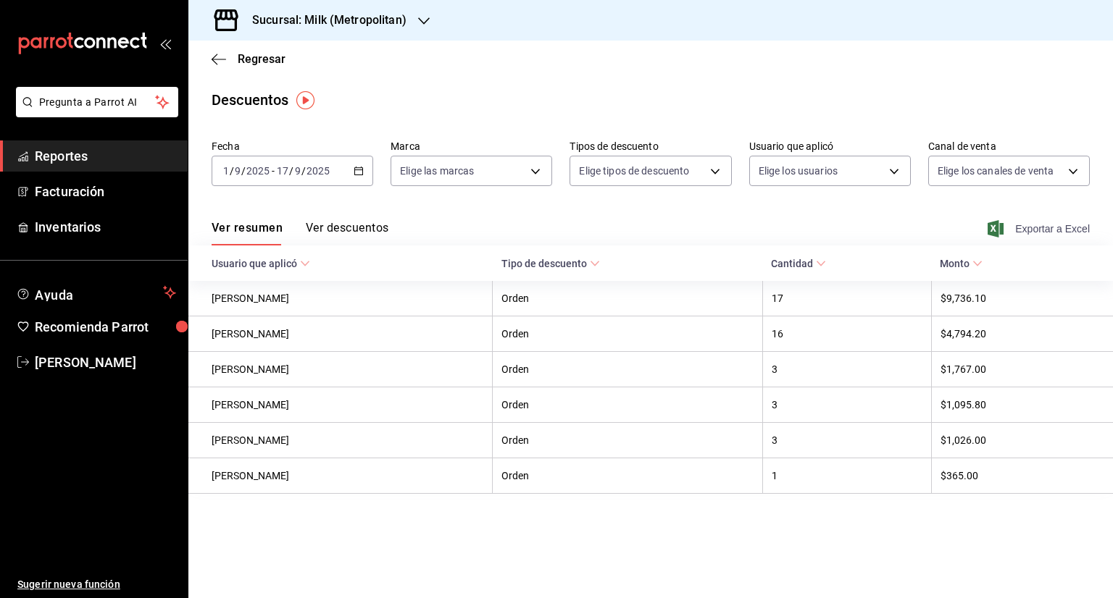
click at [1082, 227] on span "Exportar a Excel" at bounding box center [1039, 228] width 99 height 17
click at [260, 59] on span "Regresar" at bounding box center [262, 59] width 48 height 14
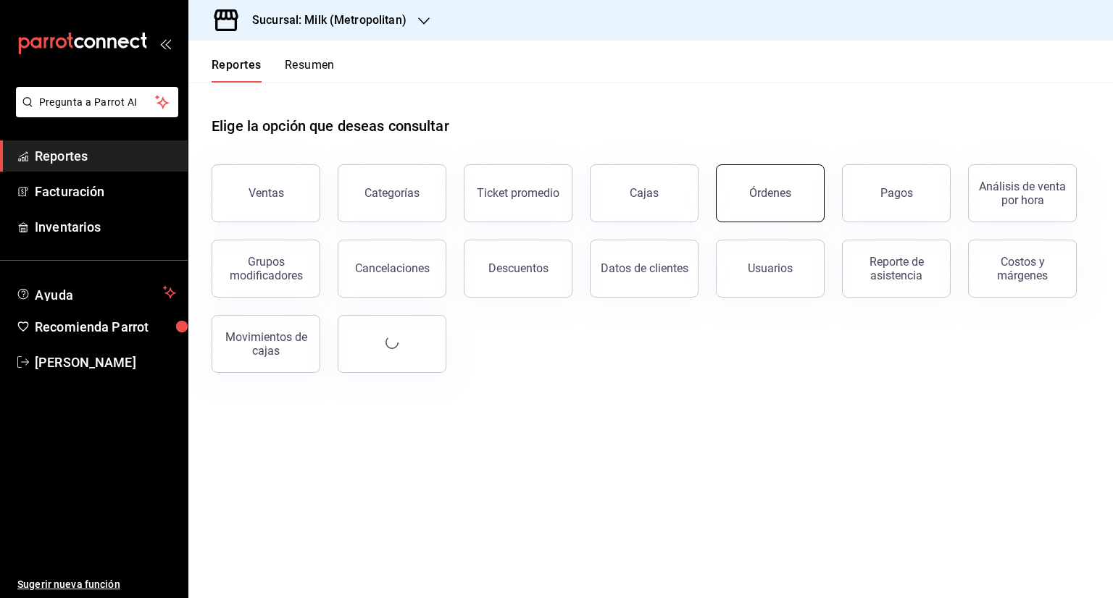
click at [768, 189] on div "Órdenes" at bounding box center [770, 193] width 42 height 14
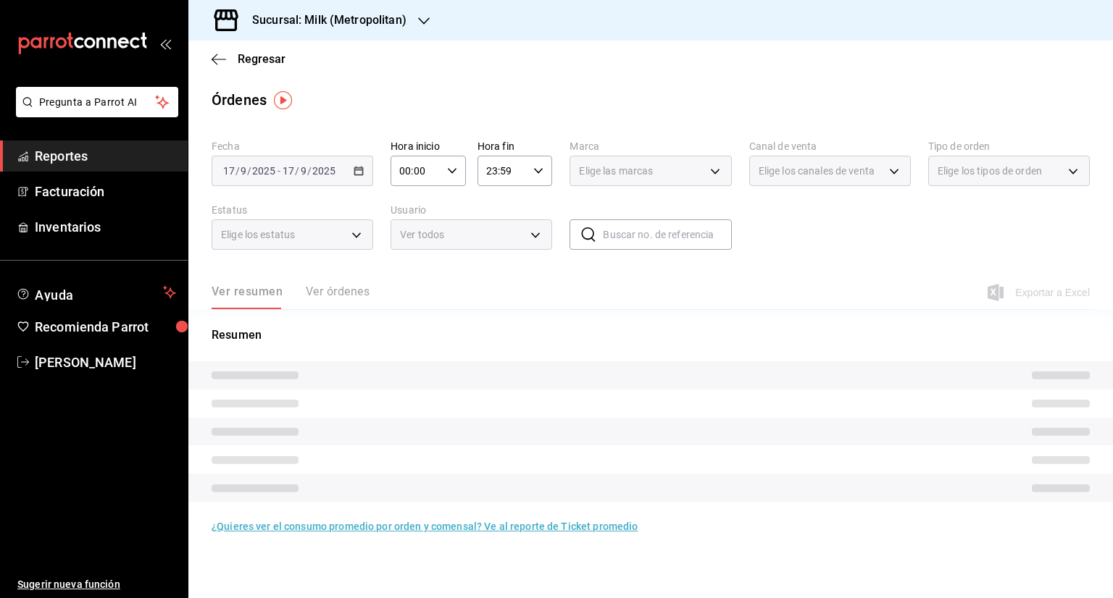
click at [364, 169] on div "[DATE] [DATE] - [DATE] [DATE]" at bounding box center [293, 171] width 162 height 30
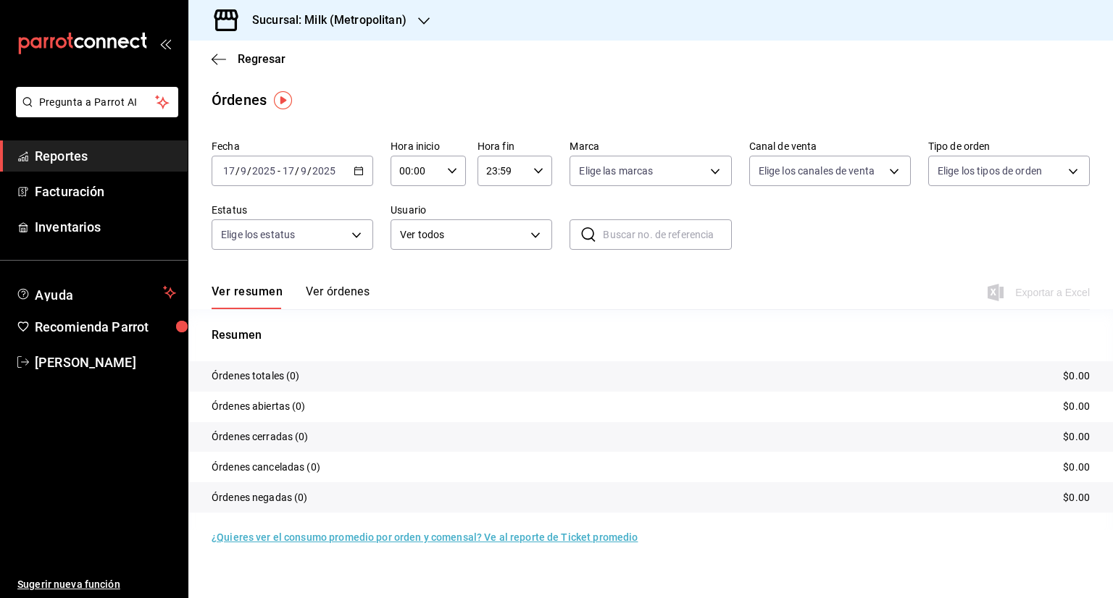
click at [360, 175] on icon "button" at bounding box center [358, 171] width 10 height 10
click at [281, 370] on span "Rango de fechas" at bounding box center [280, 377] width 112 height 15
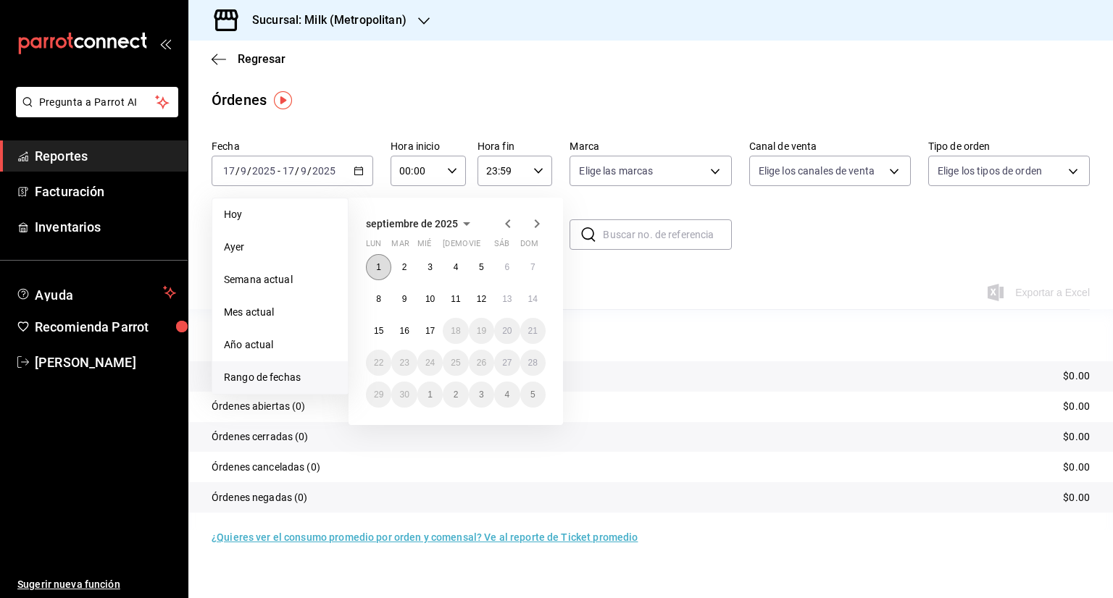
click at [380, 265] on abbr "1" at bounding box center [378, 267] width 5 height 10
click at [435, 332] on button "17" at bounding box center [429, 331] width 25 height 26
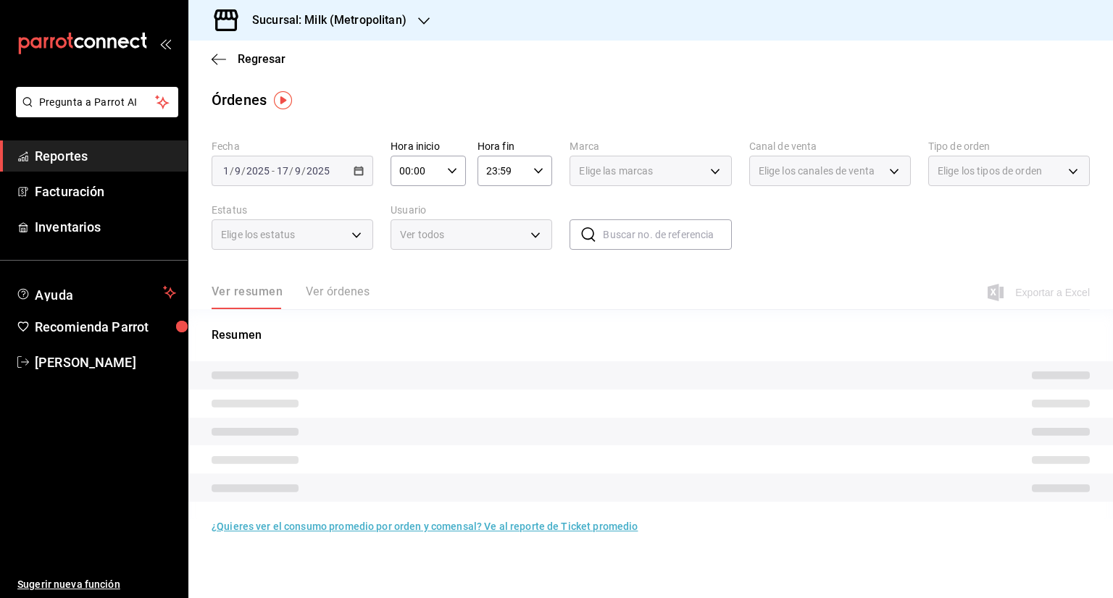
click at [451, 173] on icon "button" at bounding box center [452, 171] width 10 height 10
click at [409, 238] on span "05" at bounding box center [409, 237] width 14 height 12
type input "05:00"
click at [545, 167] on div at bounding box center [556, 299] width 1113 height 598
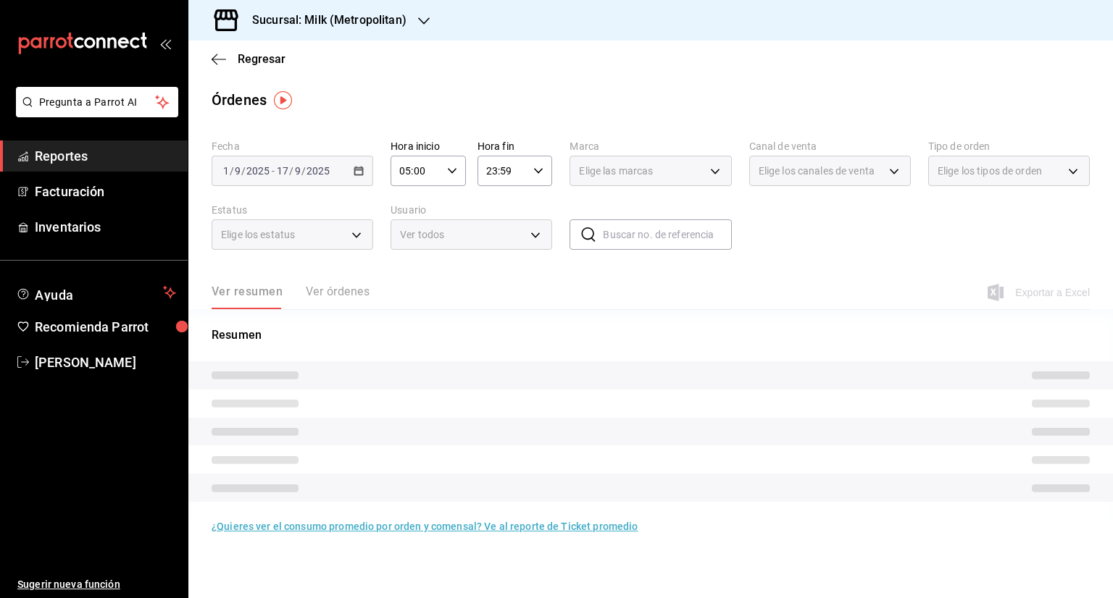
click at [535, 170] on \(Stroke\) "button" at bounding box center [538, 170] width 9 height 5
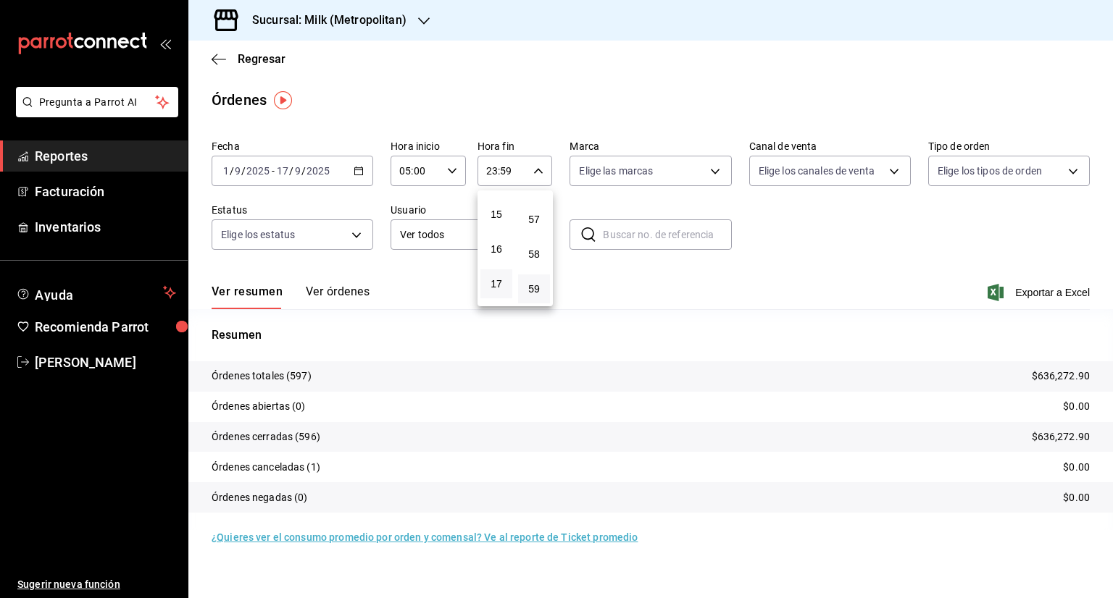
click at [498, 285] on button "17" at bounding box center [496, 283] width 32 height 29
click at [533, 205] on span "00" at bounding box center [534, 208] width 14 height 12
type input "17:00"
click at [1037, 286] on div at bounding box center [556, 299] width 1113 height 598
click at [1041, 293] on span "Exportar a Excel" at bounding box center [1039, 292] width 99 height 17
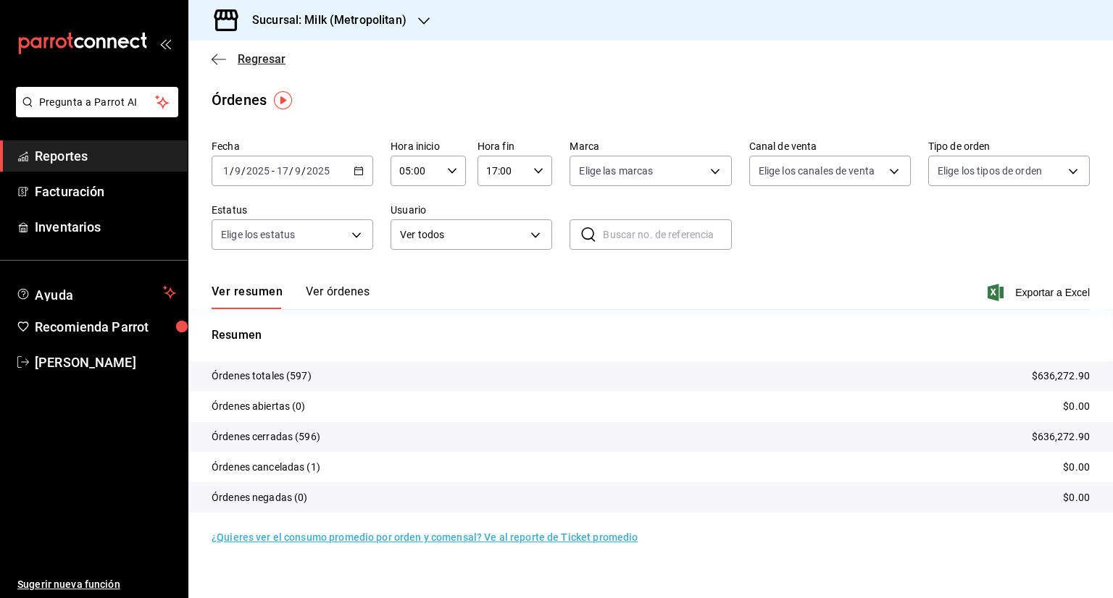
click at [258, 55] on span "Regresar" at bounding box center [262, 59] width 48 height 14
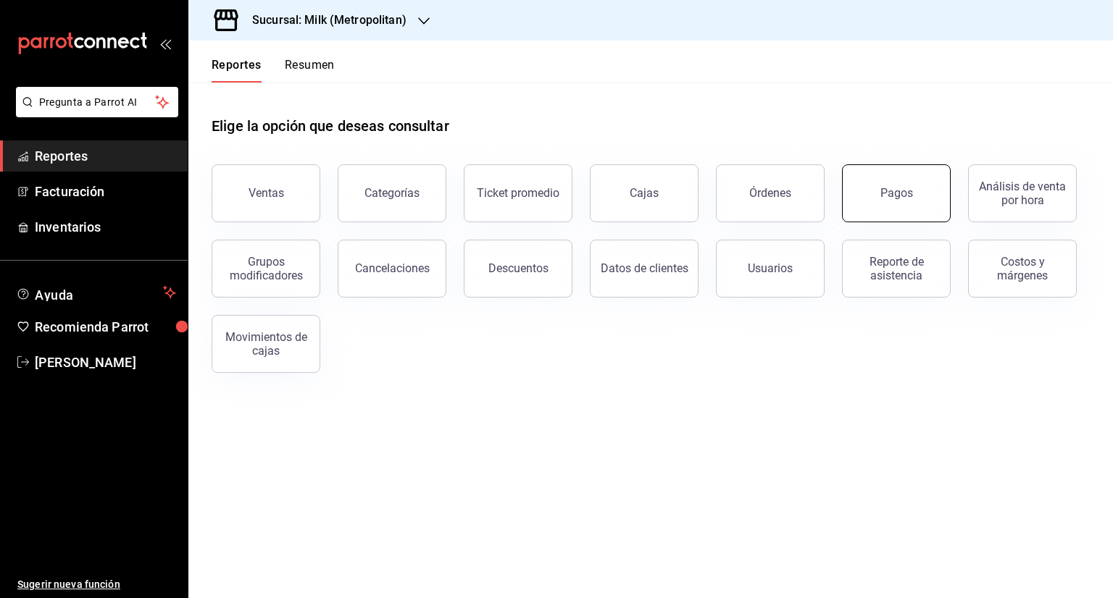
click at [891, 172] on button "Pagos" at bounding box center [896, 193] width 109 height 58
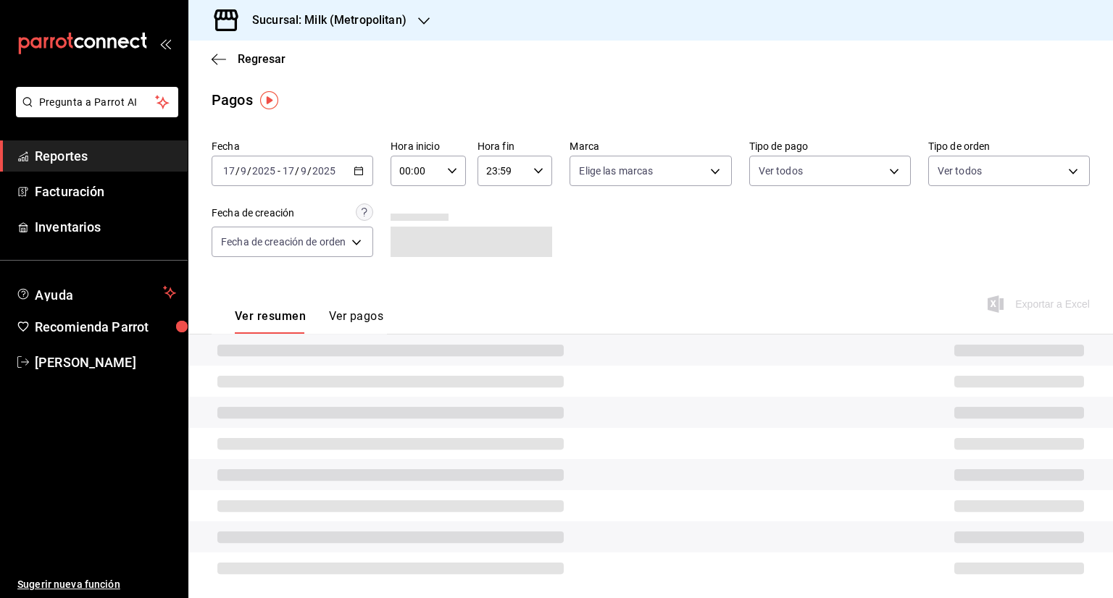
click at [357, 172] on icon "button" at bounding box center [358, 171] width 10 height 10
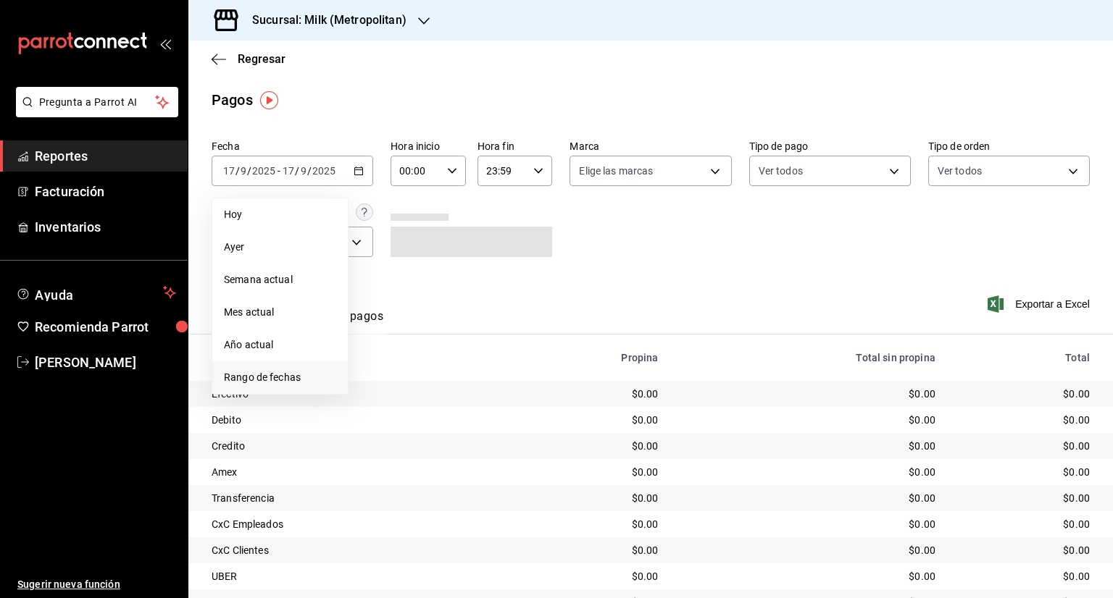
click at [270, 374] on span "Rango de fechas" at bounding box center [280, 377] width 112 height 15
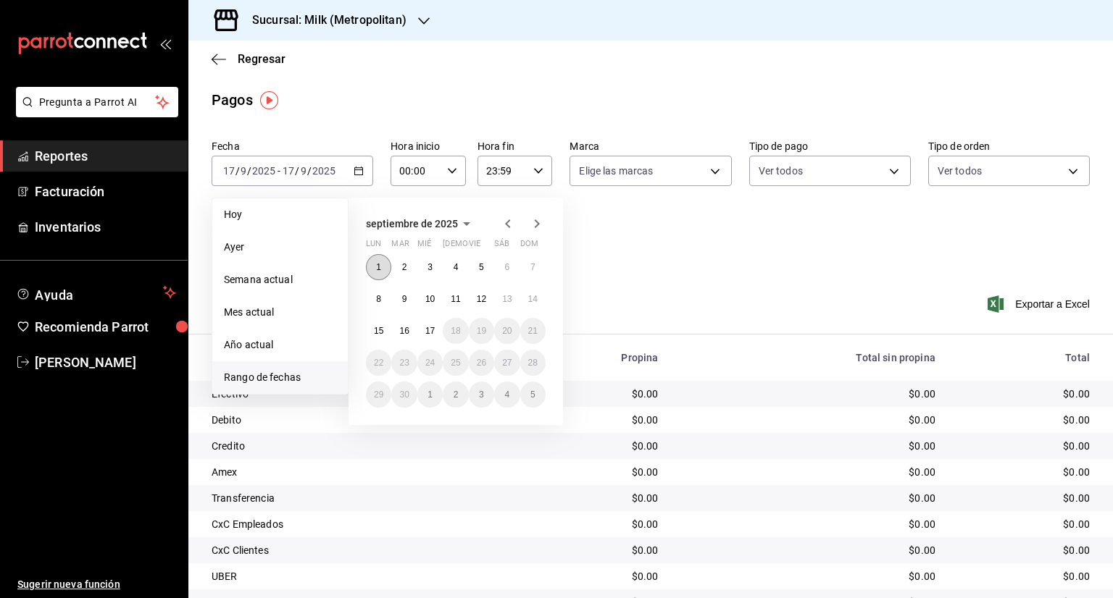
click at [382, 272] on button "1" at bounding box center [378, 267] width 25 height 26
click at [430, 326] on abbr "17" at bounding box center [429, 331] width 9 height 10
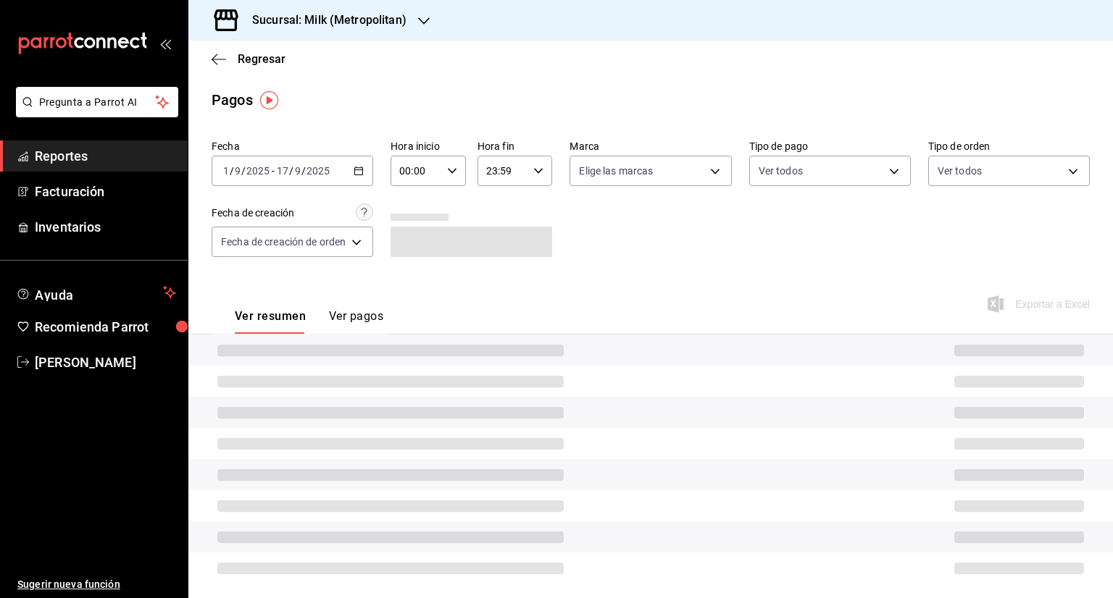
click at [453, 169] on icon "button" at bounding box center [452, 171] width 10 height 10
click at [414, 235] on span "05" at bounding box center [410, 237] width 14 height 12
type input "05:00"
click at [489, 174] on div at bounding box center [556, 299] width 1113 height 598
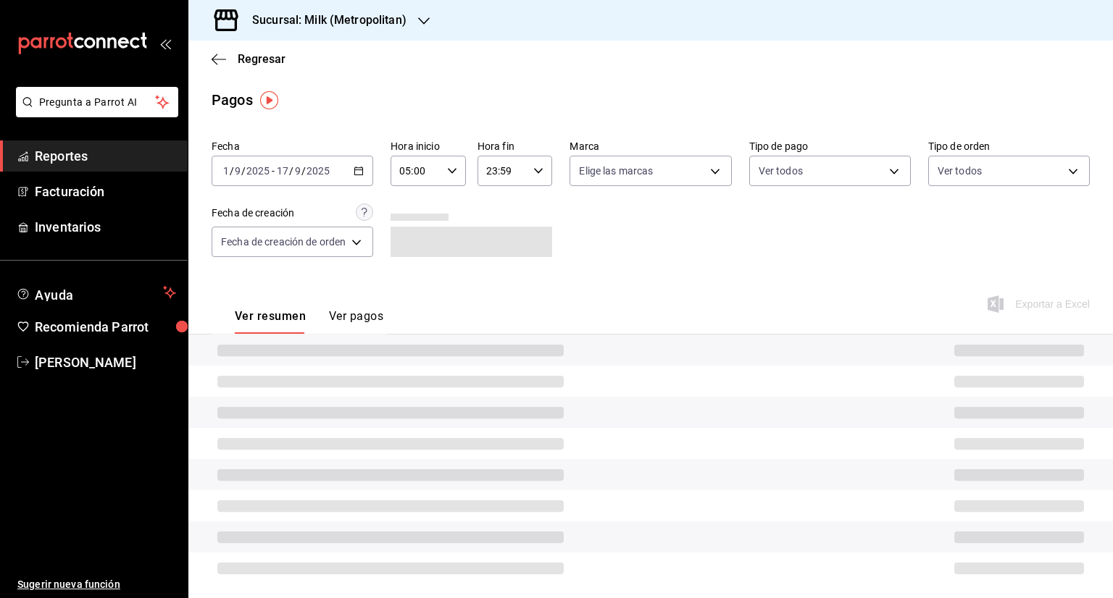
click at [535, 172] on icon "button" at bounding box center [538, 171] width 10 height 10
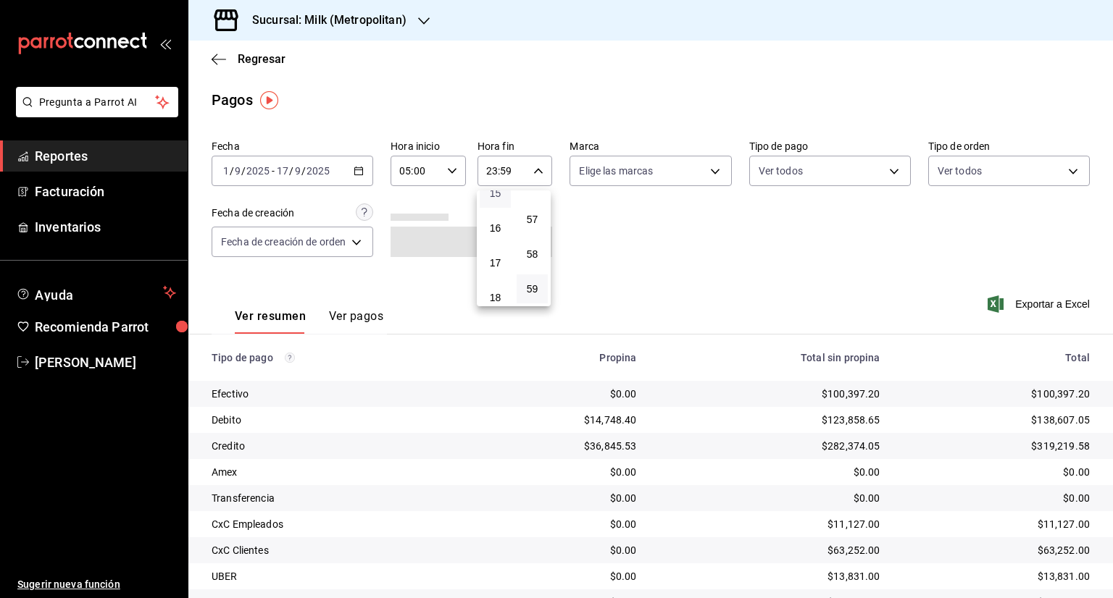
scroll to position [579, 0]
click at [498, 225] on span "17" at bounding box center [495, 220] width 14 height 12
type input "17:59"
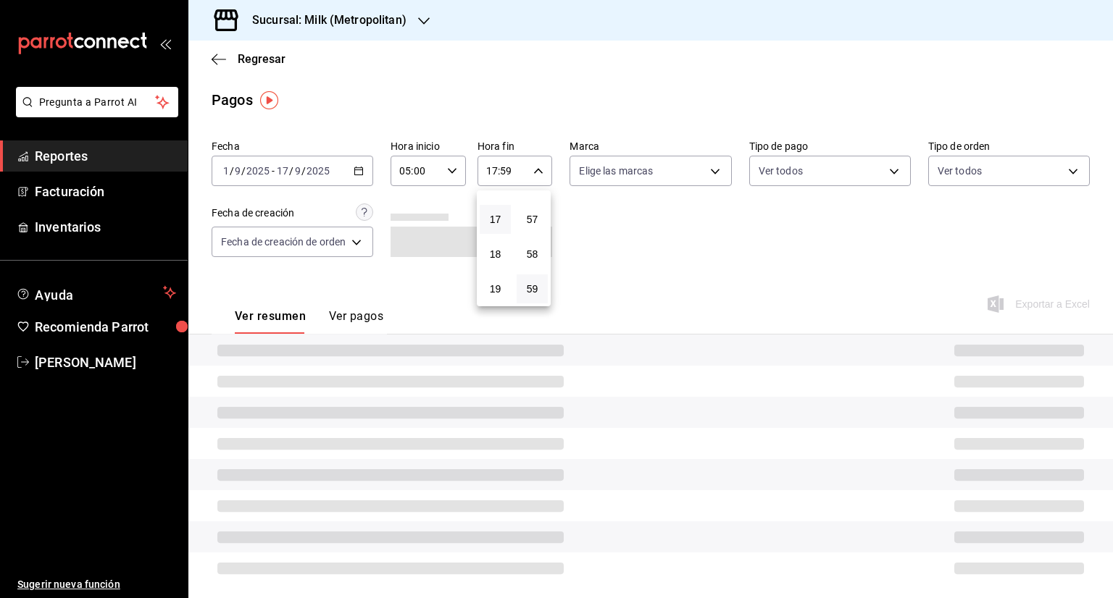
click at [508, 172] on div at bounding box center [556, 299] width 1113 height 598
click at [508, 172] on input "17:59" at bounding box center [502, 170] width 51 height 29
click at [508, 172] on div at bounding box center [556, 299] width 1113 height 598
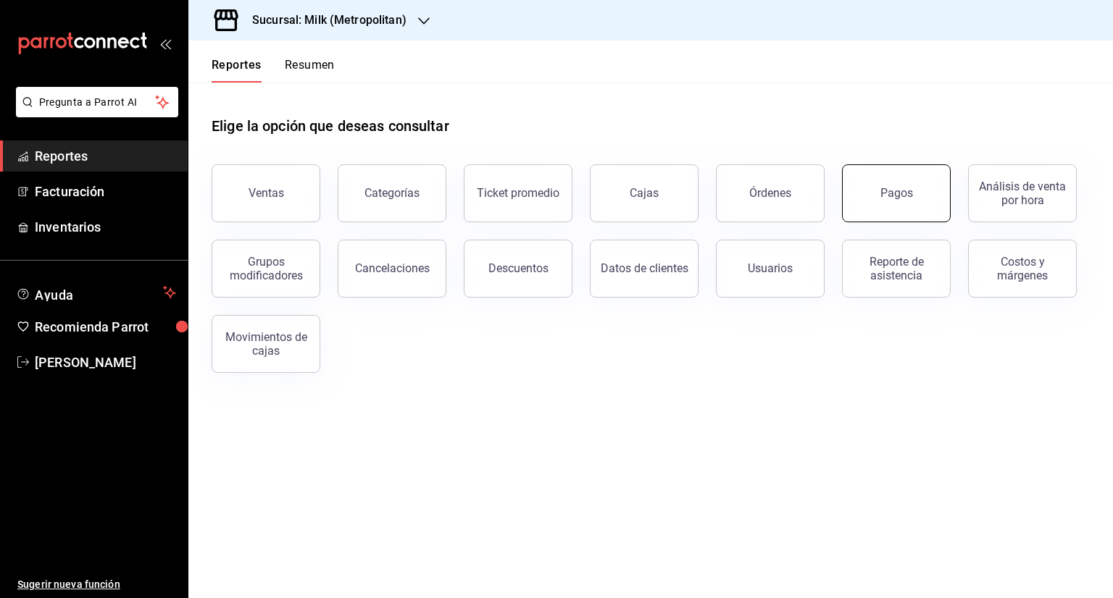
click at [876, 195] on button "Pagos" at bounding box center [896, 193] width 109 height 58
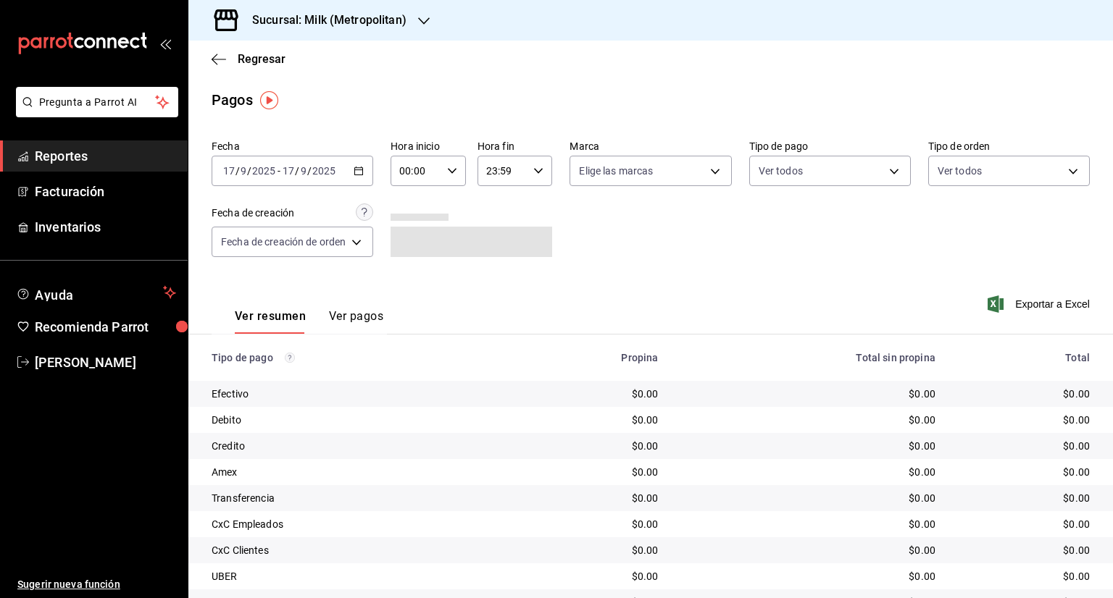
click at [363, 172] on \(Stroke\) "button" at bounding box center [358, 171] width 9 height 8
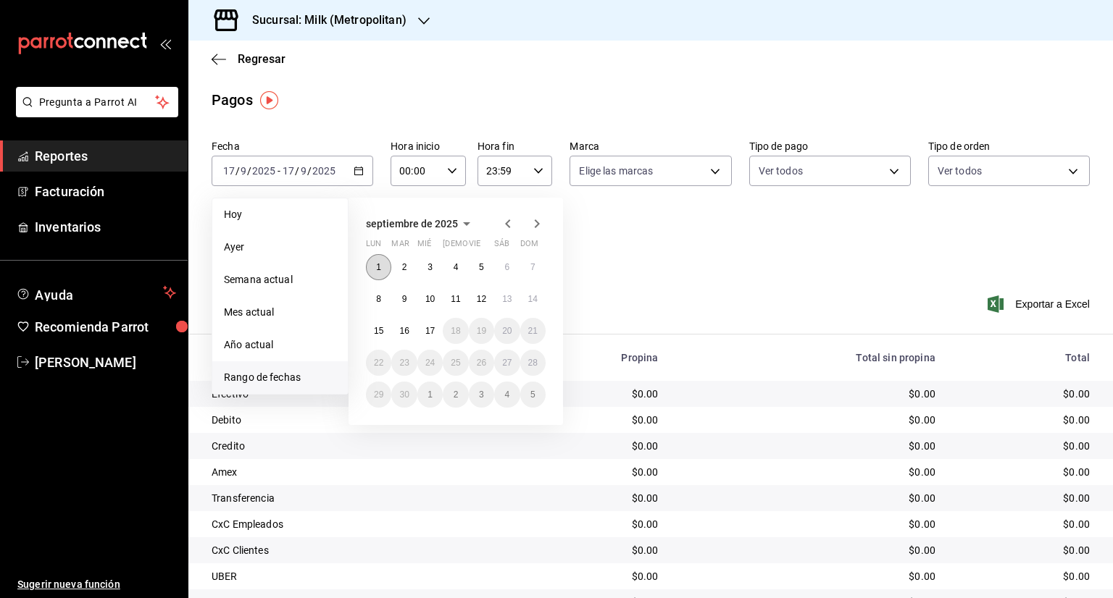
click at [372, 271] on button "1" at bounding box center [378, 267] width 25 height 26
click at [385, 261] on button "1" at bounding box center [378, 267] width 25 height 26
click at [434, 336] on button "17" at bounding box center [429, 331] width 25 height 26
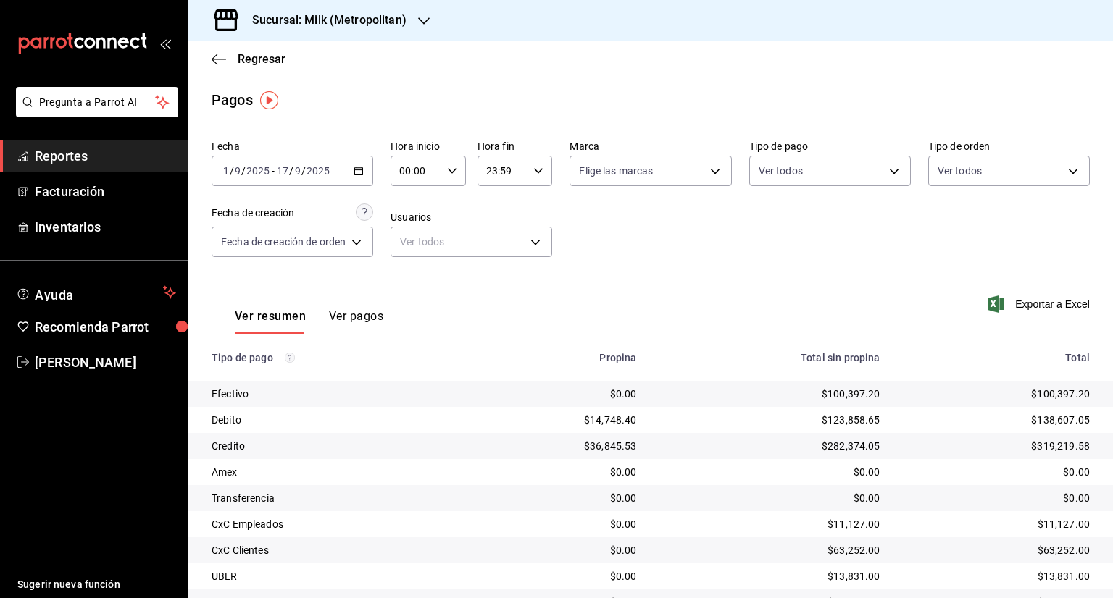
click at [452, 169] on icon "button" at bounding box center [452, 171] width 10 height 10
click at [409, 243] on span "05" at bounding box center [410, 237] width 14 height 12
type input "05:00"
click at [538, 175] on div at bounding box center [556, 299] width 1113 height 598
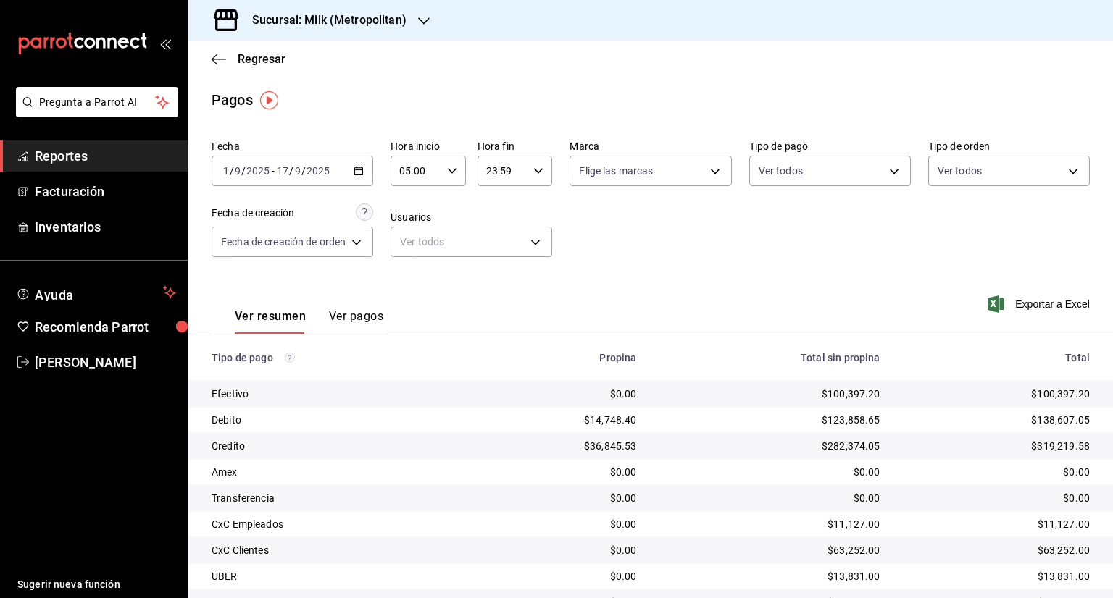
click at [538, 175] on icon "button" at bounding box center [538, 171] width 10 height 10
click at [504, 288] on button "17" at bounding box center [495, 283] width 31 height 29
click at [539, 203] on button "00" at bounding box center [531, 207] width 31 height 29
type input "17:00"
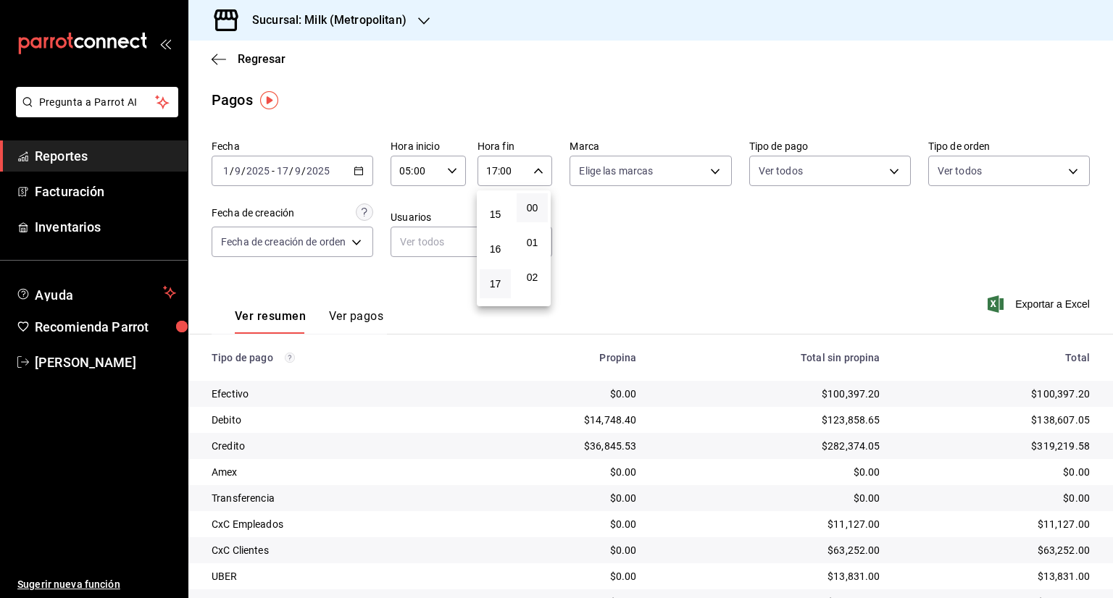
click at [811, 227] on div at bounding box center [556, 299] width 1113 height 598
click at [1037, 308] on span "Exportar a Excel" at bounding box center [1039, 304] width 99 height 17
click at [701, 282] on div "Ver resumen Ver pagos Exportar a Excel" at bounding box center [650, 313] width 924 height 77
click at [291, 19] on h3 "Sucursal: Milk (Metropolitan)" at bounding box center [323, 20] width 166 height 17
click at [564, 106] on div "Hotaru ([GEOGRAPHIC_DATA]) Sky Bar (Metropolitan) [GEOGRAPHIC_DATA] (Arcos) Ani…" at bounding box center [556, 299] width 1113 height 598
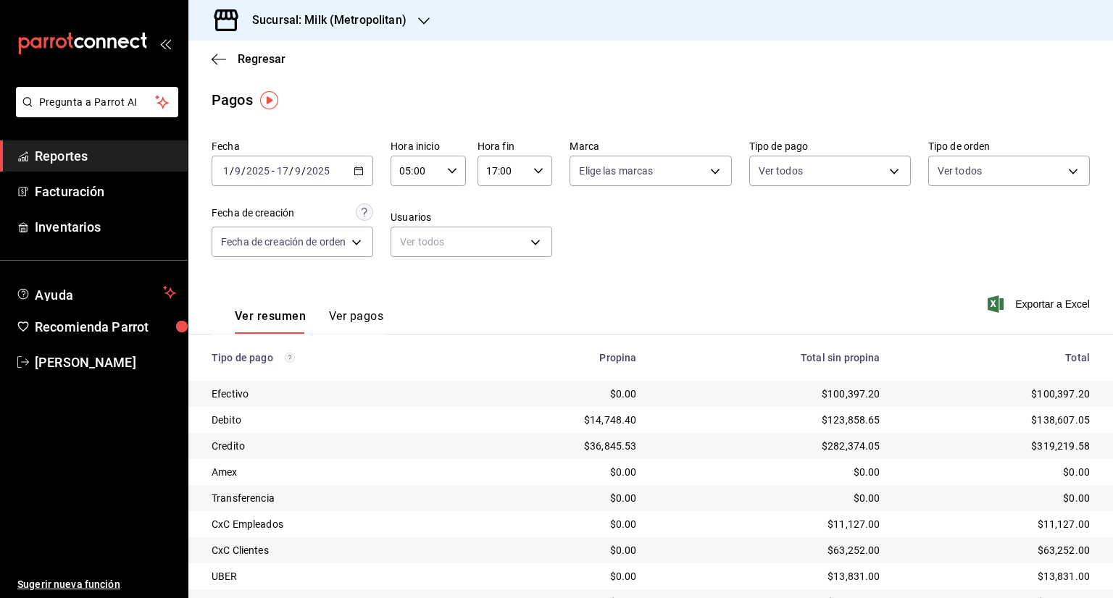
click at [352, 31] on div "Sucursal: Milk (Metropolitan)" at bounding box center [317, 20] width 235 height 41
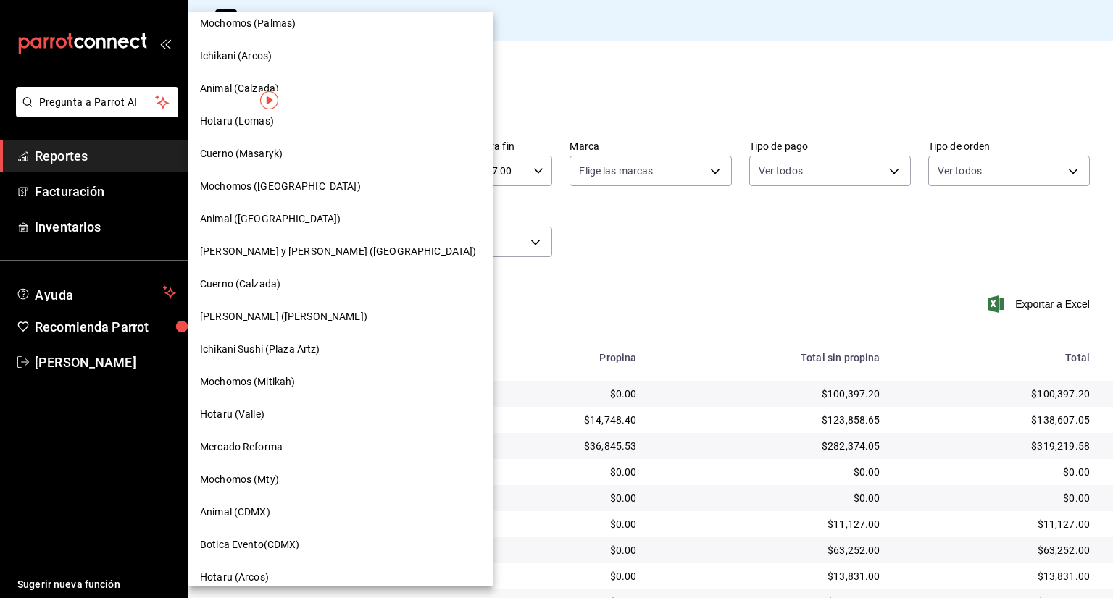
scroll to position [545, 0]
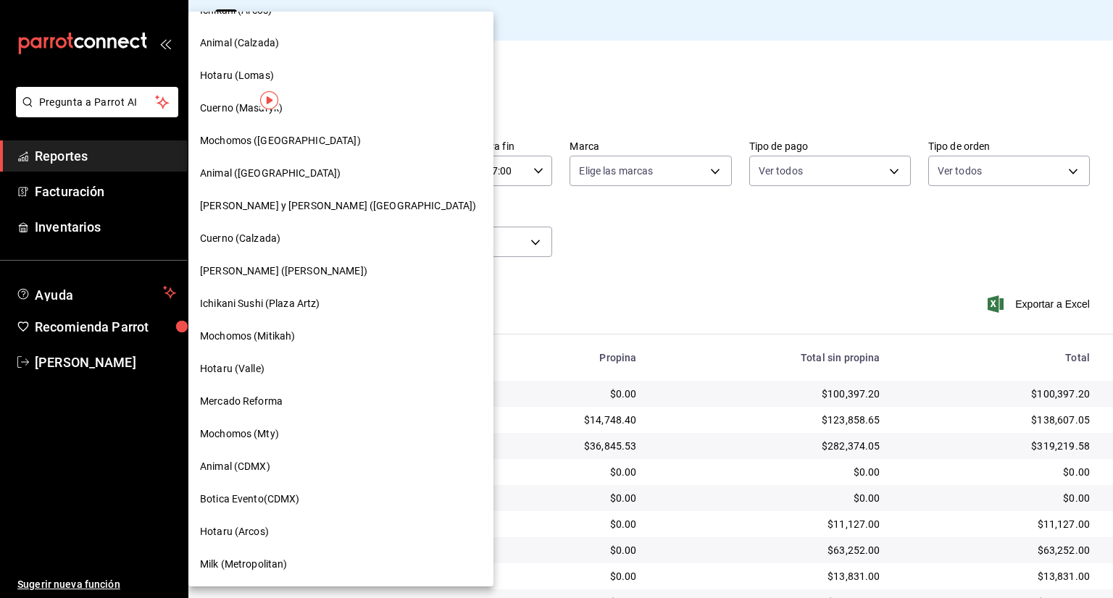
click at [243, 208] on span "[PERSON_NAME] y [PERSON_NAME] ([GEOGRAPHIC_DATA])" at bounding box center [338, 205] width 276 height 15
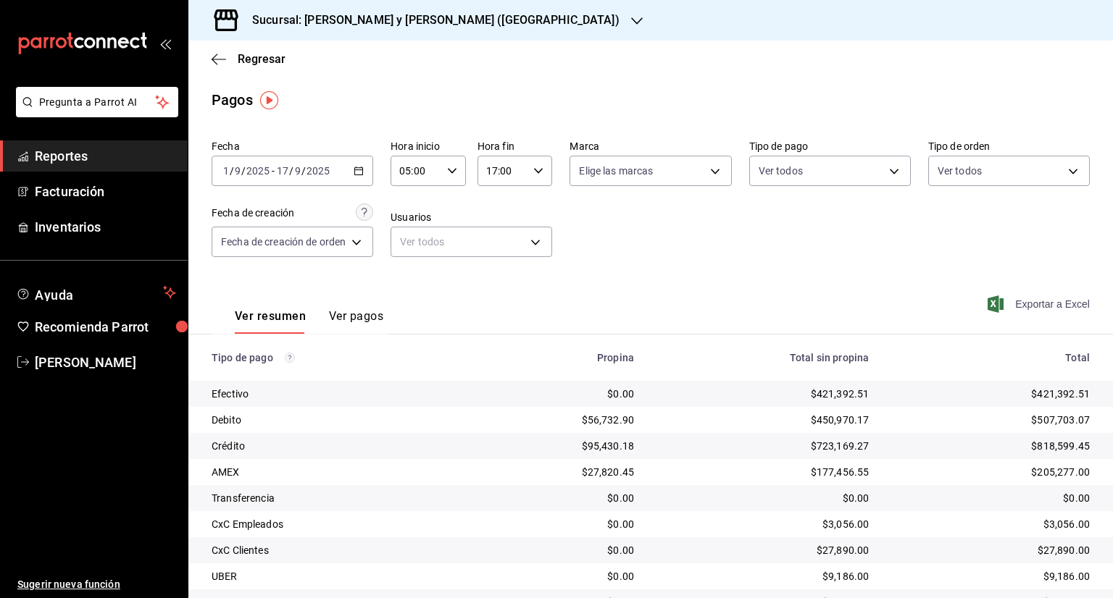
click at [1051, 307] on span "Exportar a Excel" at bounding box center [1039, 304] width 99 height 17
click at [252, 61] on span "Regresar" at bounding box center [262, 59] width 48 height 14
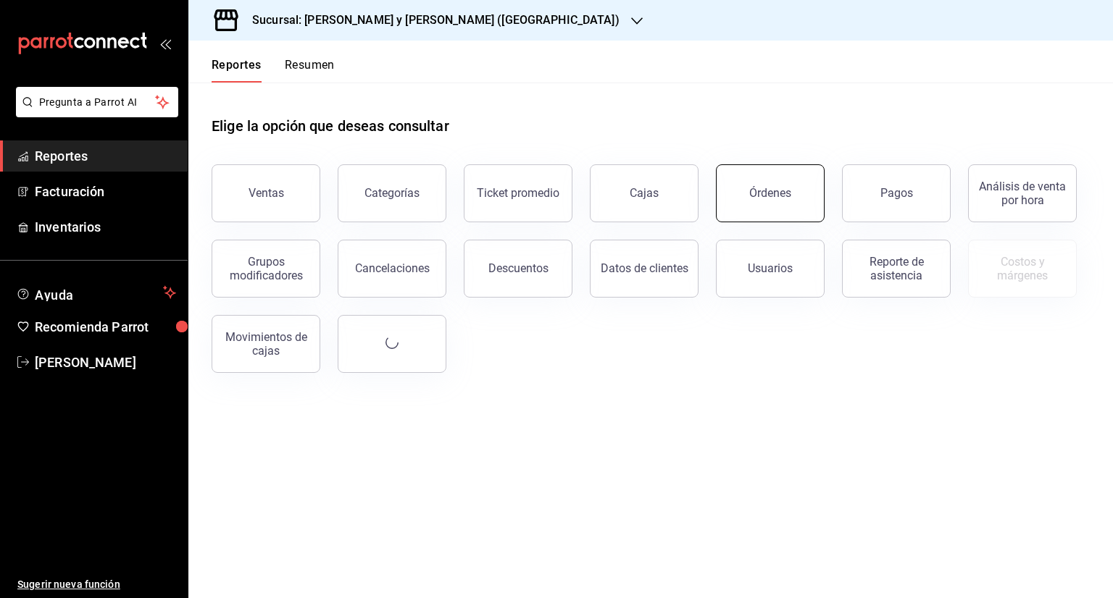
click at [782, 204] on button "Órdenes" at bounding box center [770, 193] width 109 height 58
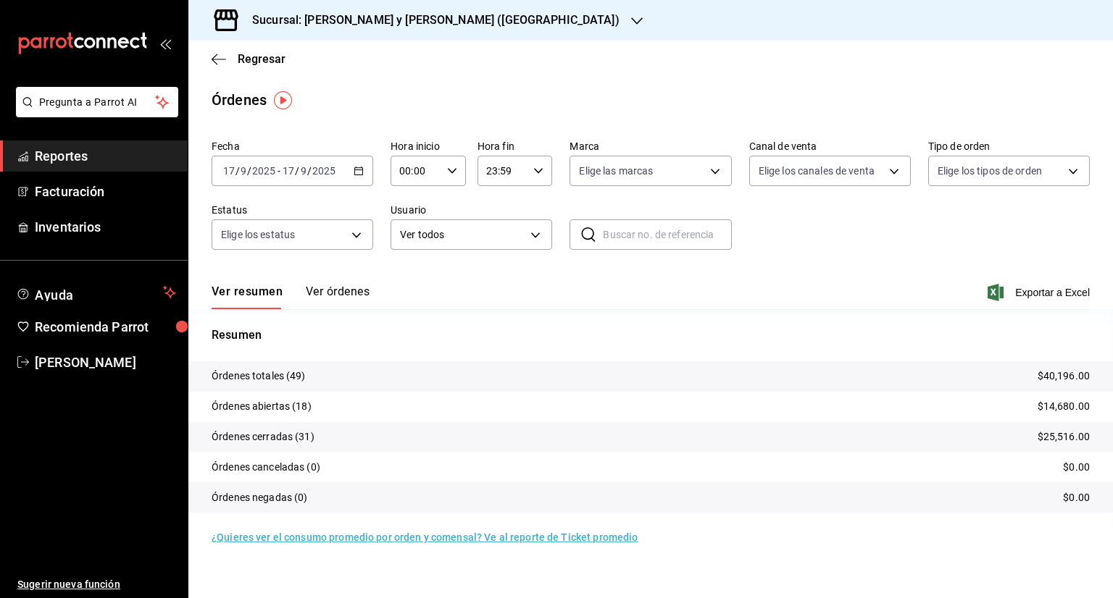
click at [362, 172] on icon "button" at bounding box center [358, 171] width 10 height 10
click at [293, 374] on span "Rango de fechas" at bounding box center [280, 377] width 112 height 15
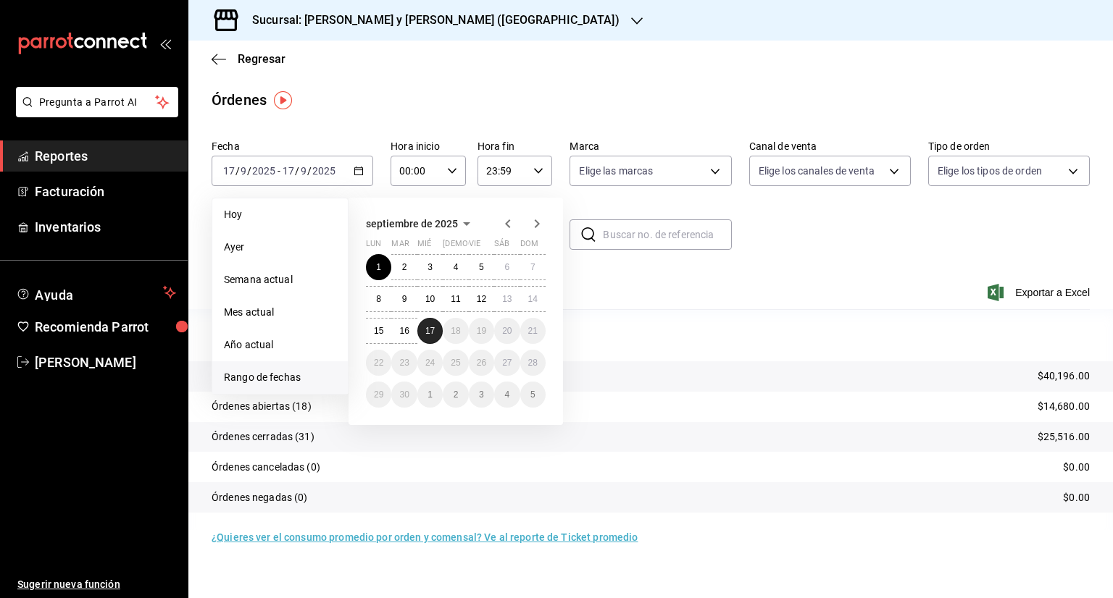
click at [429, 330] on abbr "17" at bounding box center [429, 331] width 9 height 10
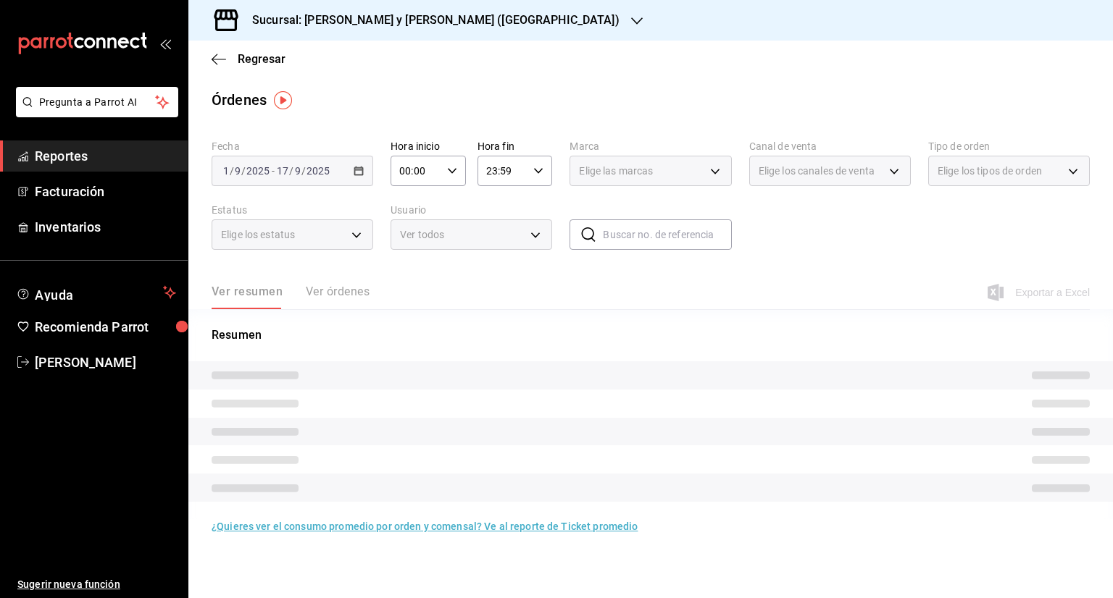
click at [451, 174] on icon "button" at bounding box center [452, 171] width 10 height 10
click at [407, 238] on span "05" at bounding box center [409, 237] width 14 height 12
type input "05:00"
click at [532, 169] on div at bounding box center [556, 299] width 1113 height 598
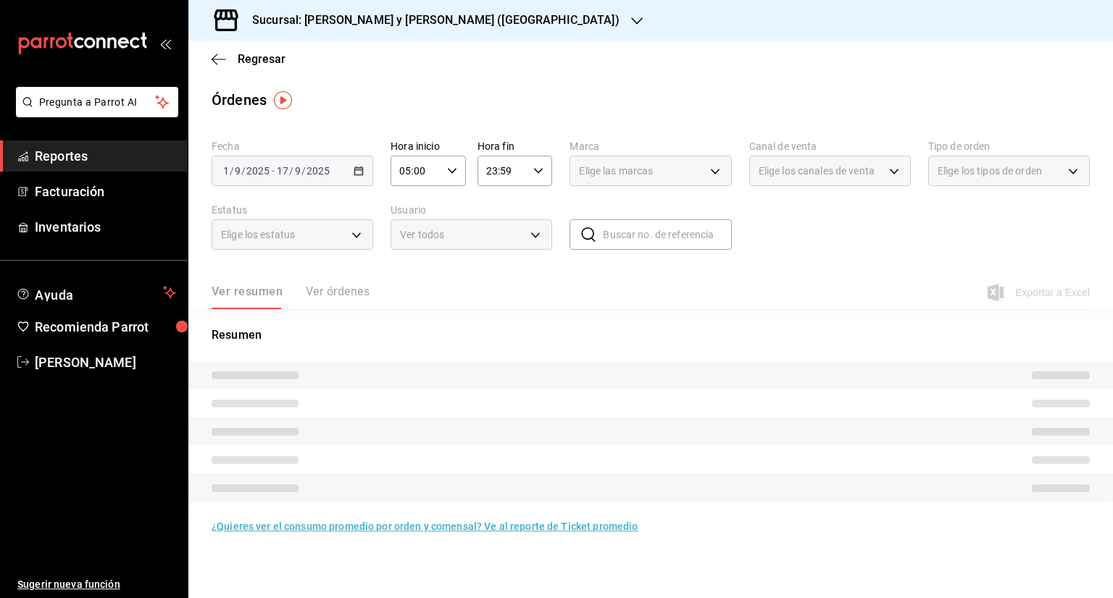
click at [542, 169] on \(Stroke\) "button" at bounding box center [538, 170] width 9 height 5
click at [495, 286] on button "17" at bounding box center [496, 283] width 32 height 29
click at [540, 206] on span "00" at bounding box center [534, 208] width 14 height 12
type input "17:00"
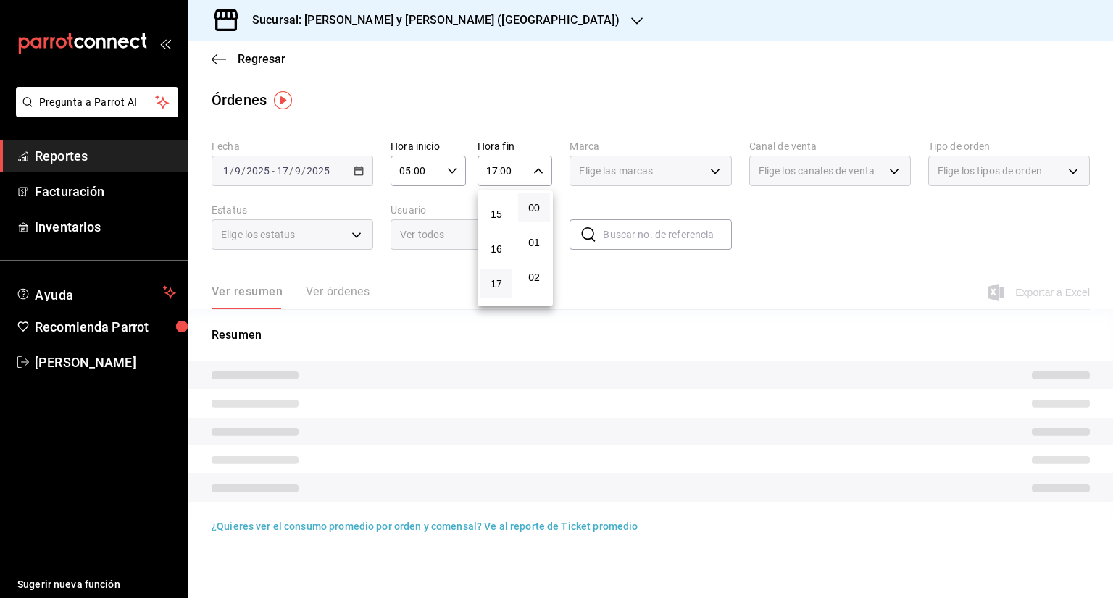
click at [753, 275] on div at bounding box center [556, 299] width 1113 height 598
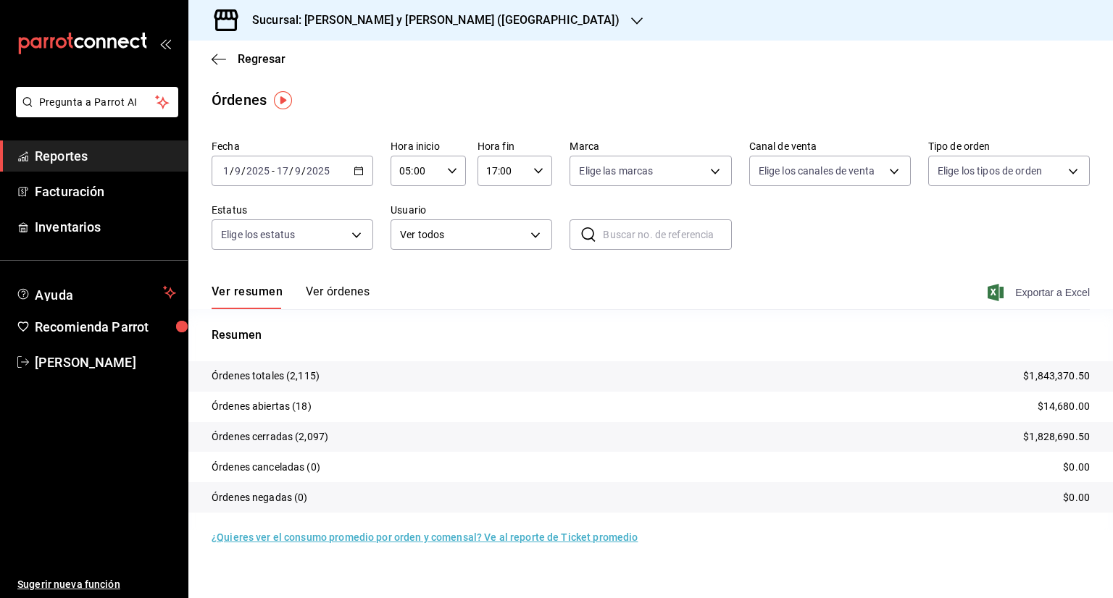
click at [1029, 293] on span "Exportar a Excel" at bounding box center [1039, 292] width 99 height 17
click at [216, 64] on icon "button" at bounding box center [219, 59] width 14 height 13
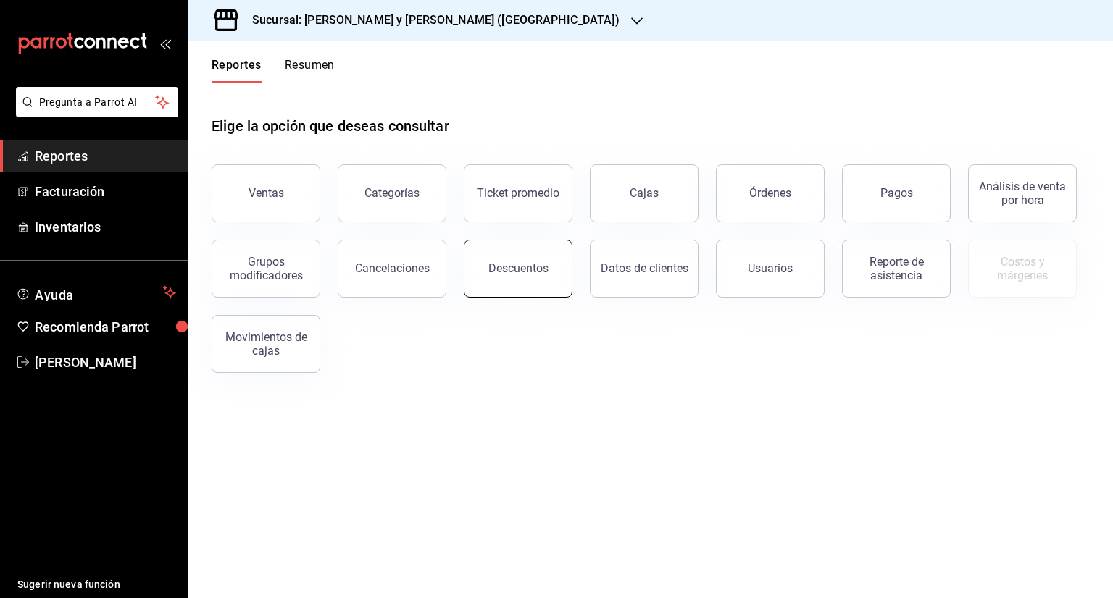
click at [487, 269] on button "Descuentos" at bounding box center [518, 269] width 109 height 58
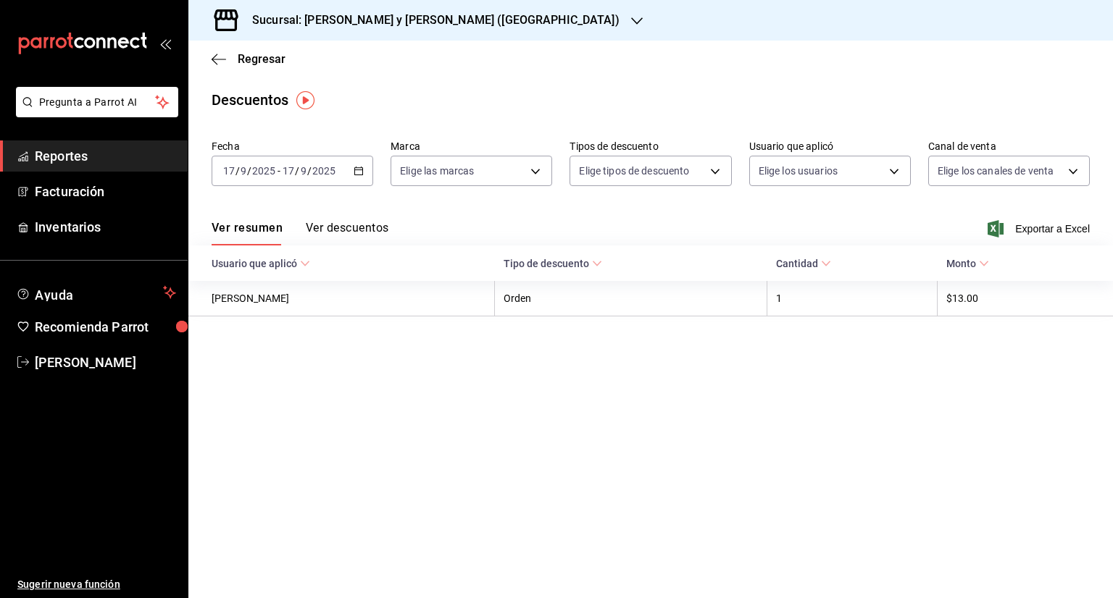
click at [359, 177] on div "[DATE] [DATE] - [DATE] [DATE]" at bounding box center [293, 171] width 162 height 30
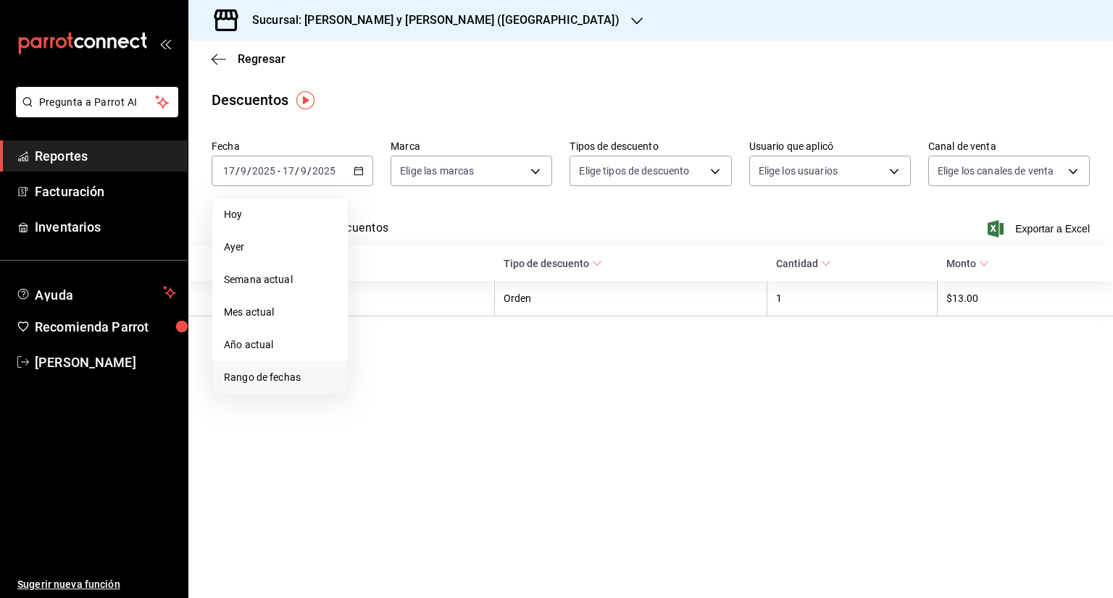
click at [277, 372] on span "Rango de fechas" at bounding box center [280, 377] width 112 height 15
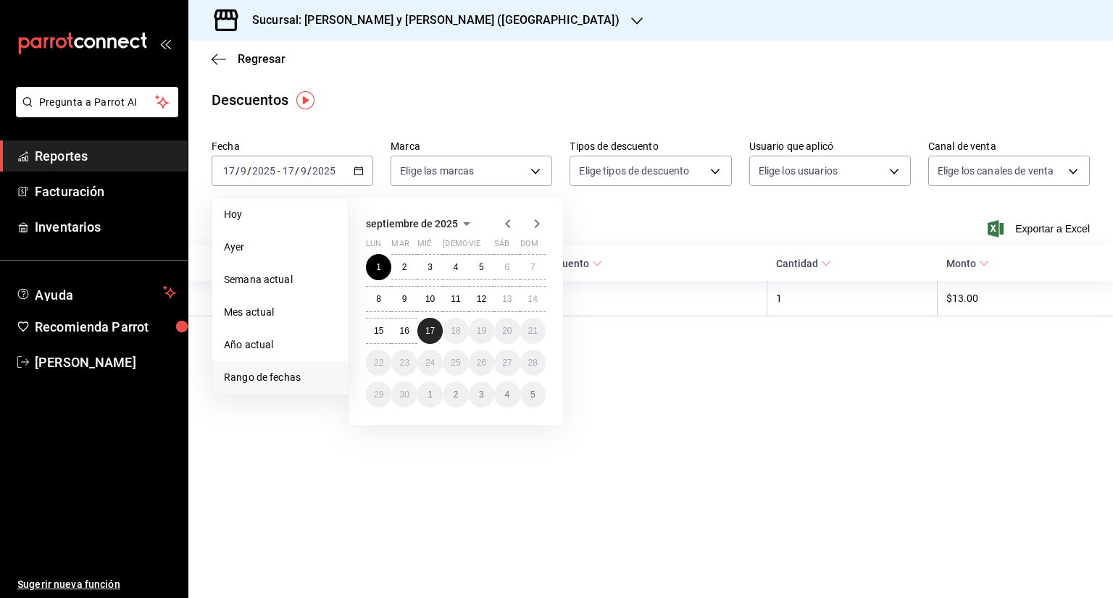
click at [432, 330] on abbr "17" at bounding box center [429, 331] width 9 height 10
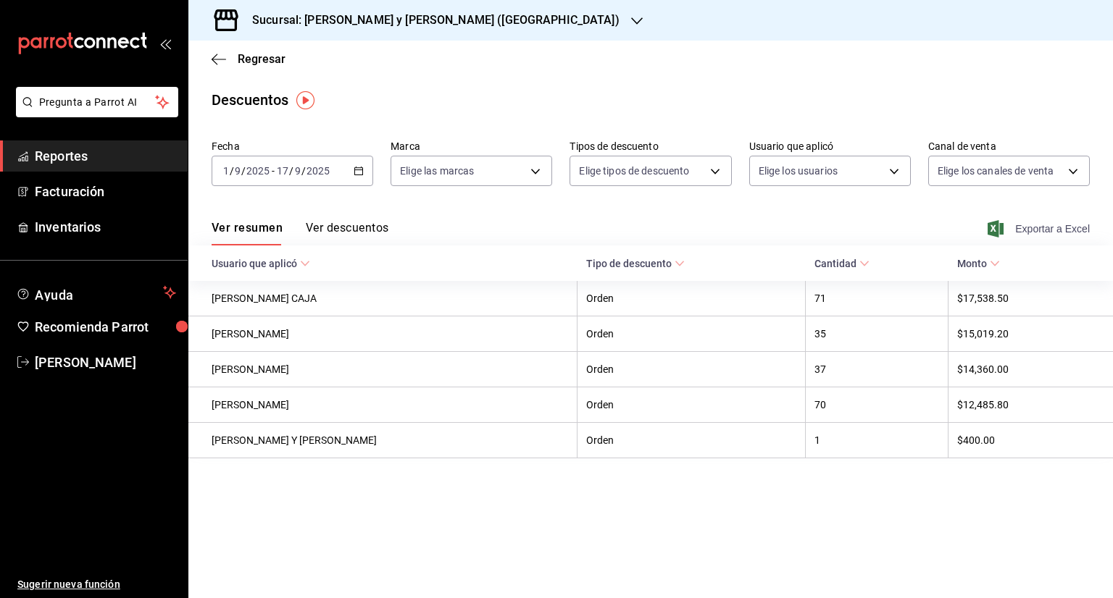
click at [1035, 231] on span "Exportar a Excel" at bounding box center [1039, 228] width 99 height 17
click at [431, 15] on h3 "Sucursal: [PERSON_NAME] y [PERSON_NAME] ([GEOGRAPHIC_DATA])" at bounding box center [429, 20] width 379 height 17
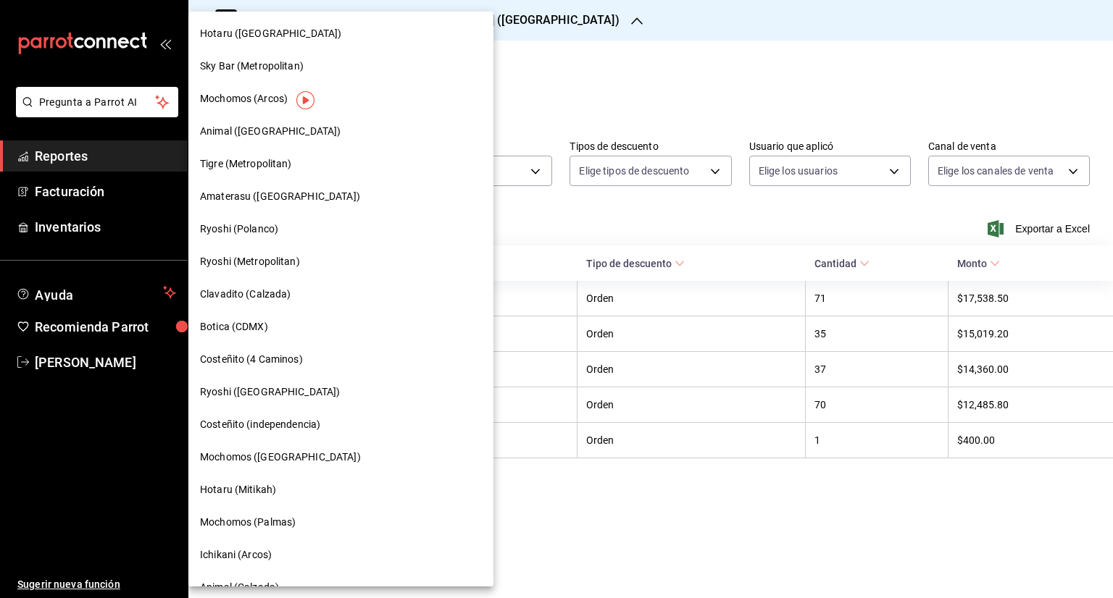
click at [281, 485] on div "Hotaru (Mitikah)" at bounding box center [341, 489] width 282 height 15
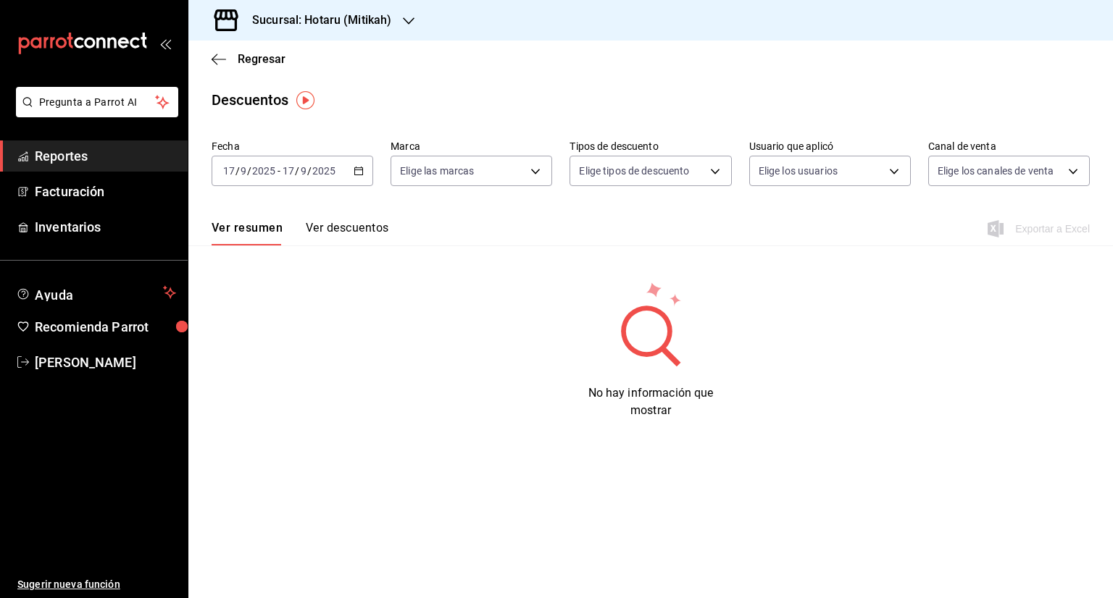
click at [364, 175] on div "[DATE] [DATE] - [DATE] [DATE]" at bounding box center [293, 171] width 162 height 30
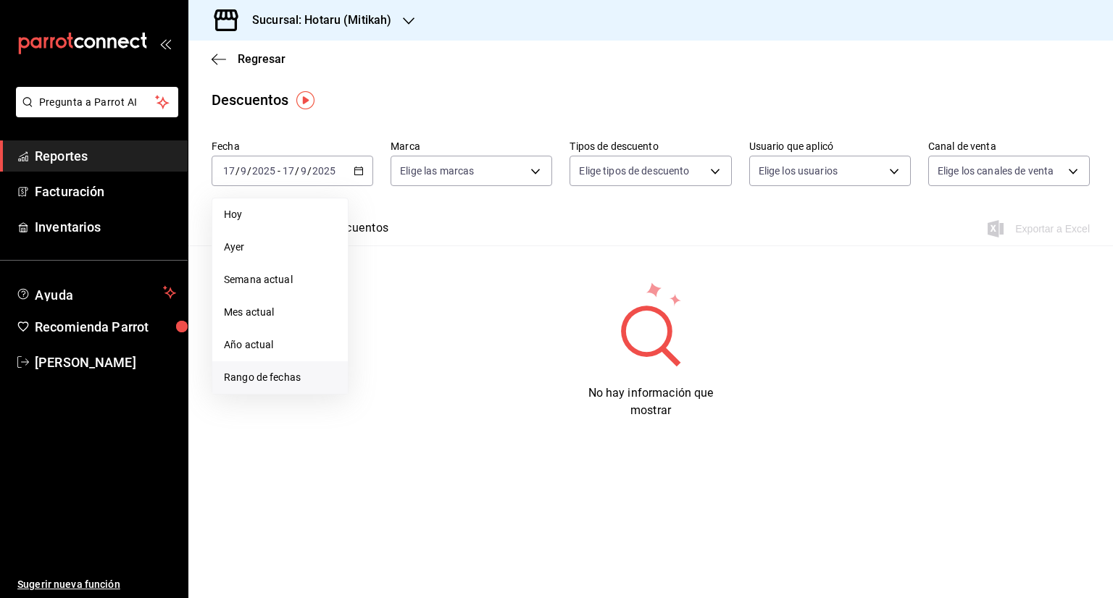
click at [292, 375] on span "Rango de fechas" at bounding box center [280, 377] width 112 height 15
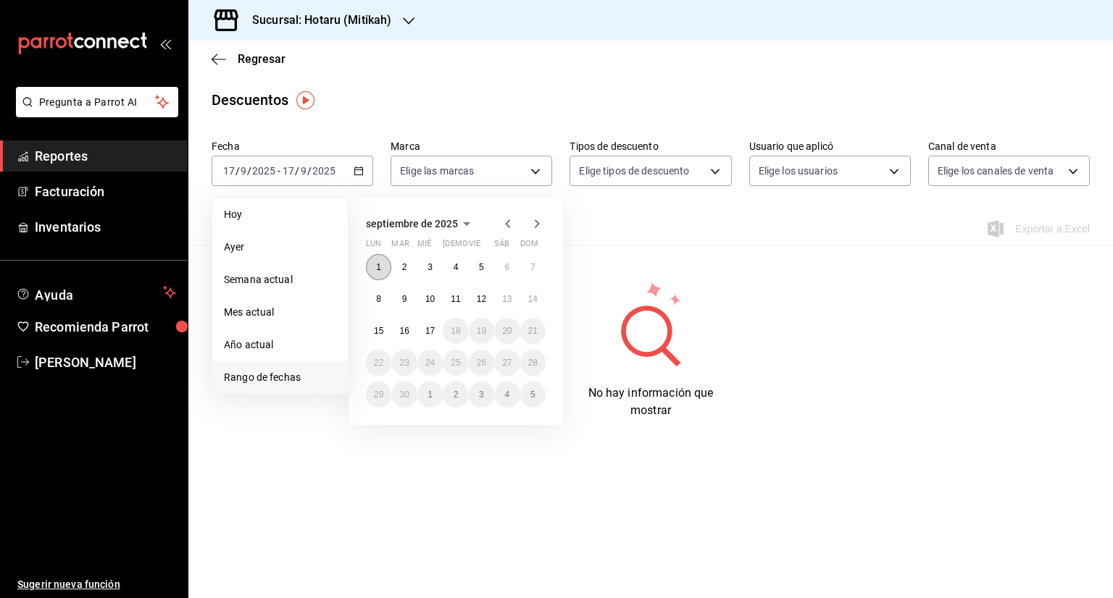
click at [382, 267] on button "1" at bounding box center [378, 267] width 25 height 26
click at [432, 329] on abbr "17" at bounding box center [429, 331] width 9 height 10
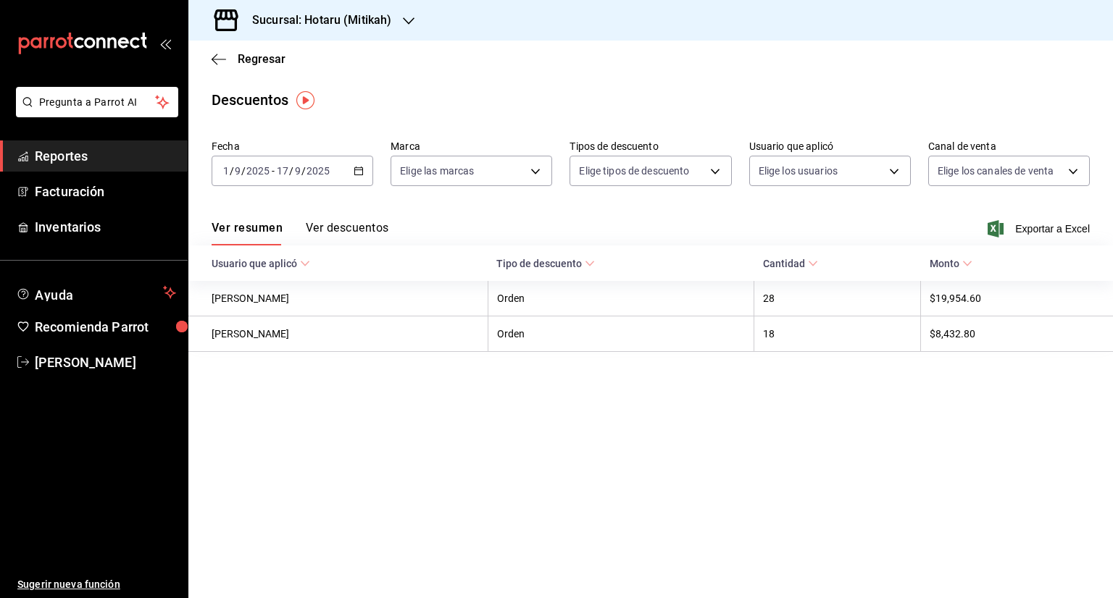
click at [1041, 227] on span "Exportar a Excel" at bounding box center [1039, 228] width 99 height 17
click at [235, 62] on span "Regresar" at bounding box center [249, 59] width 74 height 14
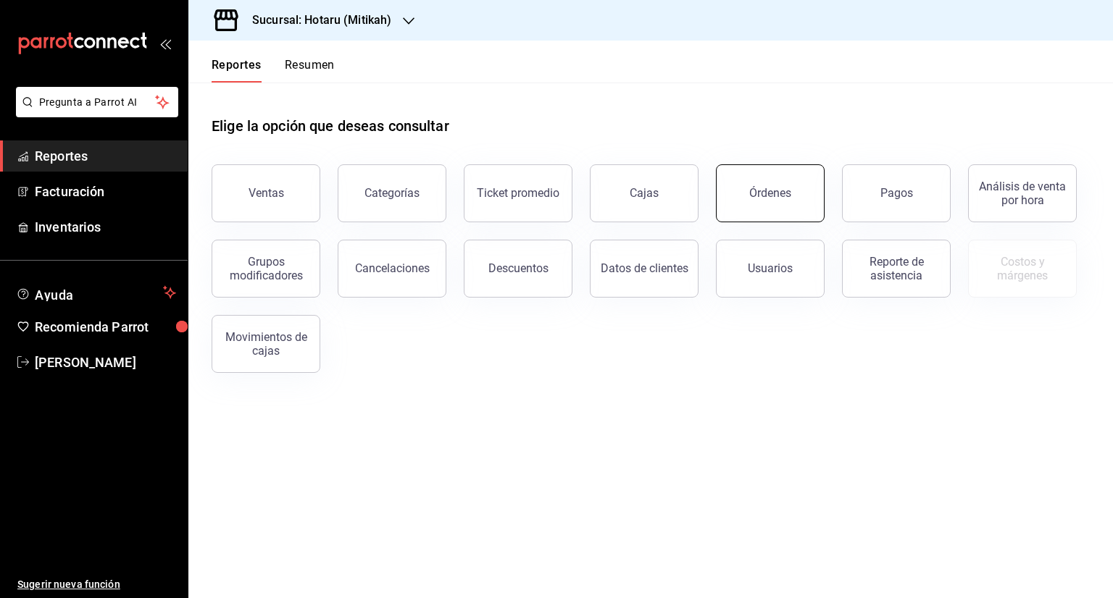
click at [787, 195] on div "Órdenes" at bounding box center [770, 193] width 42 height 14
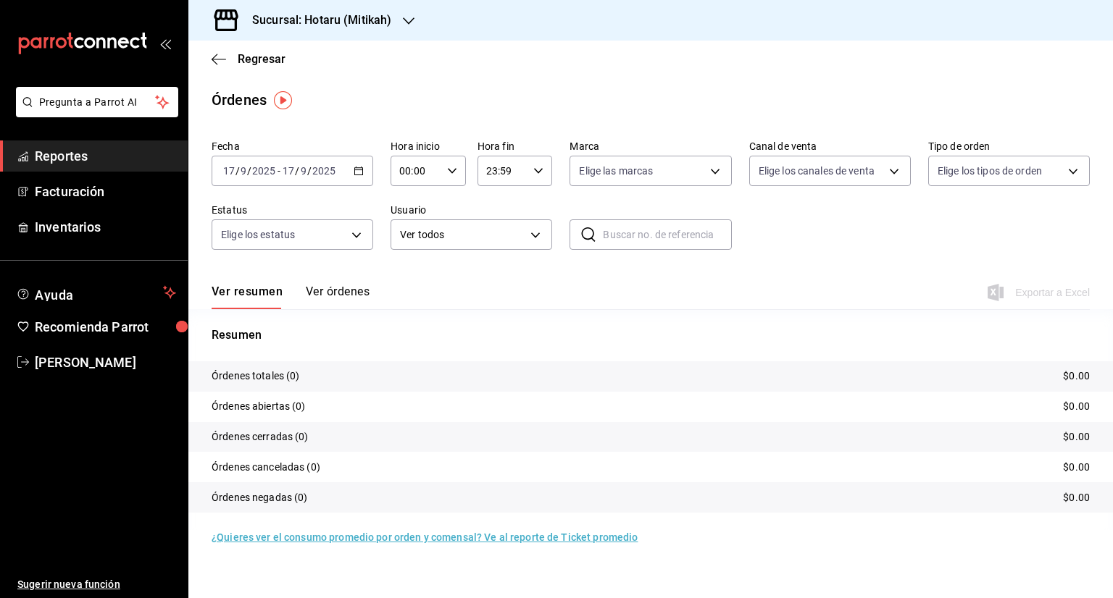
click at [355, 174] on \(Stroke\) "button" at bounding box center [358, 171] width 9 height 8
click at [259, 379] on span "Rango de fechas" at bounding box center [280, 377] width 112 height 15
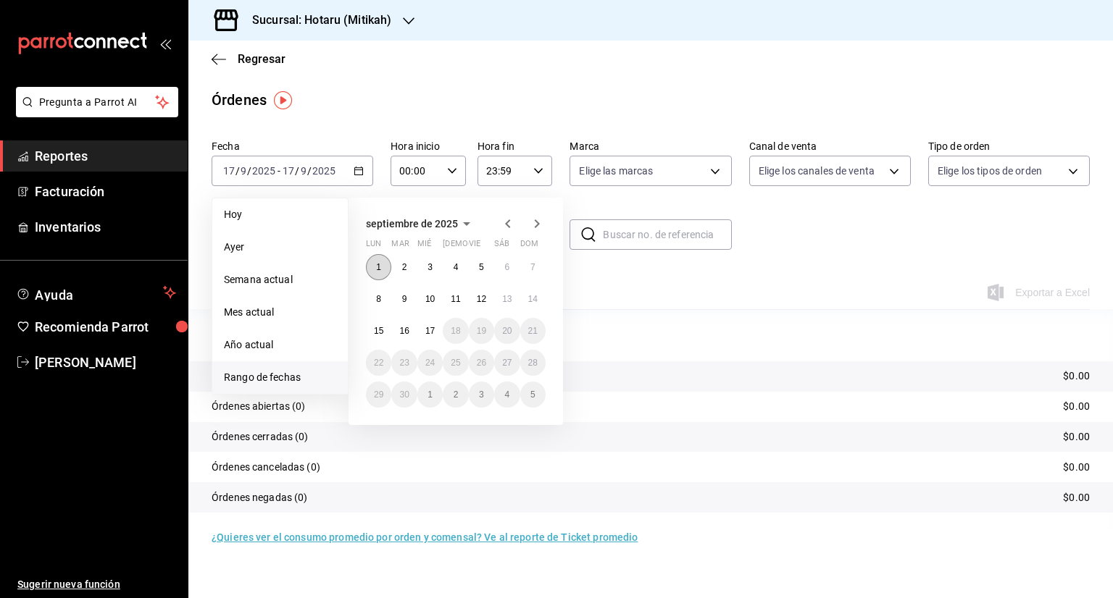
click at [384, 267] on button "1" at bounding box center [378, 267] width 25 height 26
click at [420, 328] on button "17" at bounding box center [429, 331] width 25 height 26
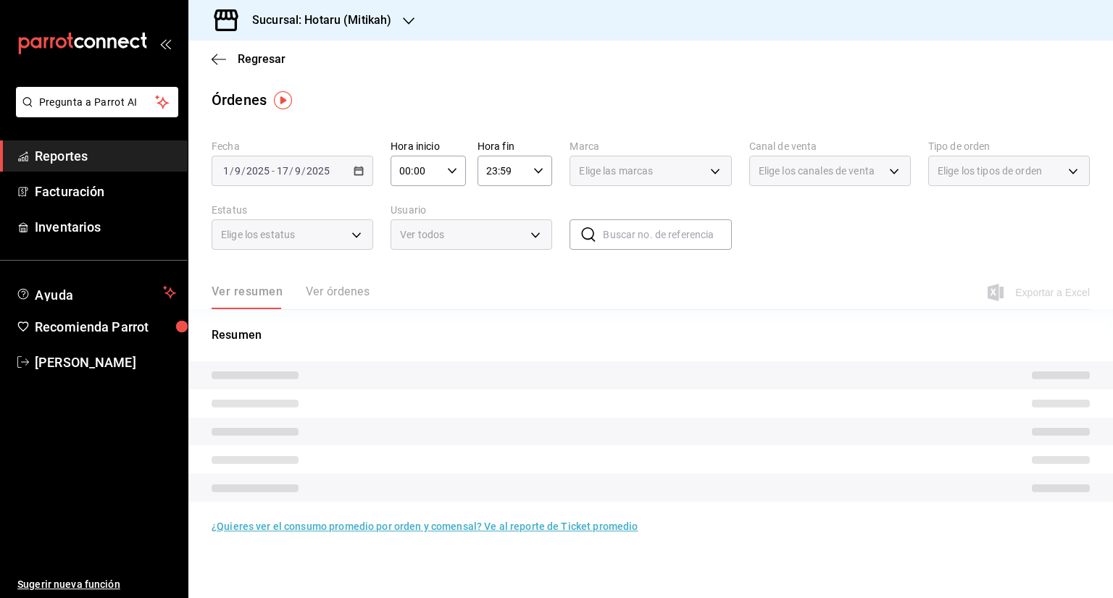
click at [455, 166] on icon "button" at bounding box center [452, 171] width 10 height 10
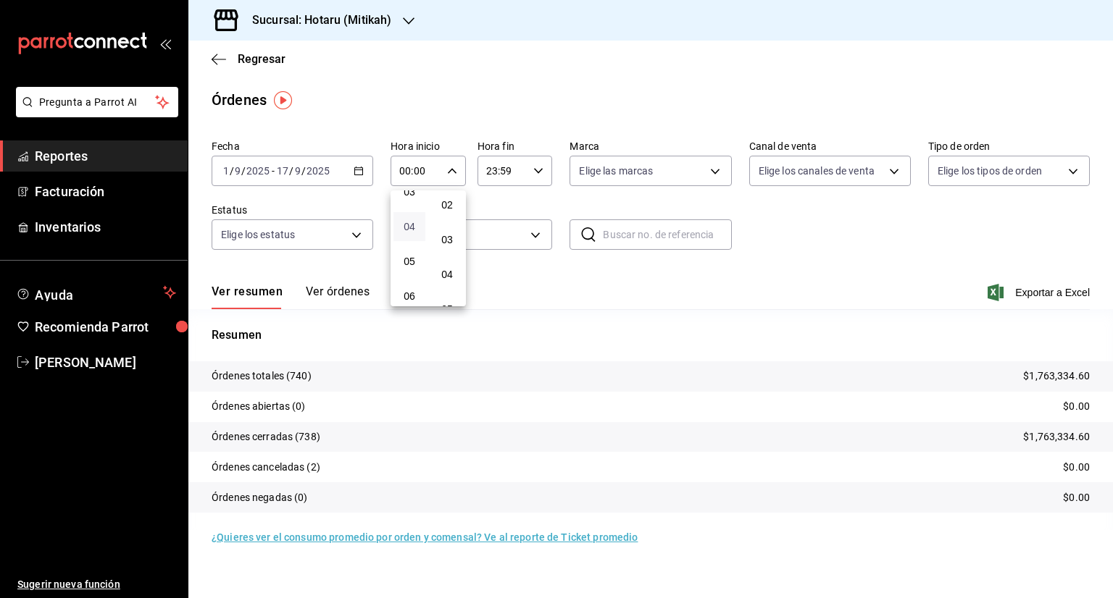
scroll to position [145, 0]
click at [414, 235] on span "05" at bounding box center [409, 237] width 14 height 12
type input "05:00"
click at [539, 174] on div at bounding box center [556, 299] width 1113 height 598
click at [539, 174] on icon "button" at bounding box center [538, 171] width 10 height 10
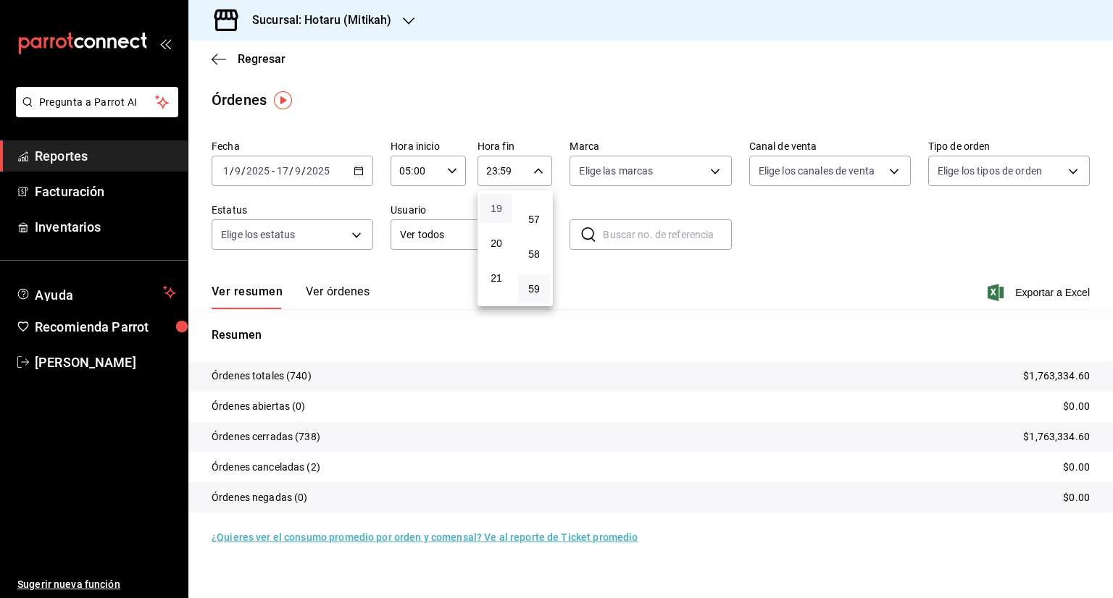
scroll to position [587, 0]
click at [503, 217] on span "17" at bounding box center [496, 212] width 14 height 12
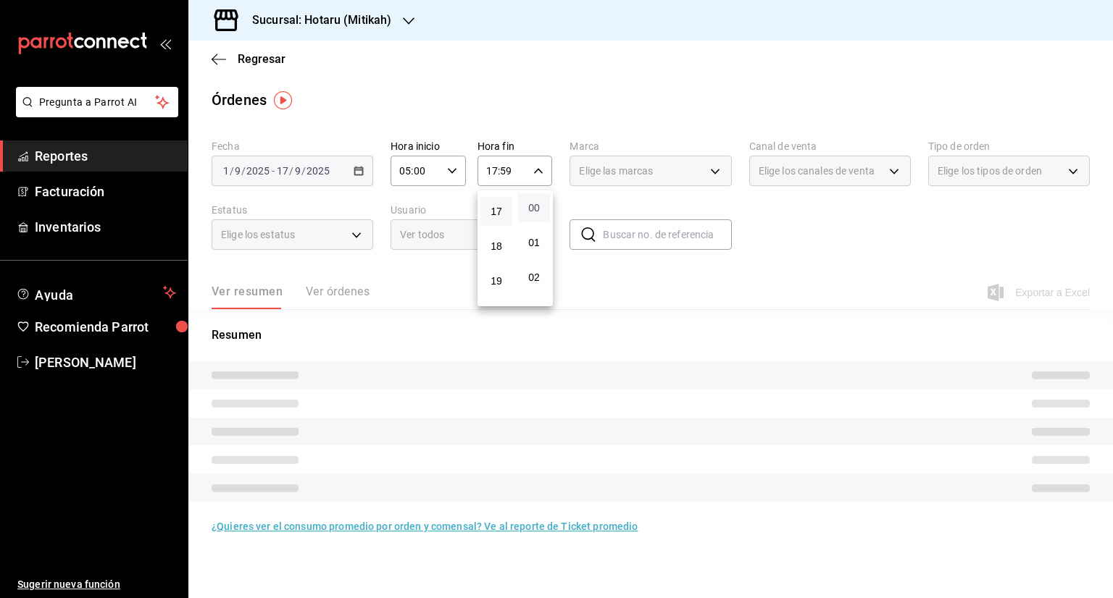
click at [536, 204] on span "00" at bounding box center [534, 208] width 14 height 12
type input "17:00"
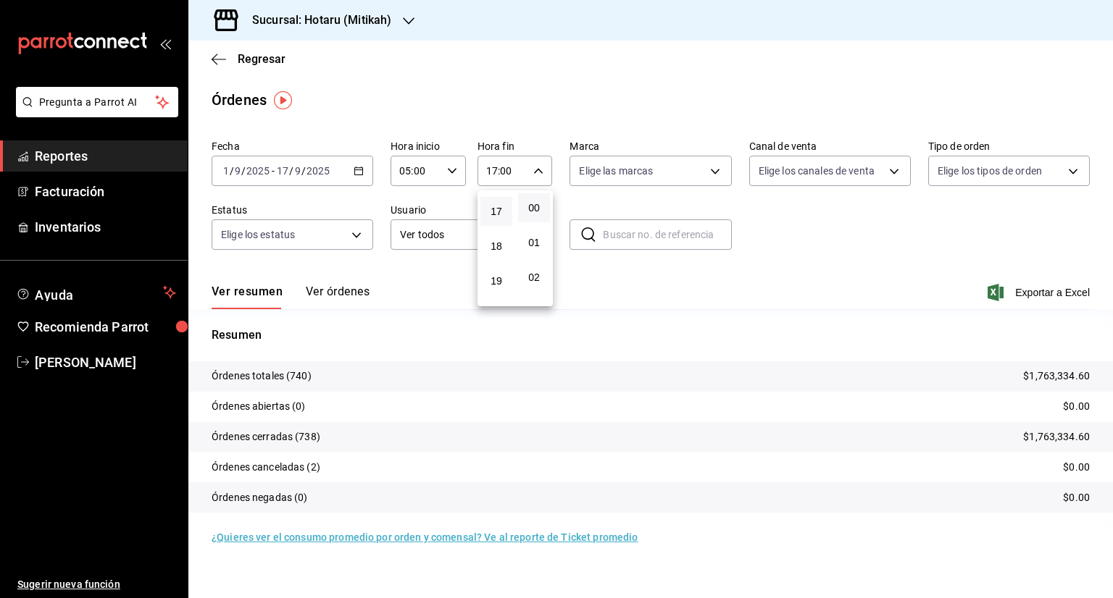
click at [750, 276] on div at bounding box center [556, 299] width 1113 height 598
click at [1039, 290] on span "Exportar a Excel" at bounding box center [1039, 292] width 99 height 17
click at [264, 51] on div "Regresar" at bounding box center [650, 59] width 924 height 37
click at [266, 56] on span "Regresar" at bounding box center [262, 59] width 48 height 14
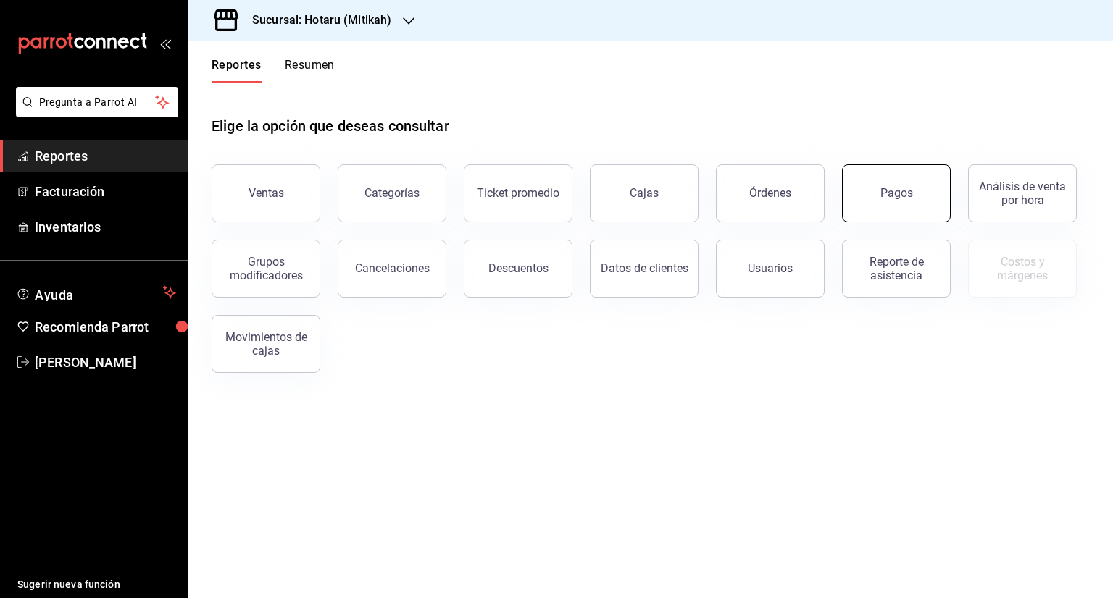
click at [886, 201] on button "Pagos" at bounding box center [896, 193] width 109 height 58
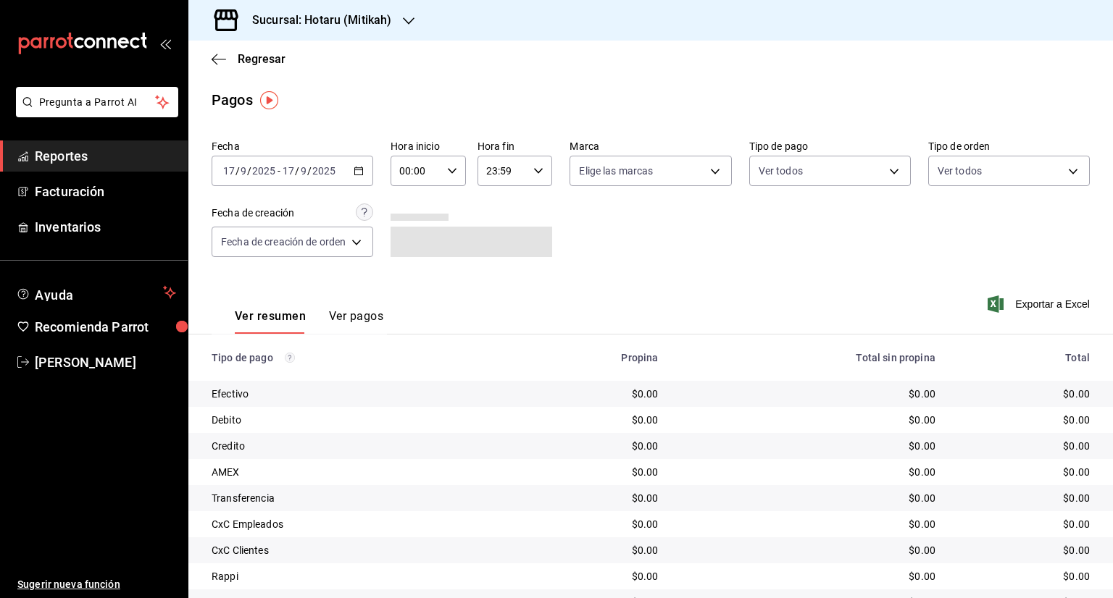
click at [363, 173] on \(Stroke\) "button" at bounding box center [358, 171] width 9 height 8
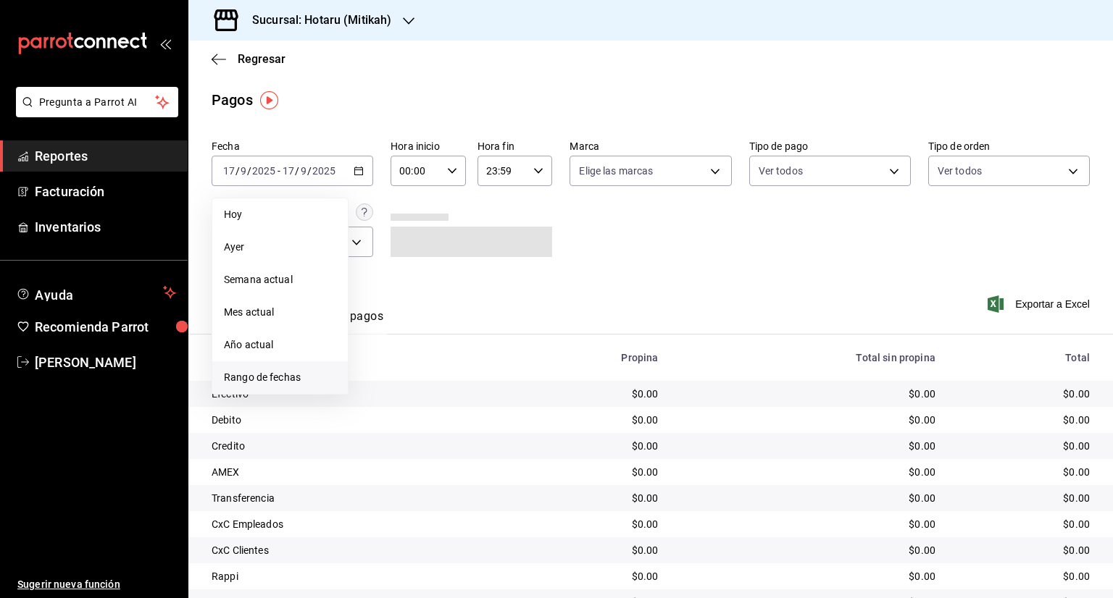
click at [283, 372] on span "Rango de fechas" at bounding box center [280, 377] width 112 height 15
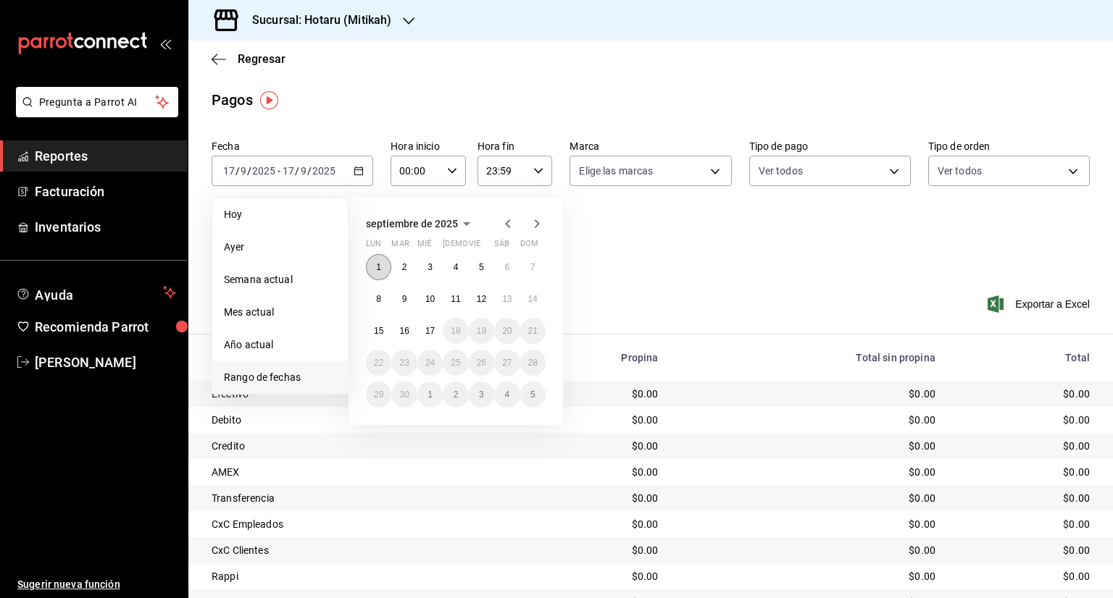
click at [374, 261] on button "1" at bounding box center [378, 267] width 25 height 26
click at [430, 337] on button "17" at bounding box center [429, 331] width 25 height 26
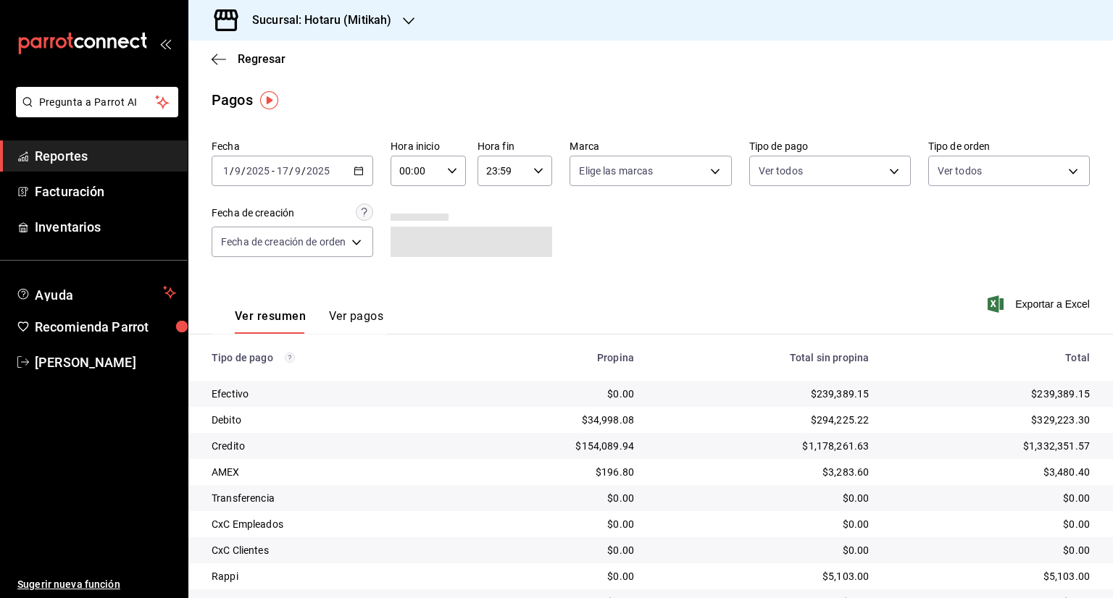
click at [451, 175] on icon "button" at bounding box center [452, 171] width 10 height 10
click at [411, 242] on span "05" at bounding box center [410, 237] width 14 height 12
type input "05:00"
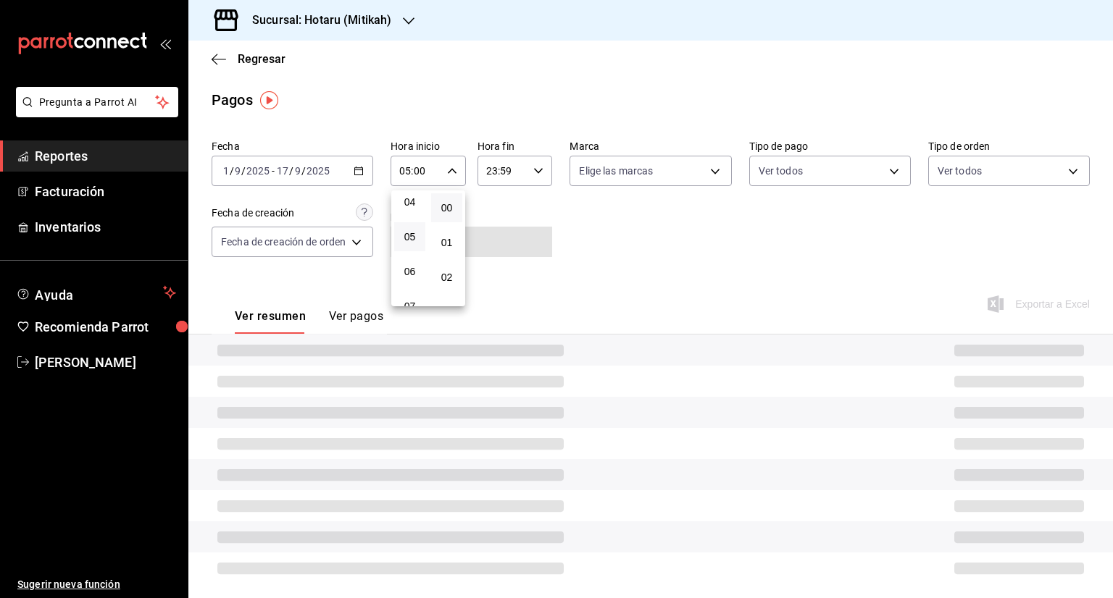
click at [537, 174] on div at bounding box center [556, 299] width 1113 height 598
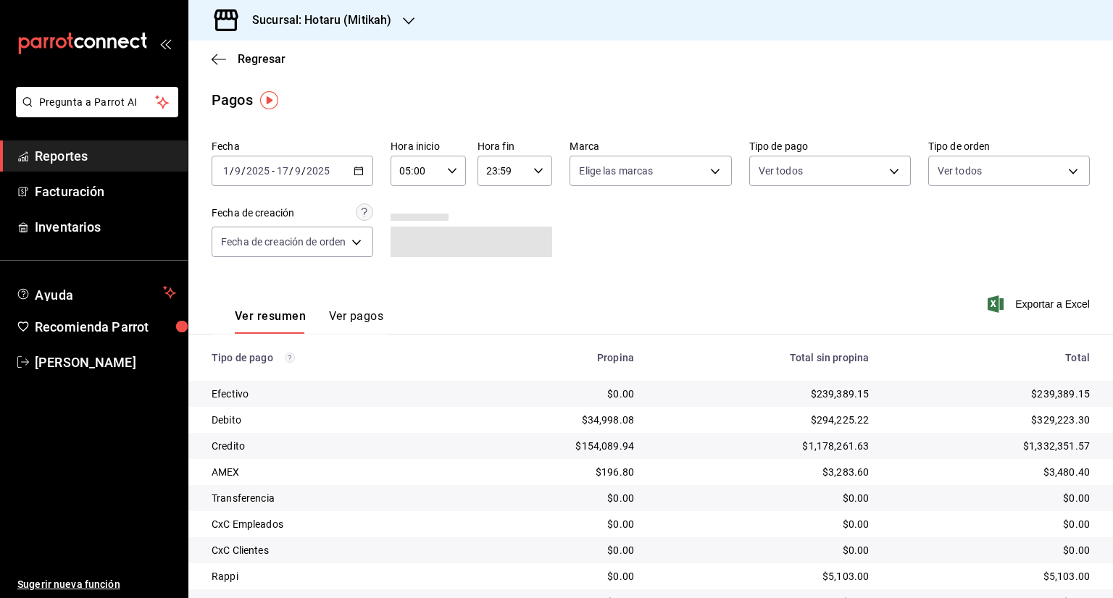
click at [537, 174] on icon "button" at bounding box center [538, 171] width 10 height 10
click at [493, 217] on span "17" at bounding box center [495, 212] width 14 height 12
click at [540, 212] on button "00" at bounding box center [531, 207] width 31 height 29
type input "17:00"
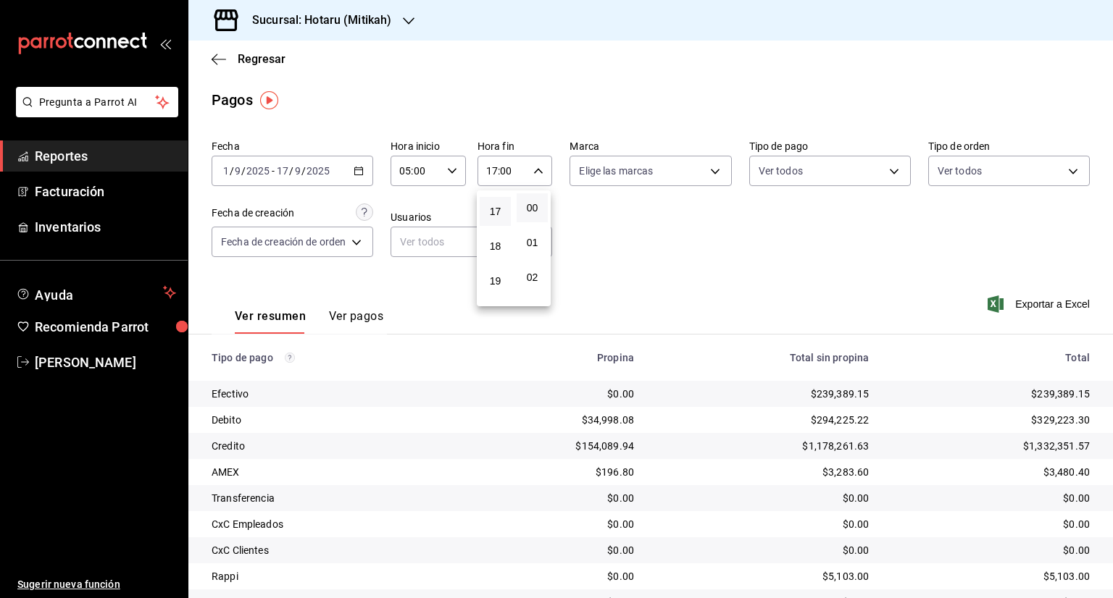
click at [1020, 306] on div at bounding box center [556, 299] width 1113 height 598
click at [1020, 306] on span "Exportar a Excel" at bounding box center [1039, 304] width 99 height 17
click at [409, 22] on icon "button" at bounding box center [409, 20] width 12 height 7
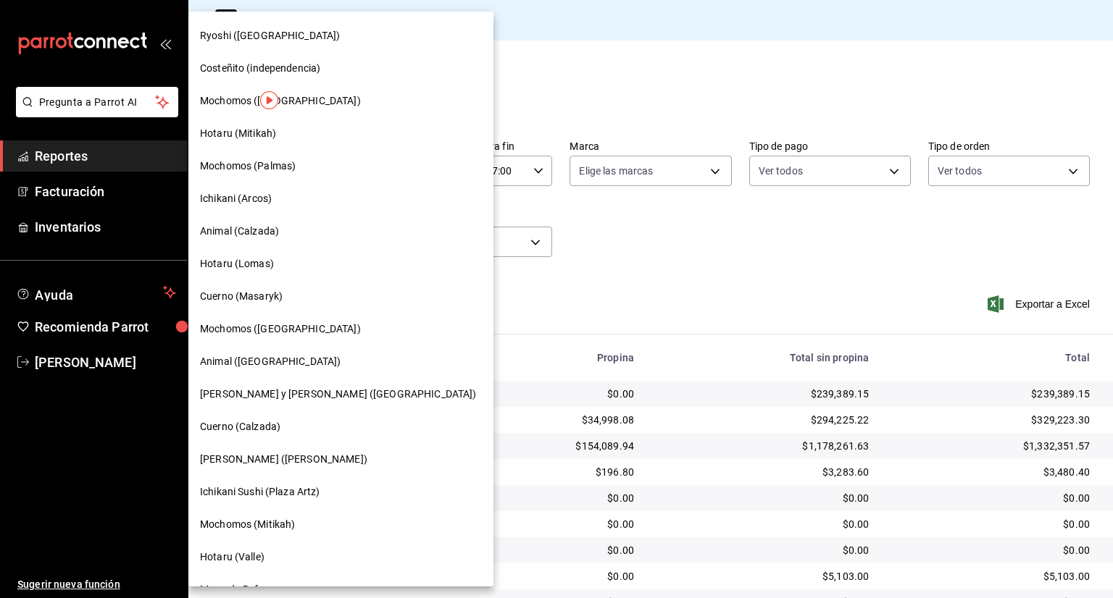
scroll to position [545, 0]
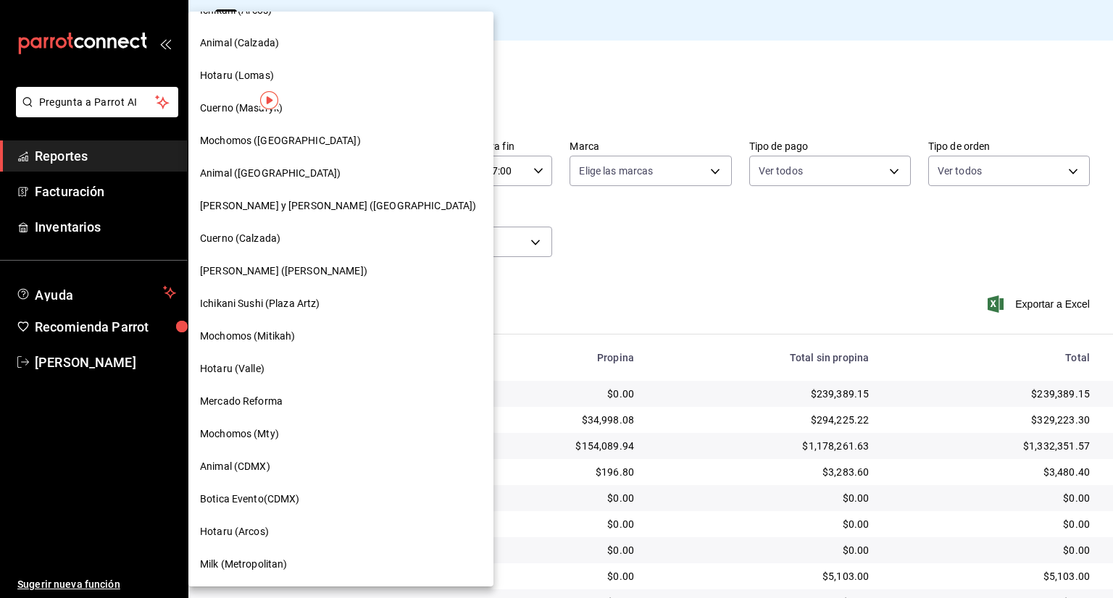
click at [236, 372] on span "Hotaru (Valle)" at bounding box center [232, 368] width 64 height 15
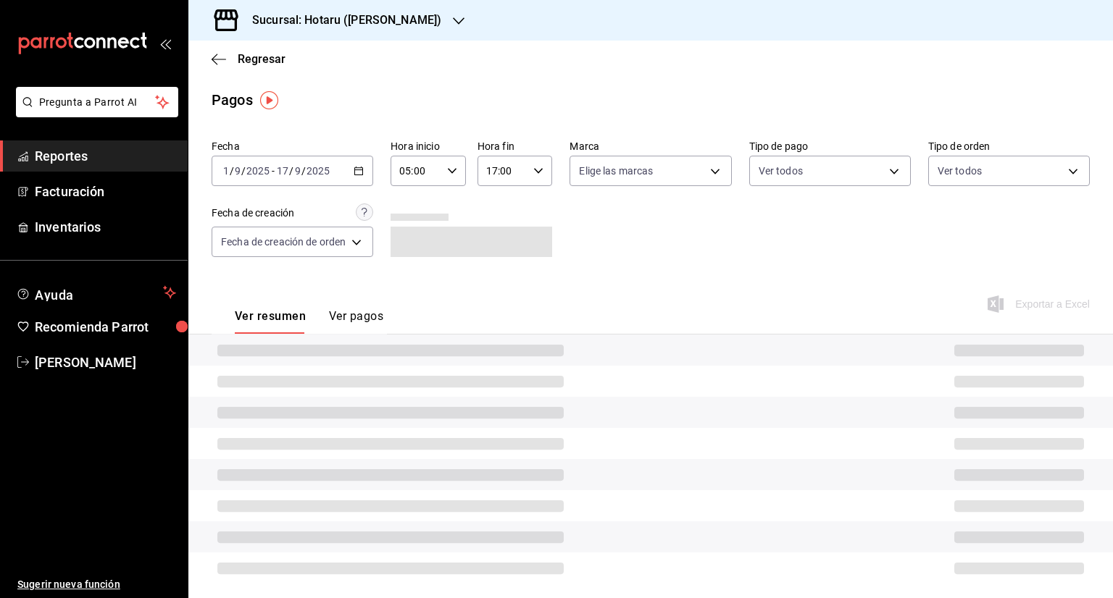
click at [359, 172] on icon "button" at bounding box center [358, 171] width 10 height 10
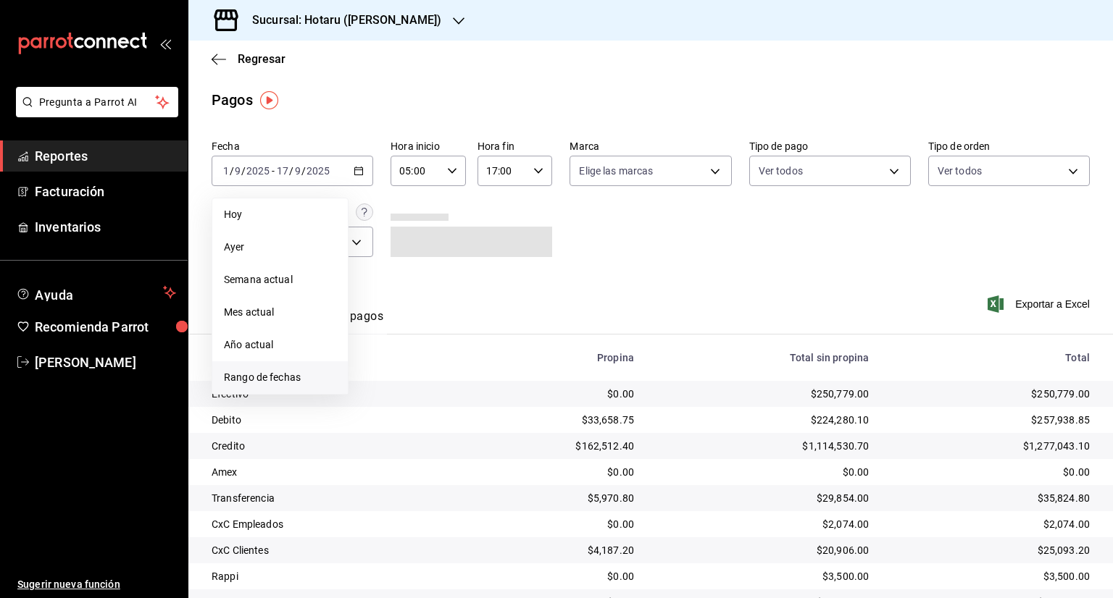
click at [275, 371] on span "Rango de fechas" at bounding box center [280, 377] width 112 height 15
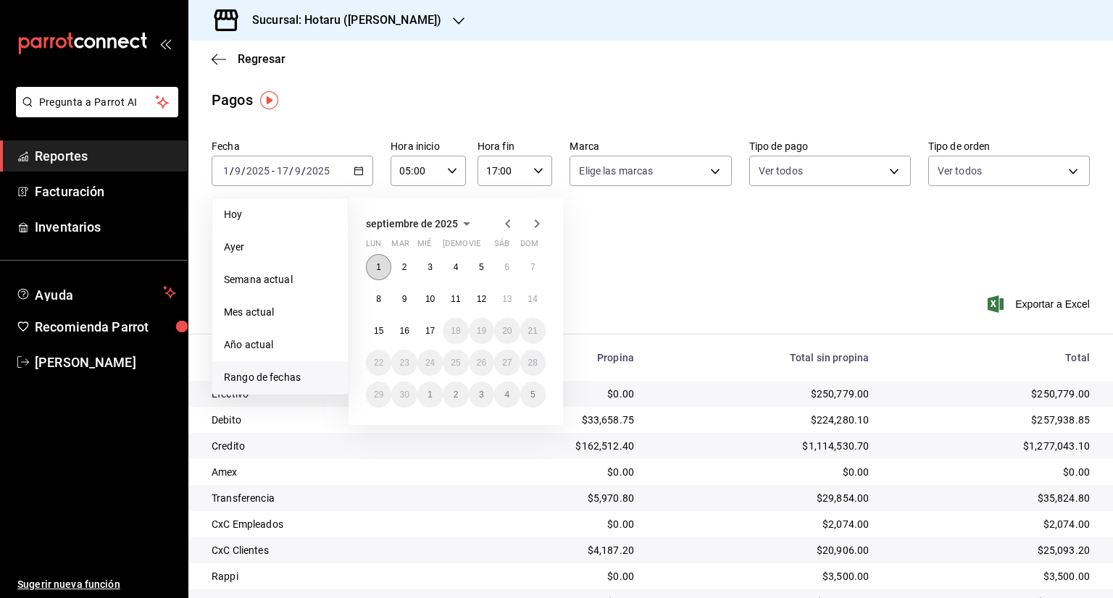
click at [372, 271] on button "1" at bounding box center [378, 267] width 25 height 26
click at [429, 331] on abbr "17" at bounding box center [429, 331] width 9 height 10
type input "00:00"
type input "23:59"
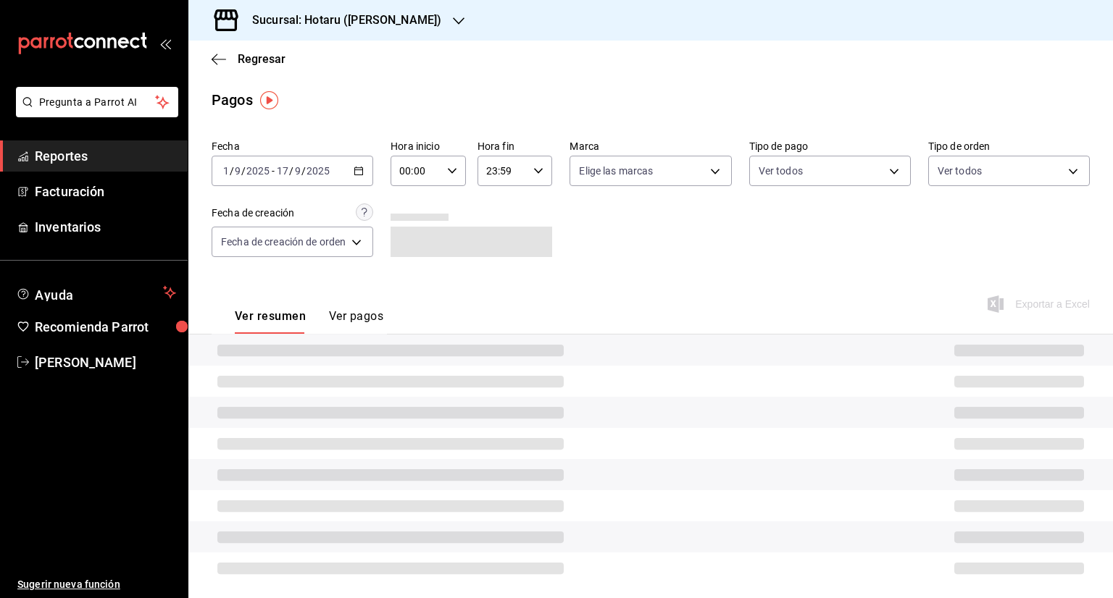
click at [451, 167] on icon "button" at bounding box center [452, 171] width 10 height 10
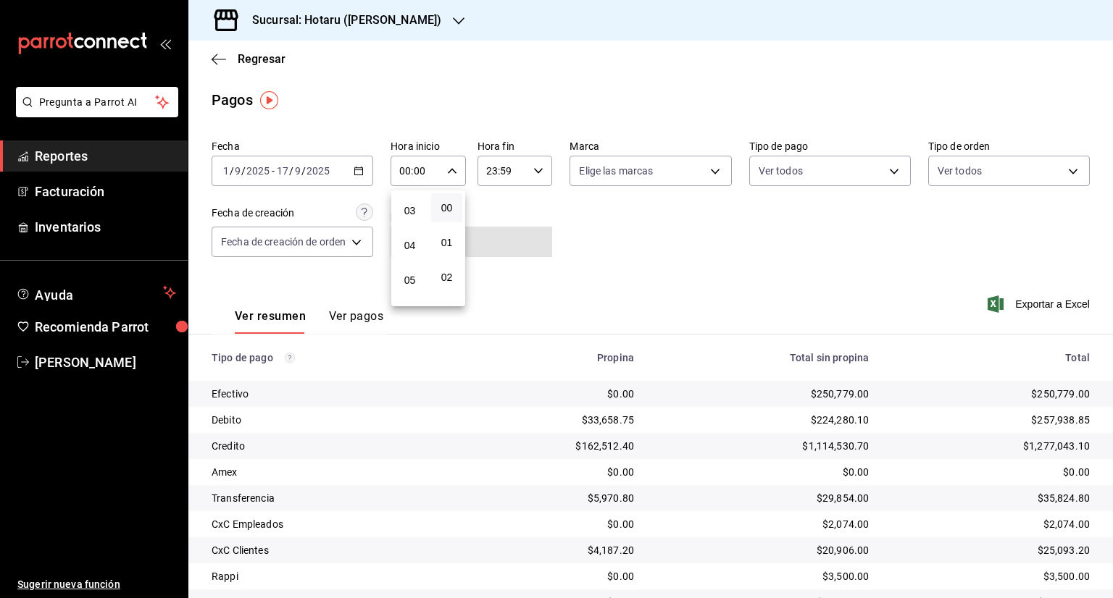
scroll to position [145, 0]
click at [419, 238] on button "05" at bounding box center [409, 236] width 31 height 29
type input "05:00"
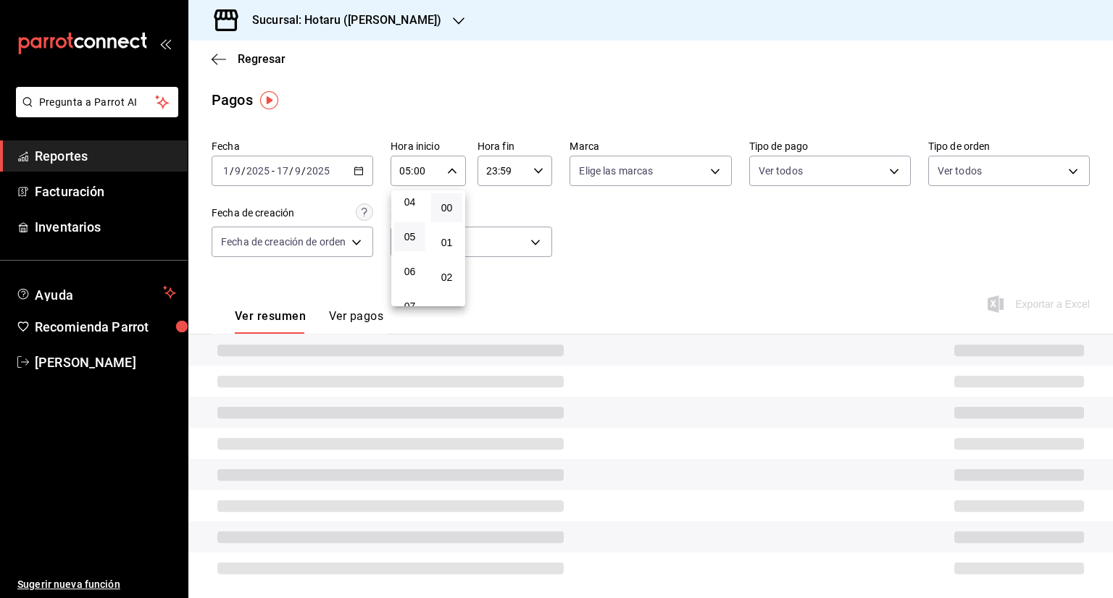
click at [537, 172] on div at bounding box center [556, 299] width 1113 height 598
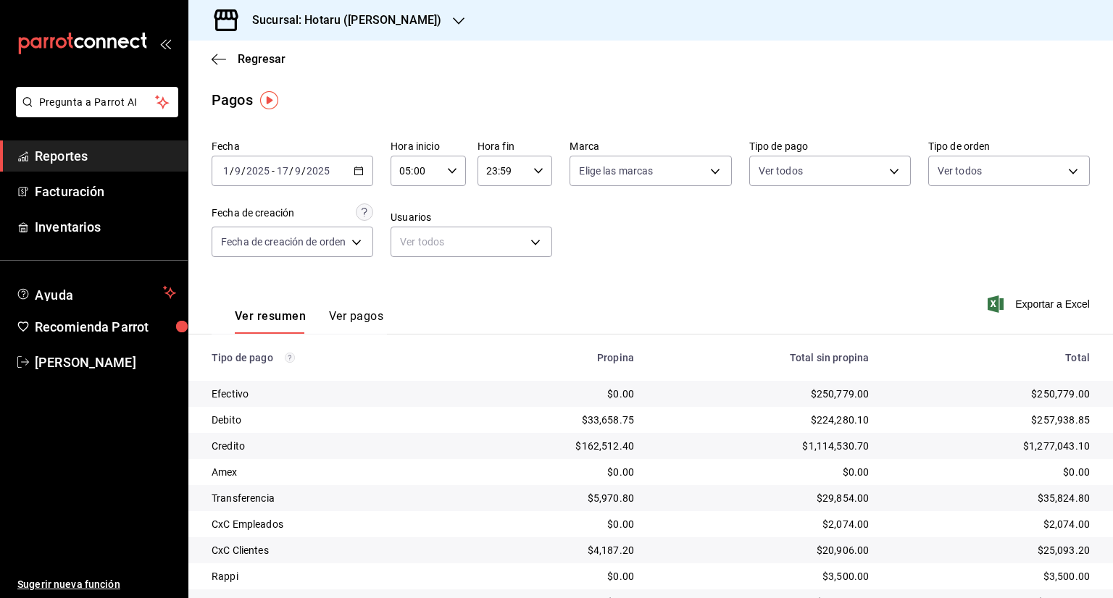
click at [537, 172] on icon "button" at bounding box center [538, 171] width 10 height 10
click at [502, 280] on button "17" at bounding box center [495, 283] width 31 height 29
click at [535, 202] on span "00" at bounding box center [532, 208] width 14 height 12
type input "17:00"
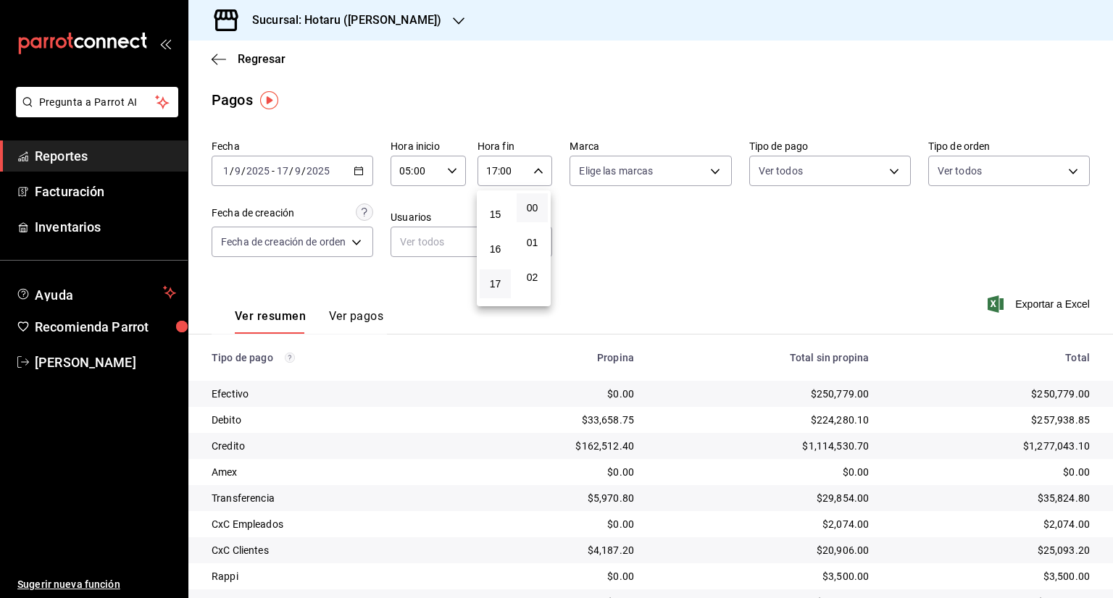
click at [624, 235] on div at bounding box center [556, 299] width 1113 height 598
click at [1020, 302] on span "Exportar a Excel" at bounding box center [1039, 304] width 99 height 17
click at [235, 96] on div "Pagos" at bounding box center [232, 100] width 41 height 22
click at [251, 56] on span "Regresar" at bounding box center [262, 59] width 48 height 14
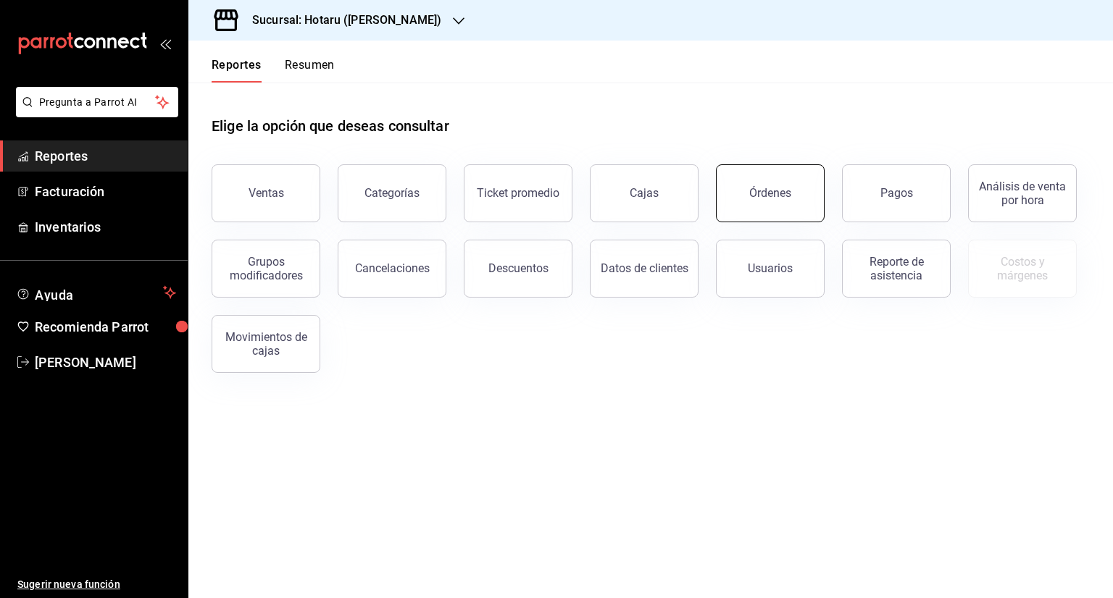
click at [781, 192] on div "Órdenes" at bounding box center [770, 193] width 42 height 14
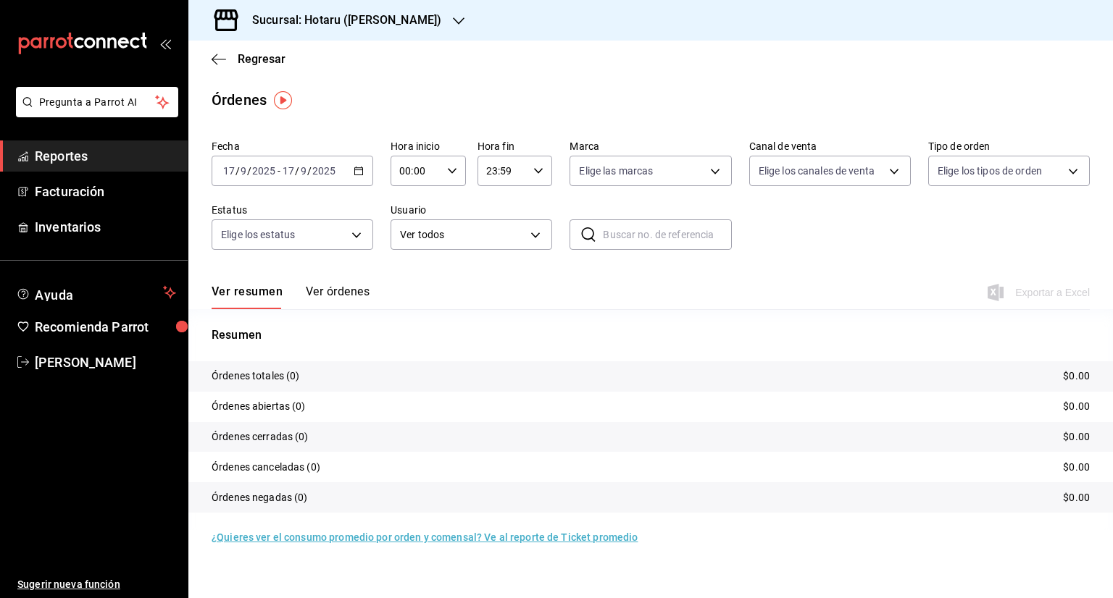
click at [355, 175] on icon "button" at bounding box center [358, 171] width 10 height 10
click at [278, 380] on span "Rango de fechas" at bounding box center [280, 377] width 112 height 15
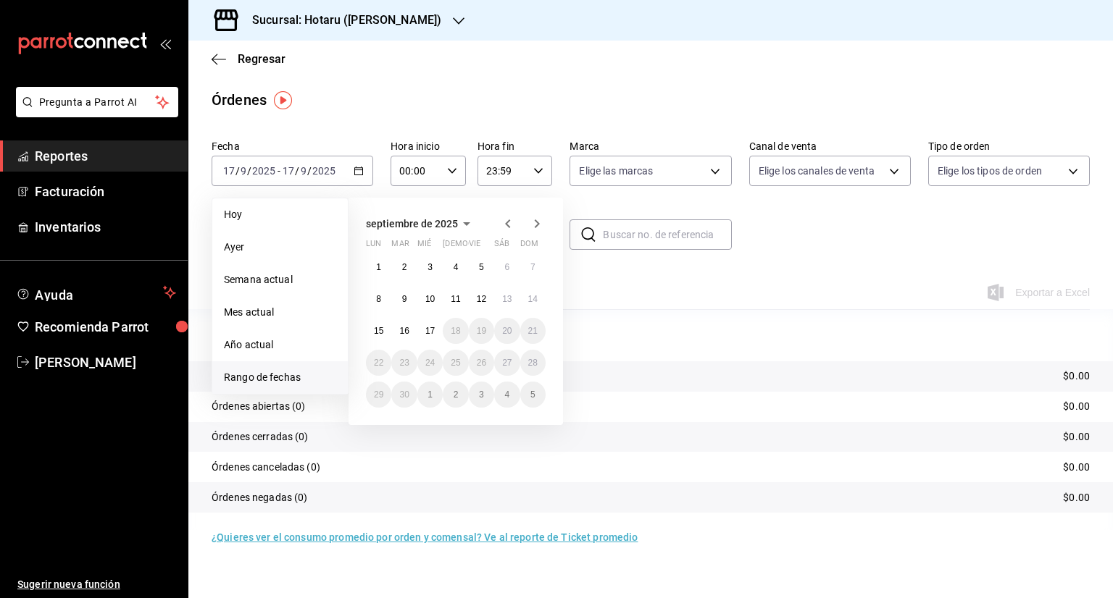
click at [431, 334] on abbr "17" at bounding box center [429, 331] width 9 height 10
click at [378, 259] on button "1" at bounding box center [378, 267] width 25 height 26
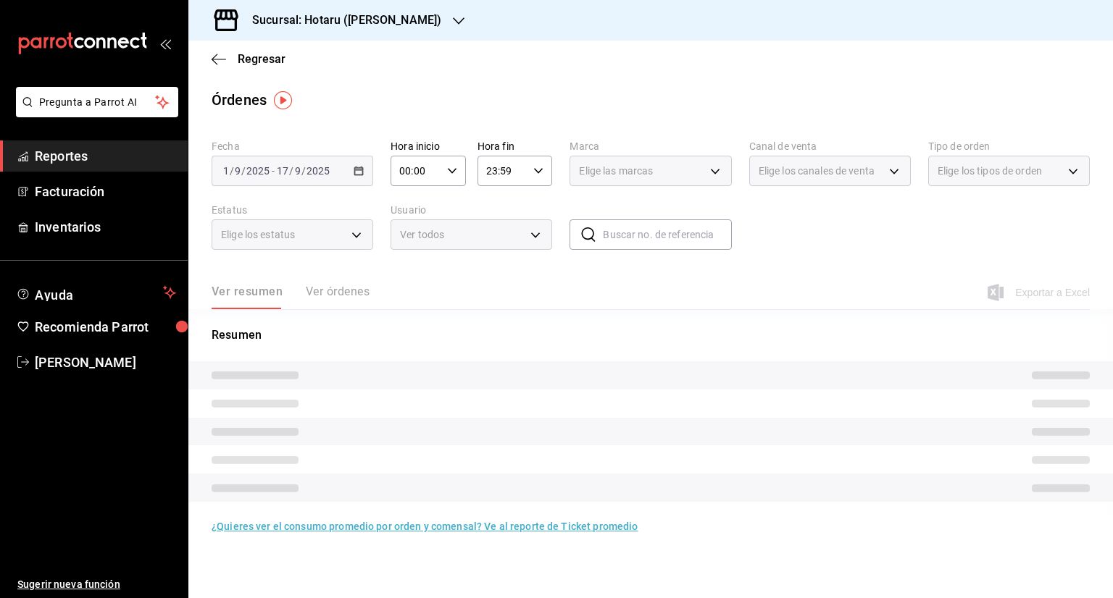
click at [456, 174] on icon "button" at bounding box center [452, 171] width 10 height 10
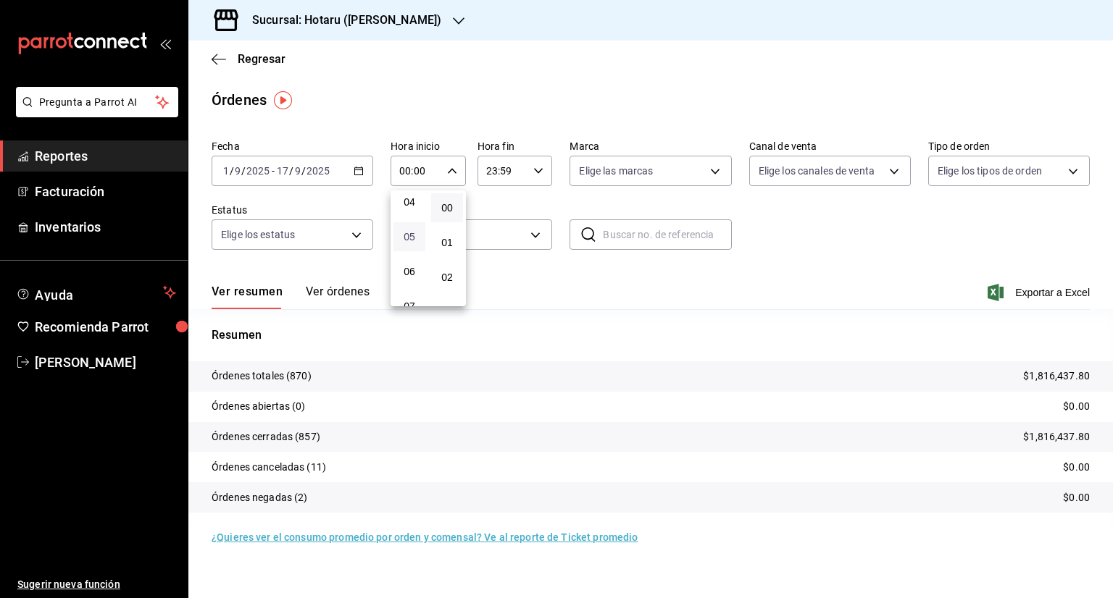
click at [413, 240] on span "05" at bounding box center [409, 237] width 14 height 12
type input "05:00"
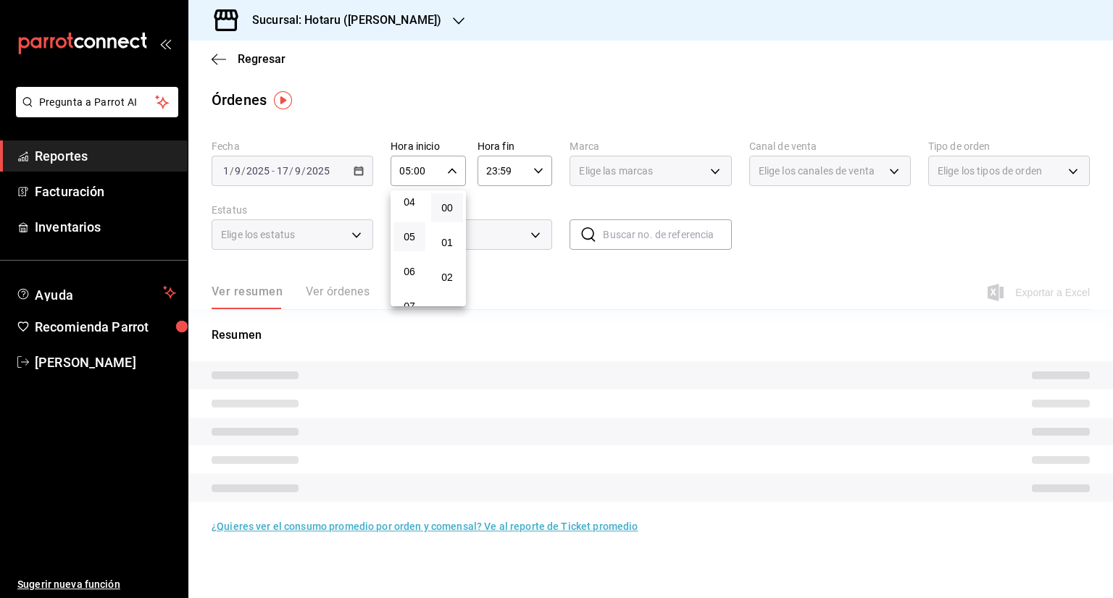
click at [542, 177] on div at bounding box center [556, 299] width 1113 height 598
click at [542, 175] on icon "button" at bounding box center [538, 171] width 10 height 10
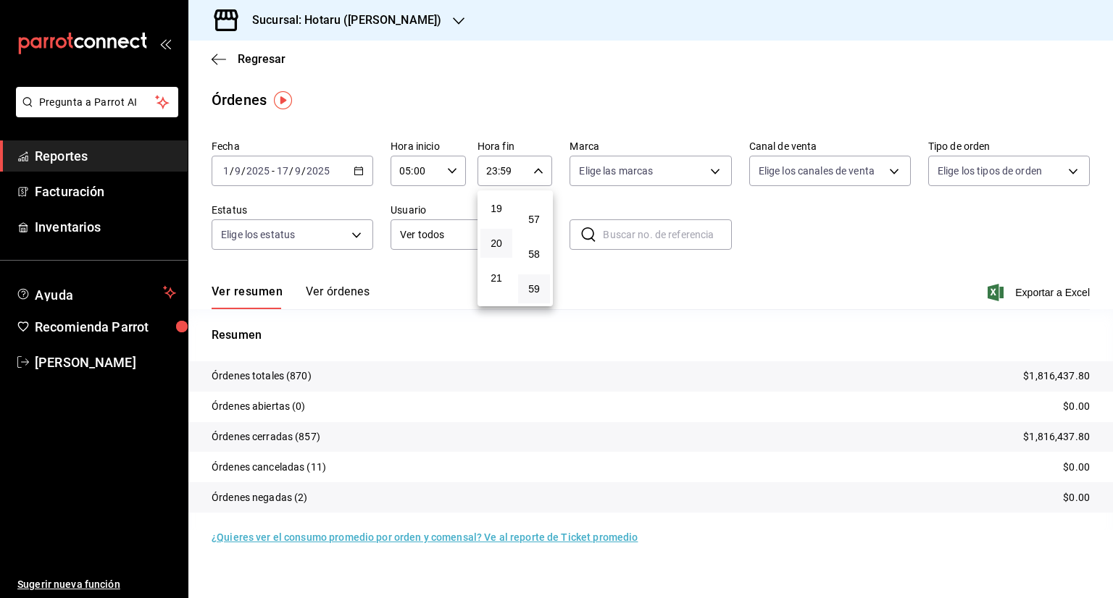
scroll to position [587, 0]
click at [498, 217] on span "17" at bounding box center [496, 212] width 14 height 12
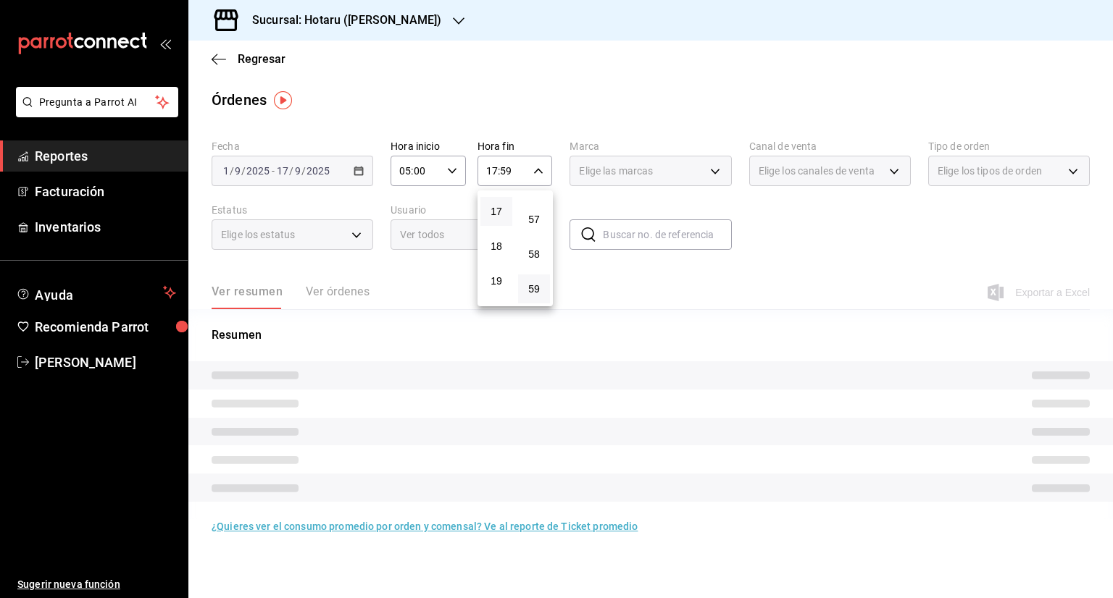
click at [537, 173] on div at bounding box center [556, 299] width 1113 height 598
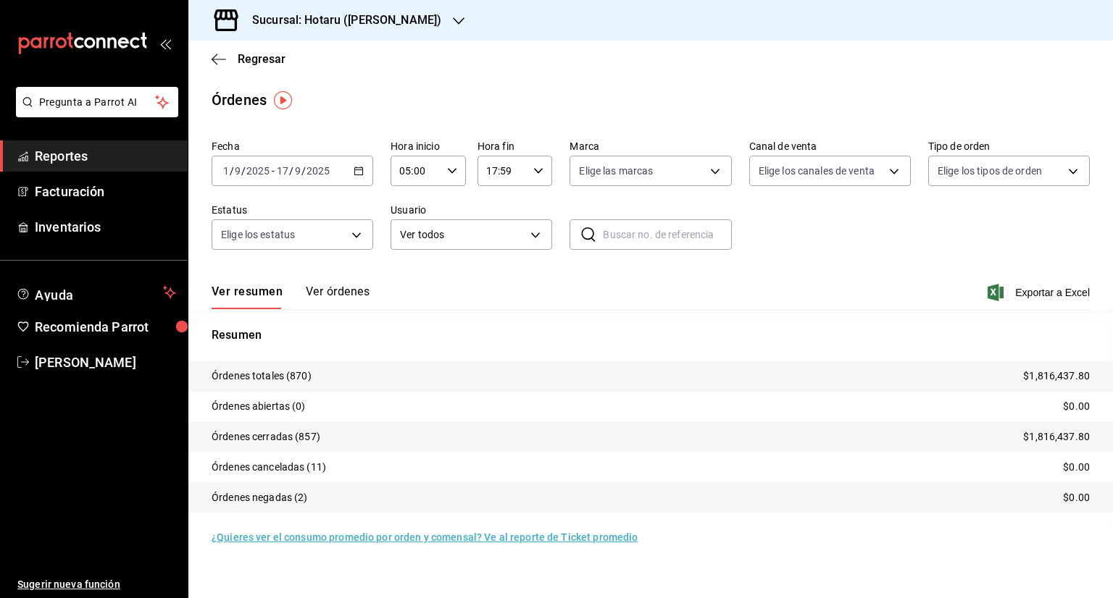
click at [537, 173] on icon "button" at bounding box center [538, 171] width 10 height 10
click at [534, 212] on span "00" at bounding box center [534, 208] width 14 height 12
type input "17:00"
click at [646, 293] on div at bounding box center [556, 299] width 1113 height 598
click at [1020, 294] on span "Exportar a Excel" at bounding box center [1039, 292] width 99 height 17
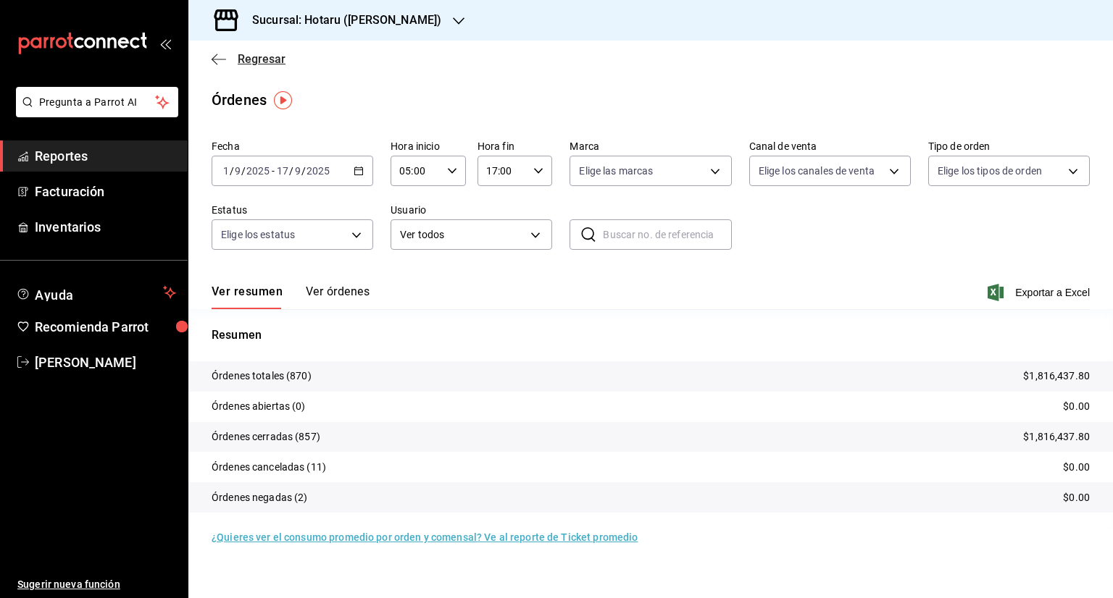
click at [256, 53] on span "Regresar" at bounding box center [262, 59] width 48 height 14
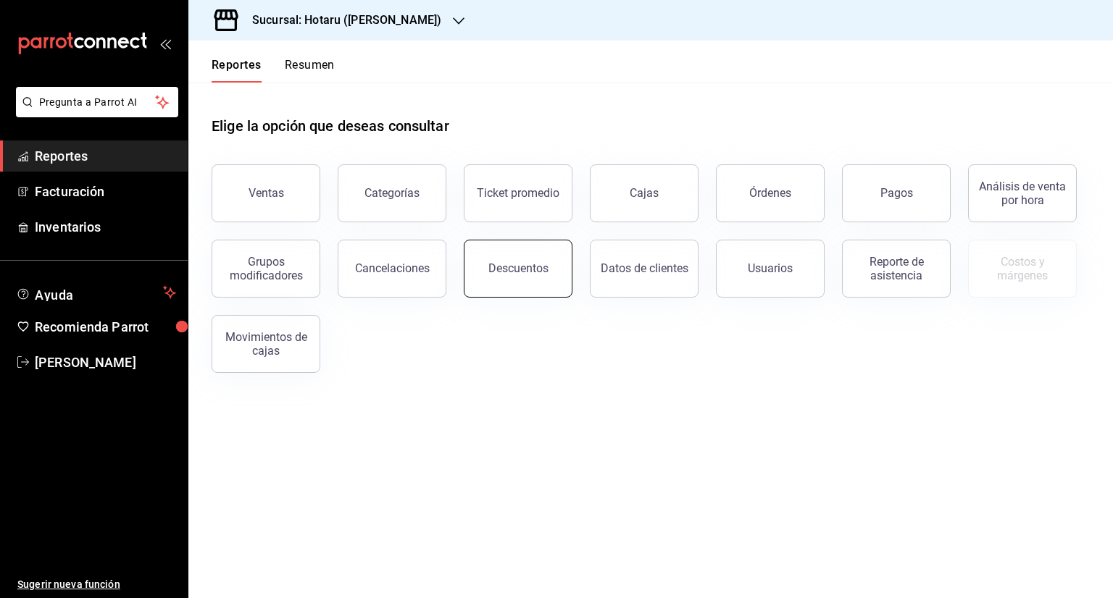
click at [511, 262] on div "Descuentos" at bounding box center [518, 268] width 60 height 14
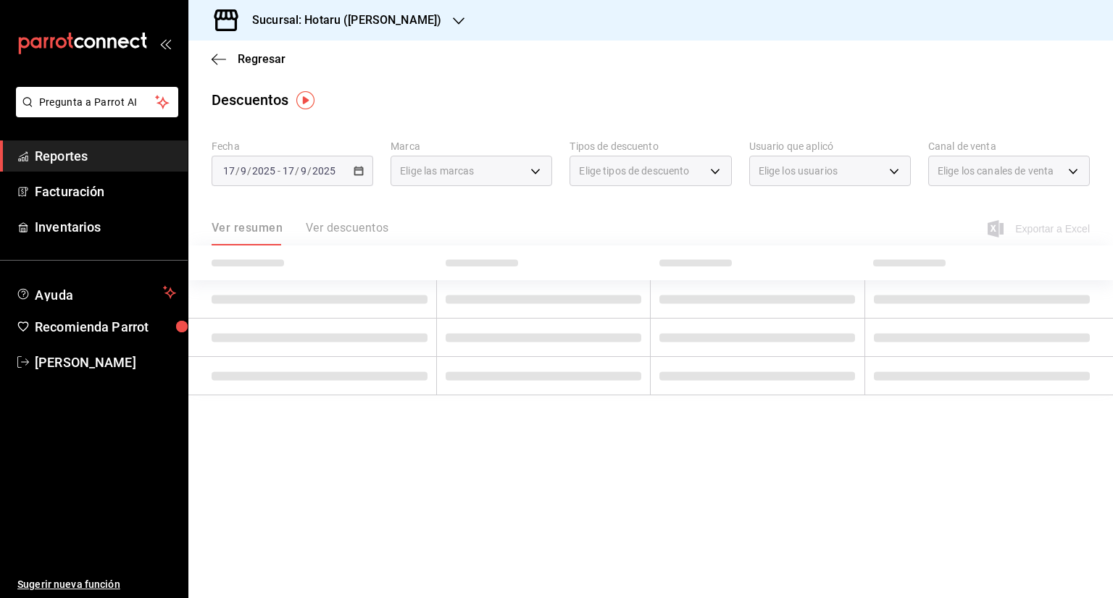
click at [371, 171] on div "[DATE] [DATE] - [DATE] [DATE]" at bounding box center [293, 171] width 162 height 30
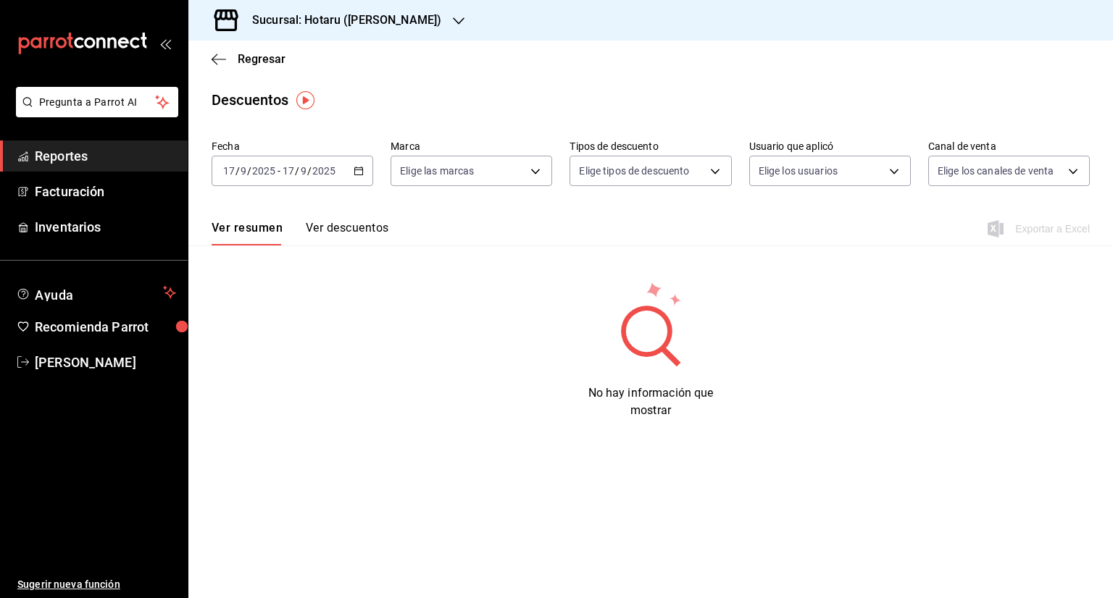
click at [359, 172] on icon "button" at bounding box center [358, 171] width 10 height 10
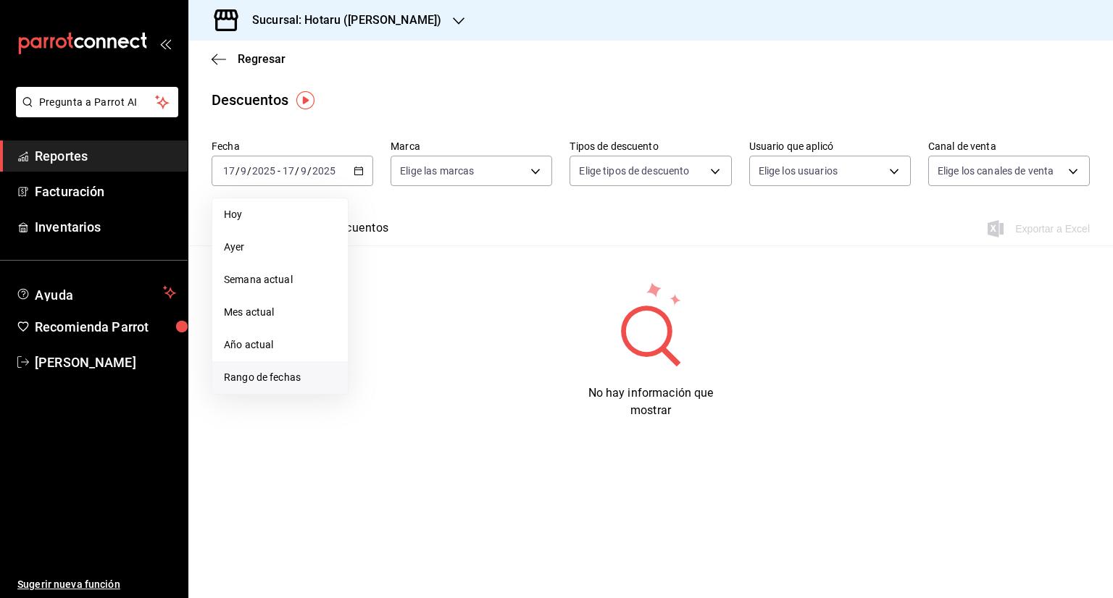
click at [285, 375] on span "Rango de fechas" at bounding box center [280, 377] width 112 height 15
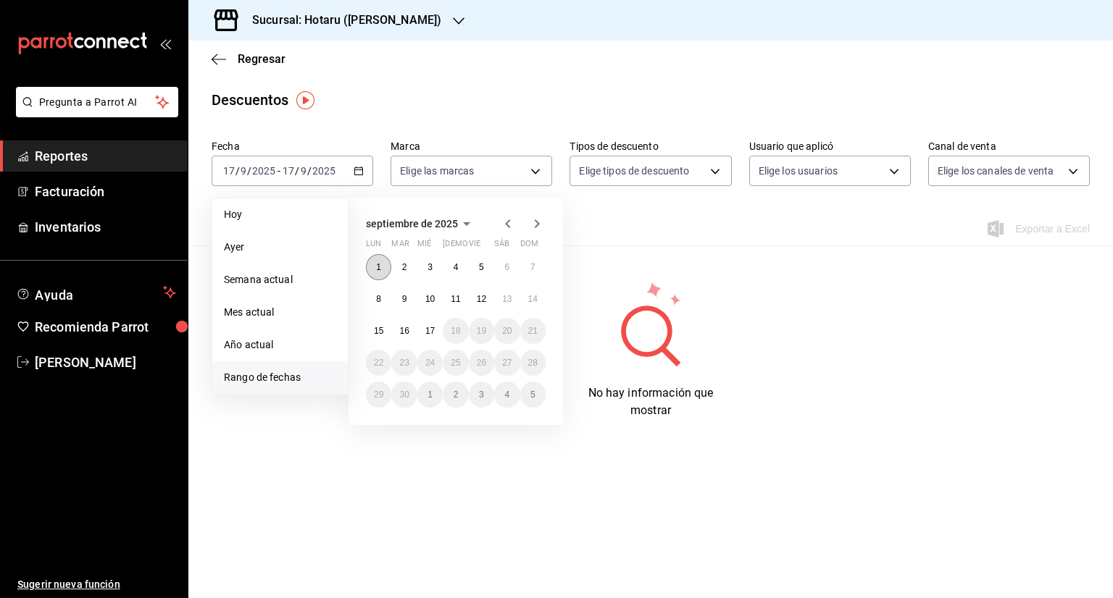
click at [373, 263] on button "1" at bounding box center [378, 267] width 25 height 26
click at [424, 327] on button "17" at bounding box center [429, 331] width 25 height 26
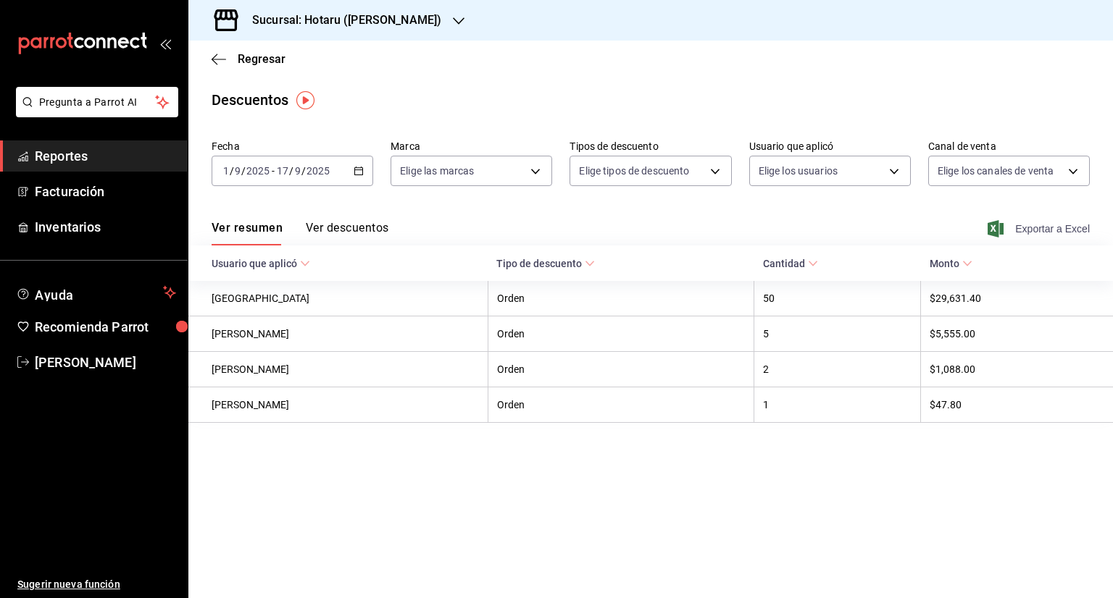
click at [1040, 221] on span "Exportar a Excel" at bounding box center [1039, 228] width 99 height 17
